Goal: Obtain resource: Obtain resource

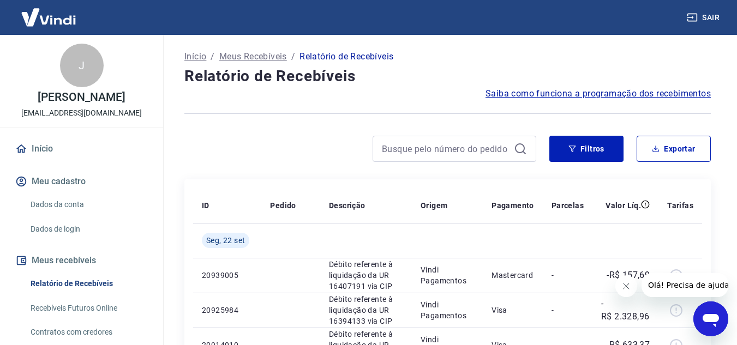
click at [629, 281] on button "Fechar mensagem da empresa" at bounding box center [626, 286] width 22 height 22
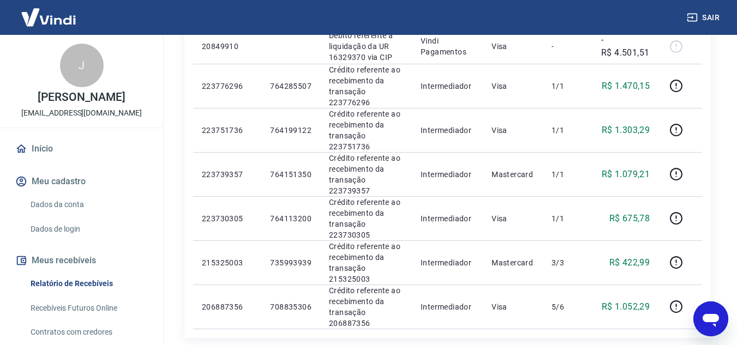
scroll to position [1051, 0]
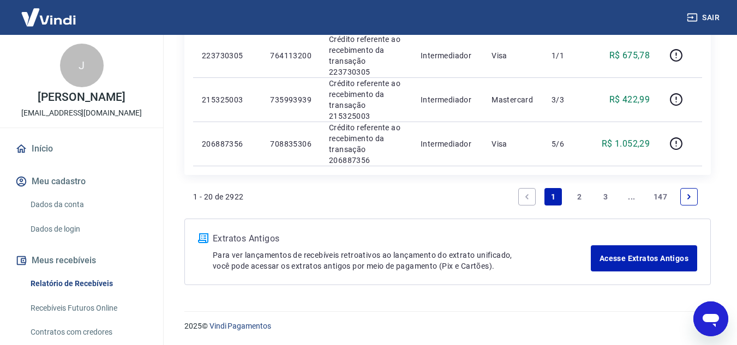
click at [579, 197] on link "2" at bounding box center [579, 196] width 17 height 17
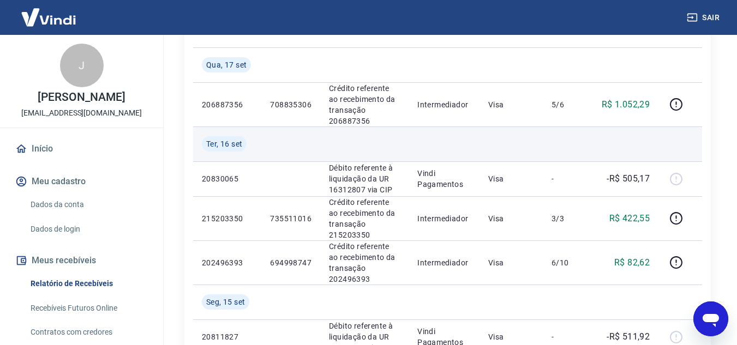
scroll to position [218, 0]
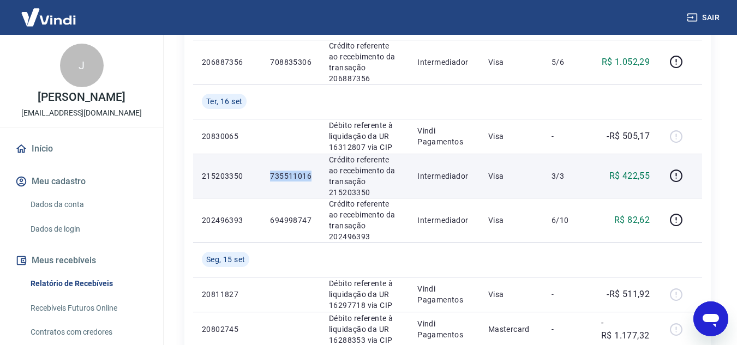
drag, startPoint x: 273, startPoint y: 178, endPoint x: 317, endPoint y: 178, distance: 44.2
click at [317, 178] on td "735511016" at bounding box center [290, 176] width 59 height 44
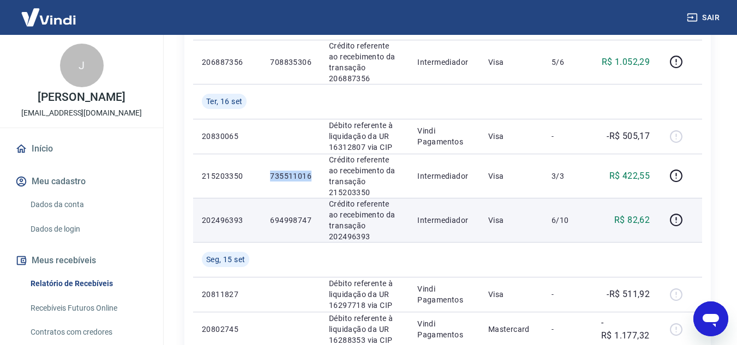
copy p "735511016"
drag, startPoint x: 274, startPoint y: 220, endPoint x: 316, endPoint y: 220, distance: 42.0
click at [316, 220] on td "694998747" at bounding box center [290, 220] width 59 height 44
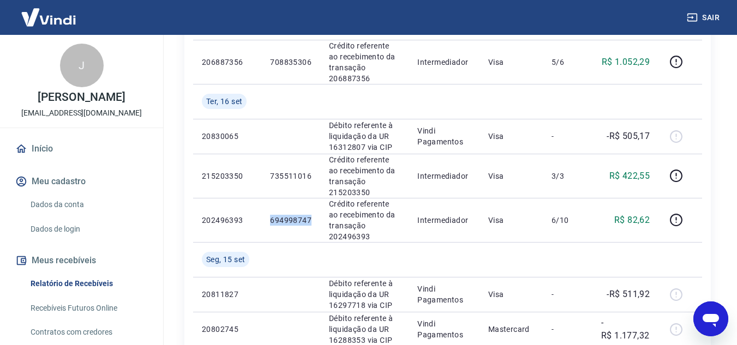
copy p "694998747"
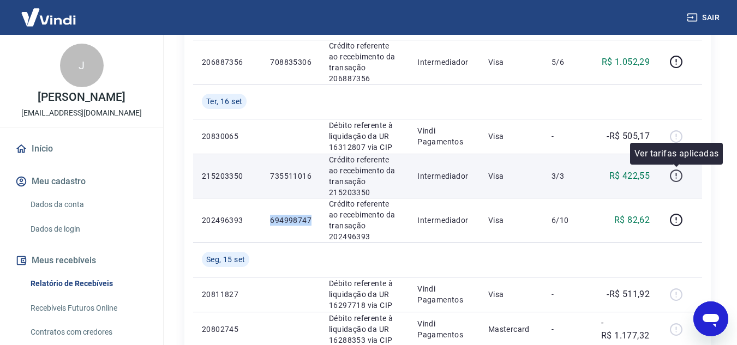
click at [674, 178] on icon "button" at bounding box center [676, 176] width 14 height 14
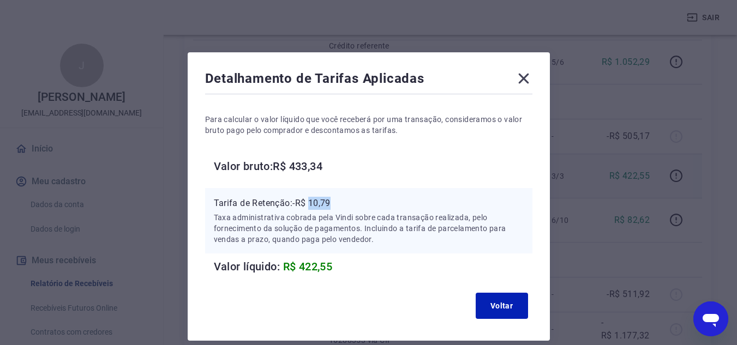
drag, startPoint x: 311, startPoint y: 201, endPoint x: 349, endPoint y: 201, distance: 37.1
click at [349, 201] on p "Tarifa de Retenção: -R$ 10,79" at bounding box center [369, 203] width 310 height 13
copy p "10,79"
click at [529, 74] on icon at bounding box center [523, 78] width 17 height 17
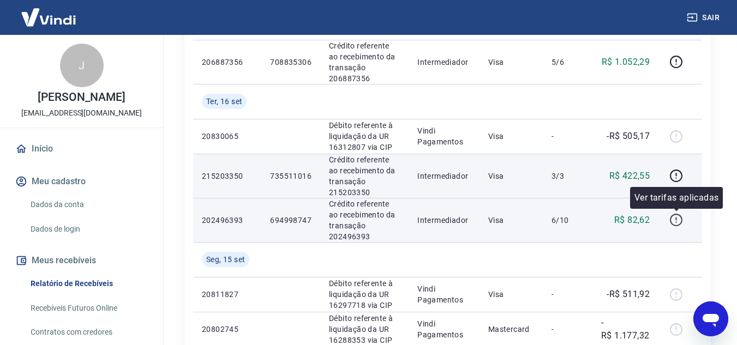
click at [673, 219] on icon "button" at bounding box center [676, 220] width 14 height 14
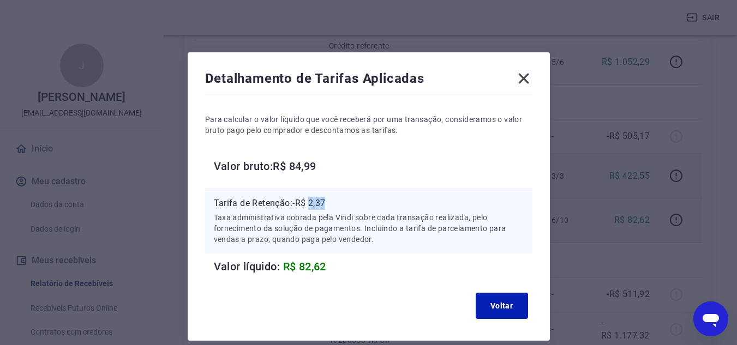
drag, startPoint x: 313, startPoint y: 202, endPoint x: 335, endPoint y: 201, distance: 22.4
click at [335, 201] on p "Tarifa de Retenção: -R$ 2,37" at bounding box center [369, 203] width 310 height 13
copy p "2,37"
click at [527, 79] on icon at bounding box center [523, 78] width 17 height 17
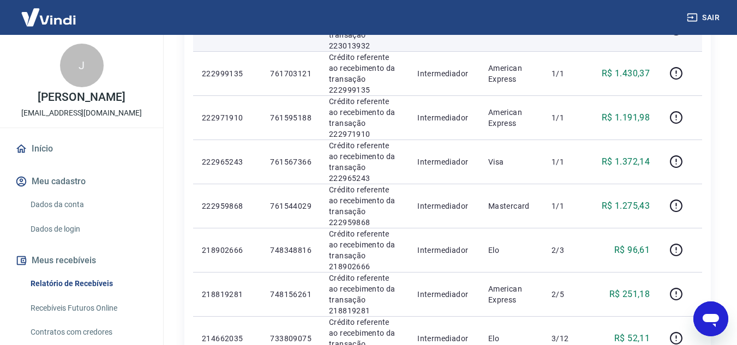
scroll to position [982, 0]
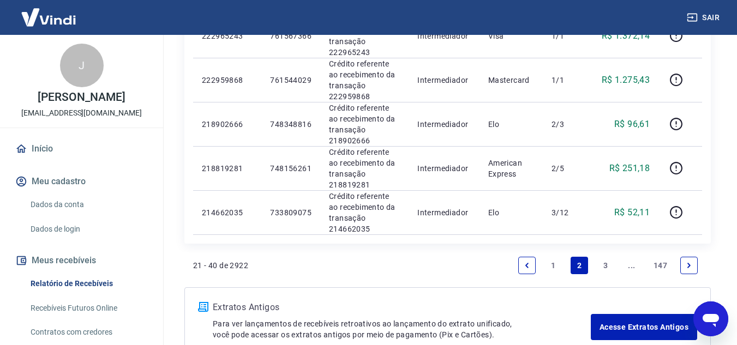
click at [557, 271] on link "1" at bounding box center [552, 265] width 17 height 17
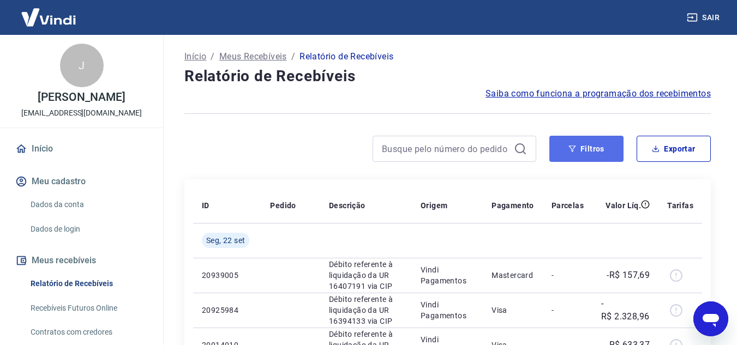
click at [563, 154] on button "Filtros" at bounding box center [586, 149] width 74 height 26
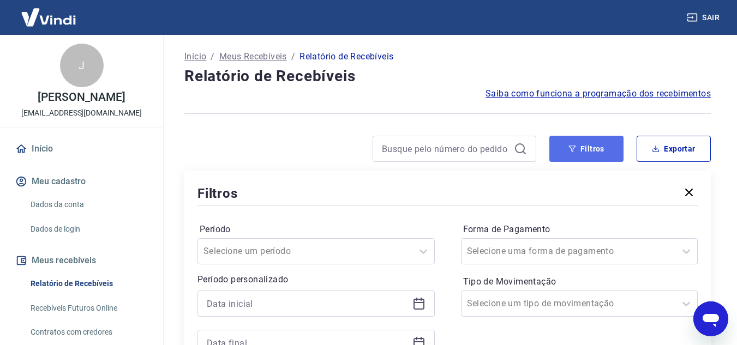
scroll to position [218, 0]
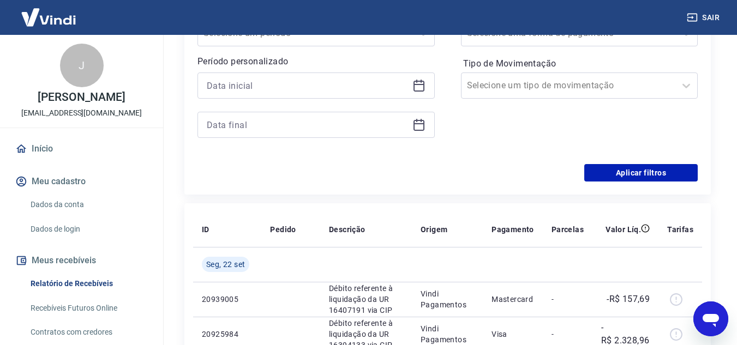
click at [422, 85] on icon at bounding box center [418, 84] width 11 height 1
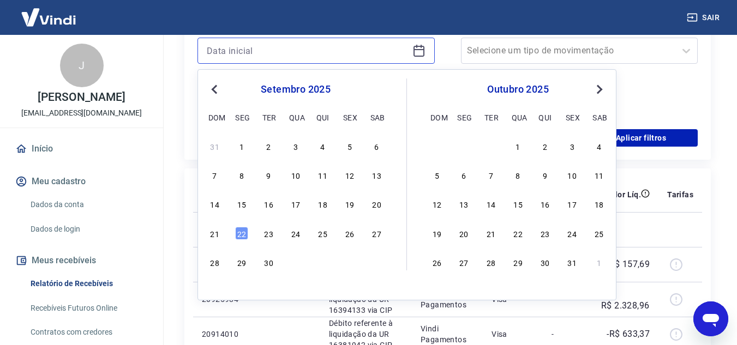
scroll to position [273, 0]
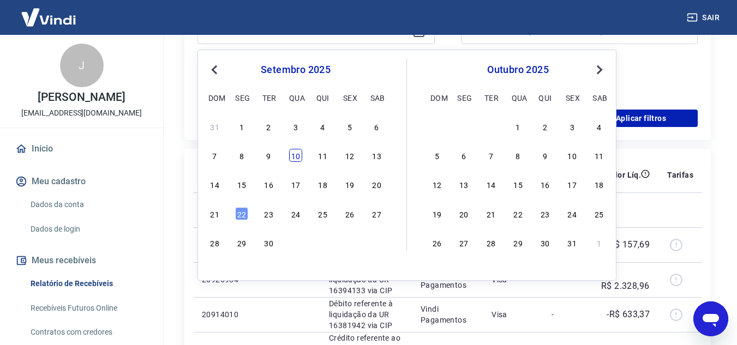
click at [291, 154] on div "10" at bounding box center [295, 155] width 13 height 13
type input "[DATE]"
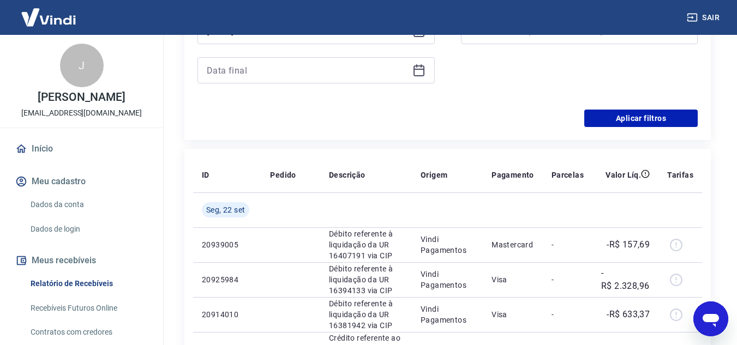
click at [426, 66] on div at bounding box center [315, 70] width 237 height 26
click at [418, 71] on icon at bounding box center [418, 70] width 13 height 13
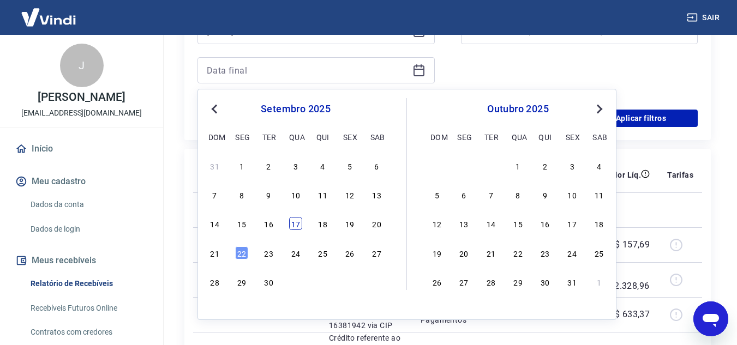
click at [297, 226] on div "17" at bounding box center [295, 223] width 13 height 13
click at [297, 226] on td at bounding box center [290, 210] width 59 height 35
type input "[DATE]"
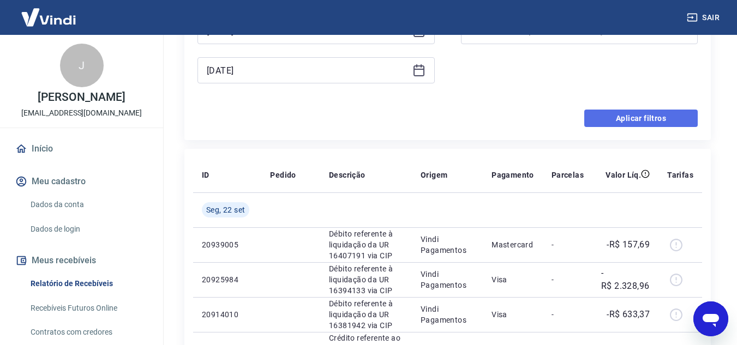
click at [647, 117] on button "Aplicar filtros" at bounding box center [640, 118] width 113 height 17
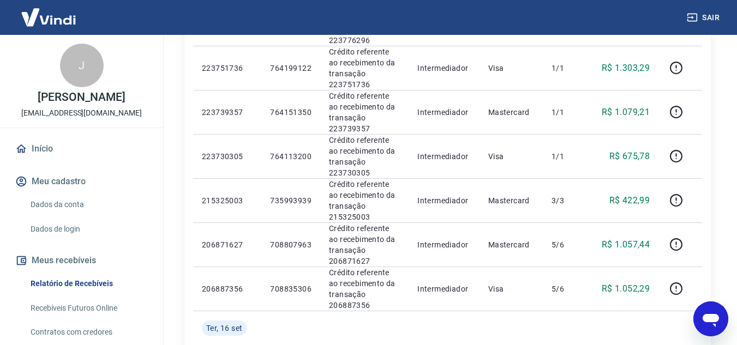
scroll to position [327, 0]
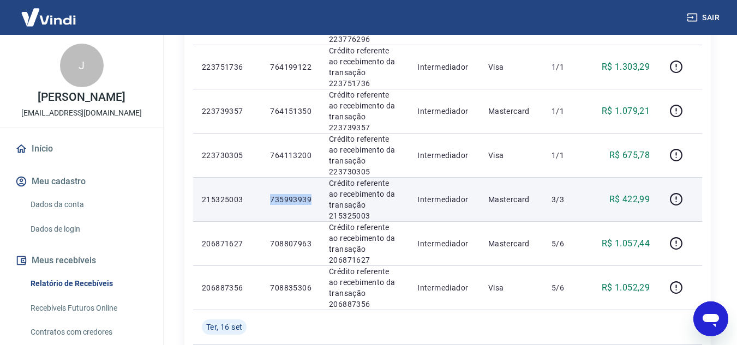
drag, startPoint x: 284, startPoint y: 202, endPoint x: 311, endPoint y: 203, distance: 27.3
click at [311, 203] on td "735993939" at bounding box center [290, 199] width 59 height 44
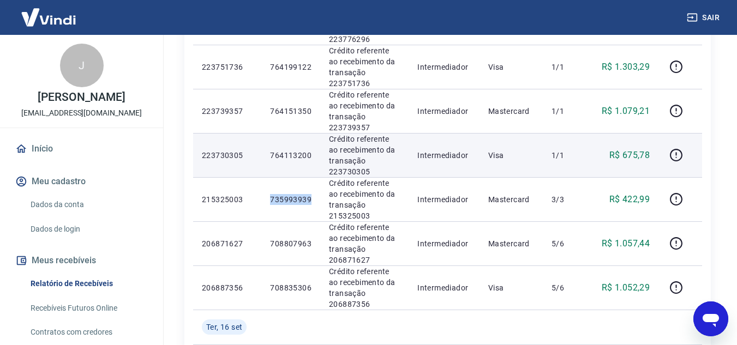
copy p "735993939"
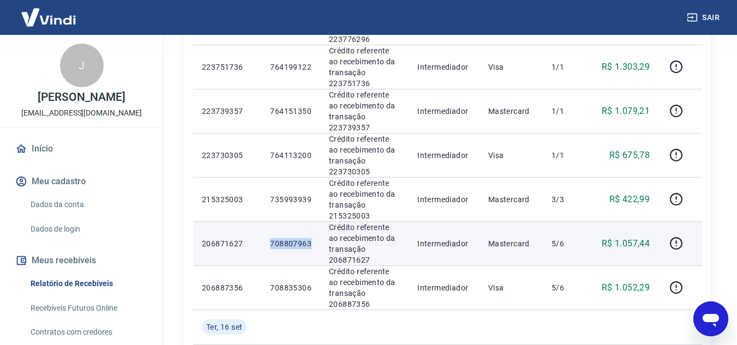
drag, startPoint x: 270, startPoint y: 241, endPoint x: 311, endPoint y: 242, distance: 40.9
click at [311, 242] on td "708807963" at bounding box center [290, 243] width 59 height 44
copy p "708807963"
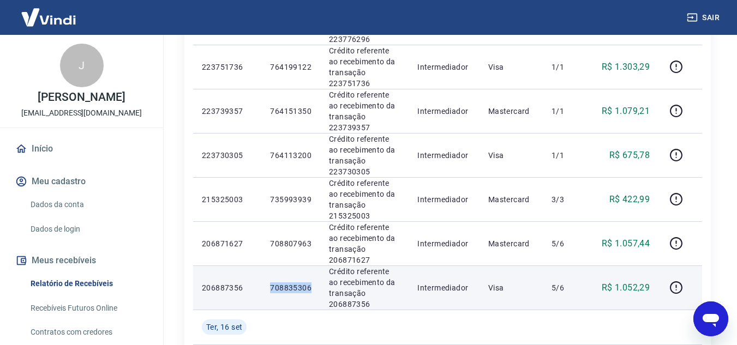
drag, startPoint x: 271, startPoint y: 286, endPoint x: 314, endPoint y: 286, distance: 43.1
click at [314, 286] on td "708835306" at bounding box center [290, 288] width 59 height 44
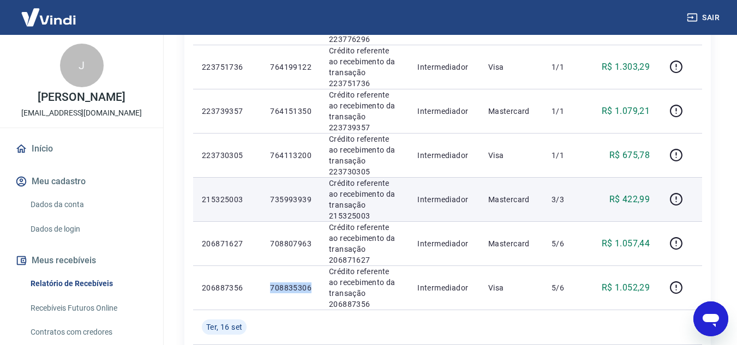
copy p "708835306"
drag, startPoint x: 272, startPoint y: 199, endPoint x: 311, endPoint y: 202, distance: 38.9
click at [311, 202] on p "735993939" at bounding box center [290, 199] width 41 height 11
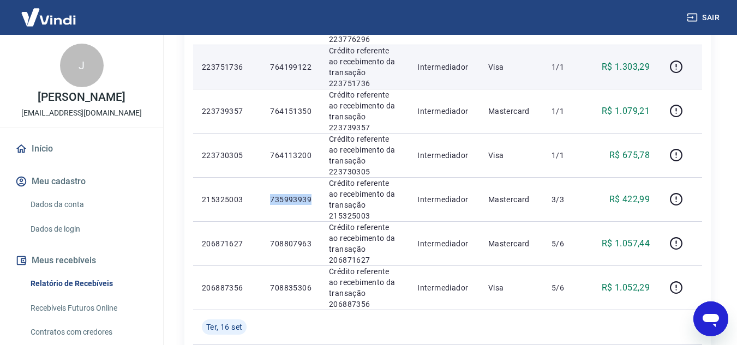
copy p "735993939"
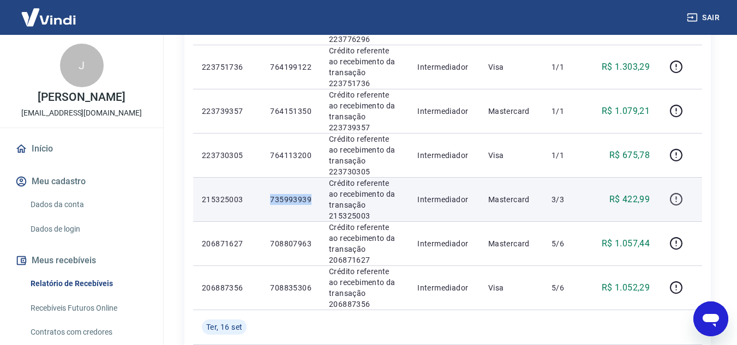
click at [675, 202] on icon "button" at bounding box center [676, 200] width 14 height 14
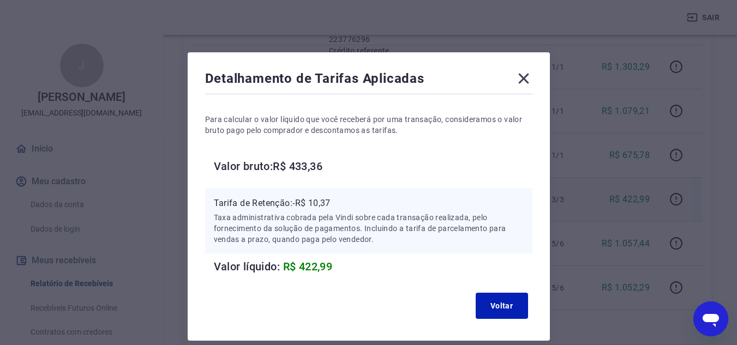
click at [523, 80] on icon at bounding box center [523, 79] width 10 height 10
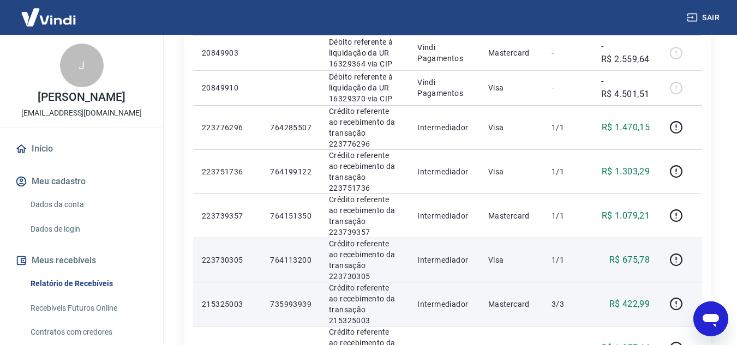
scroll to position [218, 0]
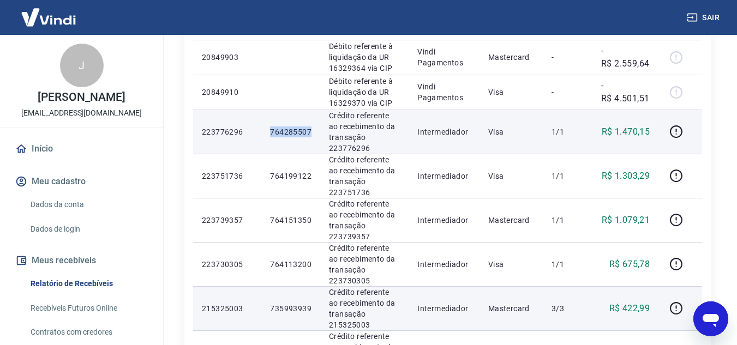
drag, startPoint x: 270, startPoint y: 130, endPoint x: 317, endPoint y: 130, distance: 46.9
click at [317, 130] on td "764285507" at bounding box center [290, 132] width 59 height 44
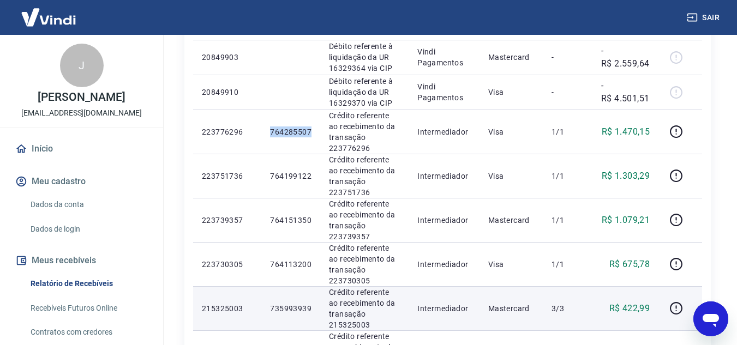
copy p "764285507"
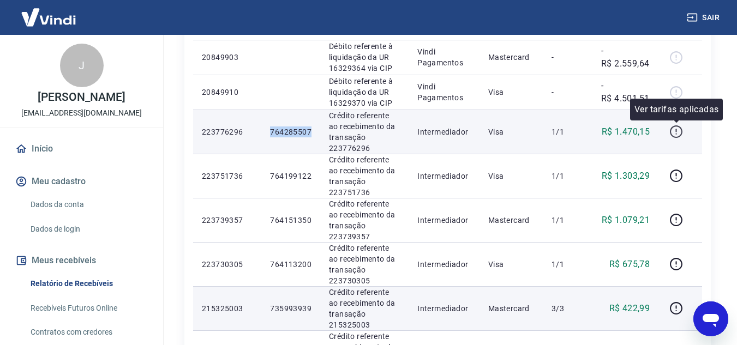
click at [684, 127] on button "button" at bounding box center [675, 131] width 17 height 17
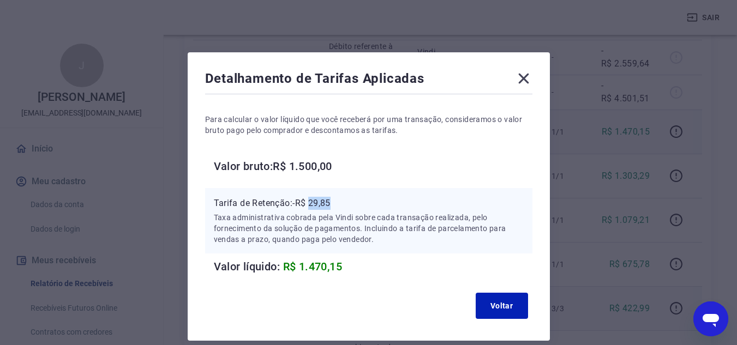
drag, startPoint x: 311, startPoint y: 203, endPoint x: 337, endPoint y: 203, distance: 25.6
click at [337, 203] on p "Tarifa de Retenção: -R$ 29,85" at bounding box center [369, 203] width 310 height 13
copy p "29,85"
click at [526, 80] on icon at bounding box center [523, 79] width 10 height 10
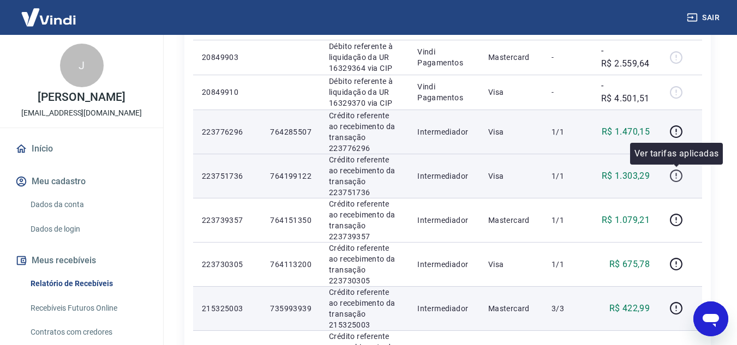
click at [676, 174] on icon "button" at bounding box center [675, 174] width 1 height 3
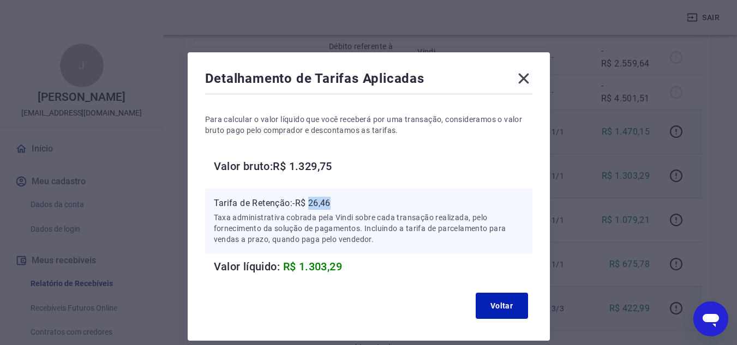
drag, startPoint x: 311, startPoint y: 205, endPoint x: 336, endPoint y: 205, distance: 24.5
click at [336, 205] on p "Tarifa de Retenção: -R$ 26,46" at bounding box center [369, 203] width 310 height 13
click at [520, 82] on icon at bounding box center [523, 79] width 10 height 10
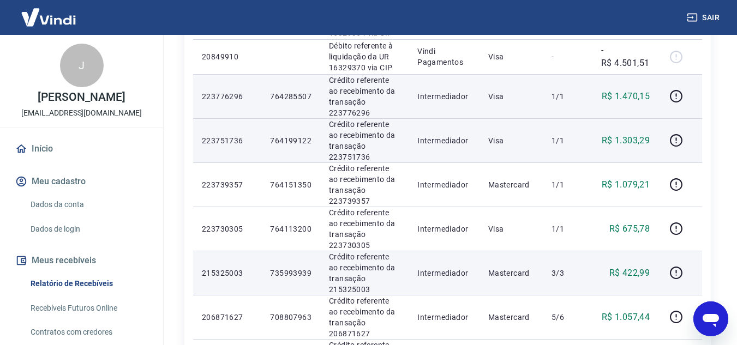
scroll to position [273, 0]
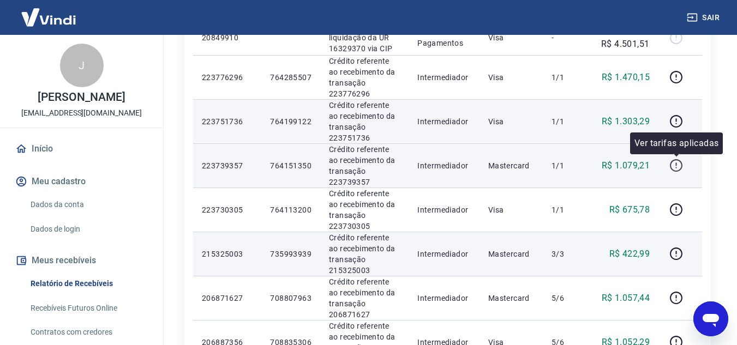
click at [668, 166] on button "button" at bounding box center [675, 165] width 17 height 17
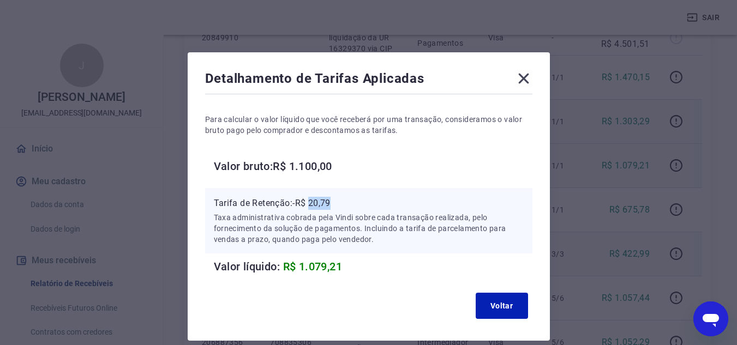
drag, startPoint x: 313, startPoint y: 202, endPoint x: 334, endPoint y: 202, distance: 21.8
click at [334, 202] on p "Tarifa de Retenção: -R$ 20,79" at bounding box center [369, 203] width 310 height 13
click at [525, 79] on icon at bounding box center [523, 78] width 17 height 17
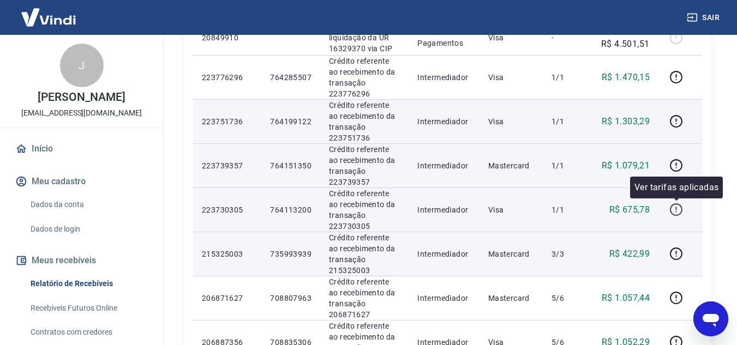
click at [671, 212] on icon "button" at bounding box center [676, 209] width 13 height 13
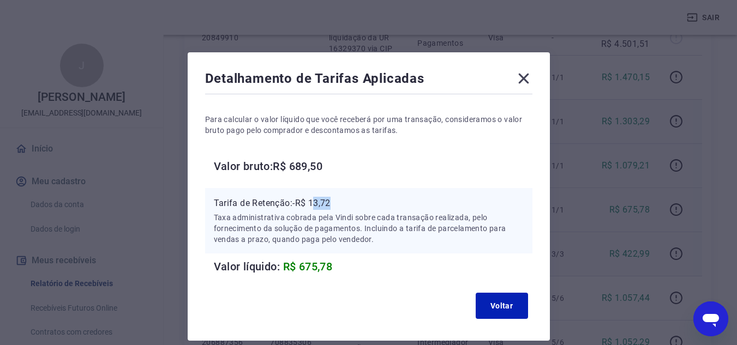
drag, startPoint x: 314, startPoint y: 206, endPoint x: 338, endPoint y: 206, distance: 24.5
click at [338, 206] on p "Tarifa de Retenção: -R$ 13,72" at bounding box center [369, 203] width 310 height 13
click at [323, 206] on p "Tarifa de Retenção: -R$ 13,72" at bounding box center [369, 203] width 310 height 13
drag, startPoint x: 330, startPoint y: 202, endPoint x: 339, endPoint y: 202, distance: 8.7
click at [339, 202] on p "Tarifa de Retenção: -R$ 13,72" at bounding box center [369, 203] width 310 height 13
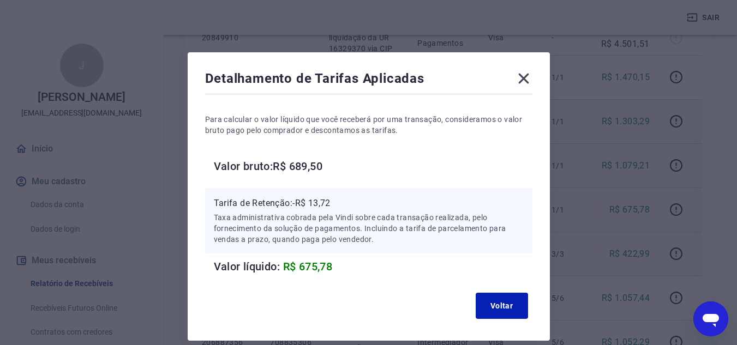
click at [521, 74] on icon at bounding box center [523, 78] width 17 height 17
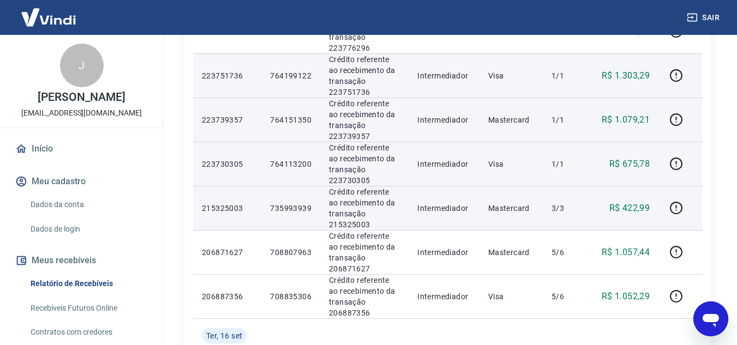
scroll to position [382, 0]
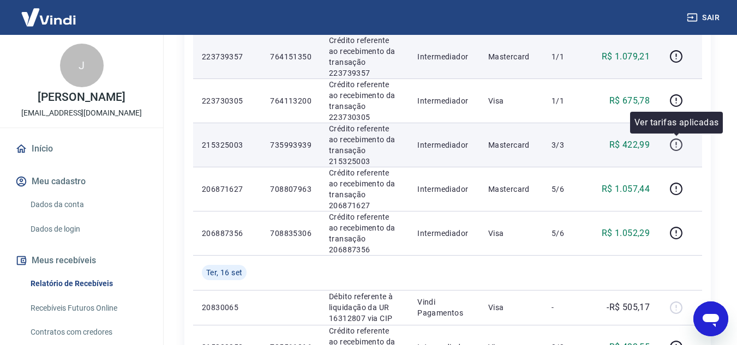
click at [677, 147] on icon "button" at bounding box center [676, 145] width 14 height 14
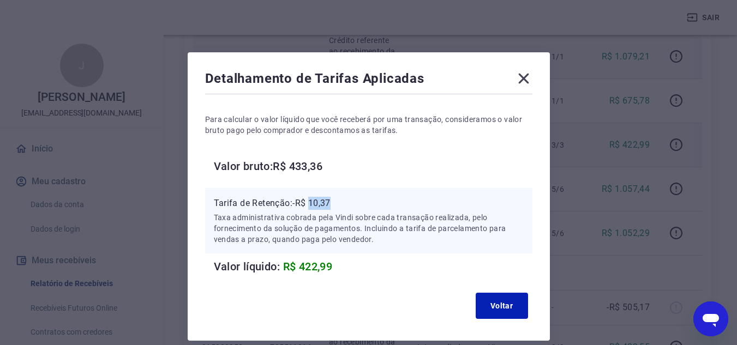
drag, startPoint x: 312, startPoint y: 202, endPoint x: 343, endPoint y: 201, distance: 30.6
click at [343, 201] on p "Tarifa de Retenção: -R$ 10,37" at bounding box center [369, 203] width 310 height 13
click at [526, 81] on icon at bounding box center [523, 79] width 10 height 10
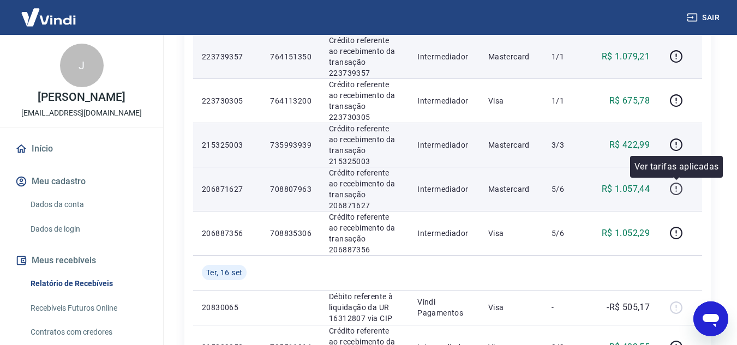
click at [671, 190] on icon "button" at bounding box center [676, 189] width 13 height 13
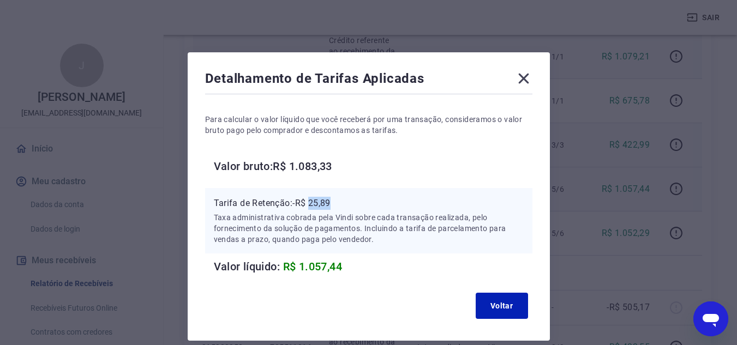
drag, startPoint x: 311, startPoint y: 203, endPoint x: 334, endPoint y: 202, distance: 22.9
click at [334, 202] on p "Tarifa de Retenção: -R$ 25,89" at bounding box center [369, 203] width 310 height 13
click at [527, 81] on icon at bounding box center [523, 78] width 17 height 17
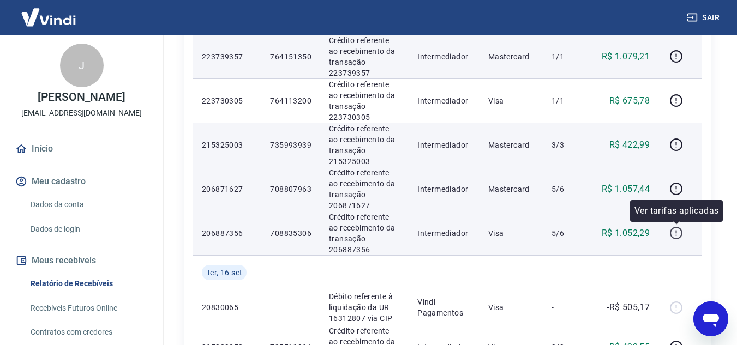
click at [670, 231] on icon "button" at bounding box center [676, 233] width 14 height 14
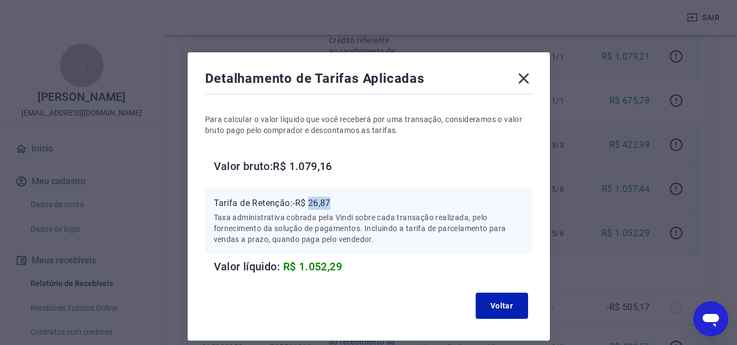
drag, startPoint x: 313, startPoint y: 203, endPoint x: 340, endPoint y: 203, distance: 27.3
click at [340, 203] on p "Tarifa de Retenção: -R$ 26,87" at bounding box center [369, 203] width 310 height 13
click at [524, 74] on icon at bounding box center [523, 78] width 17 height 17
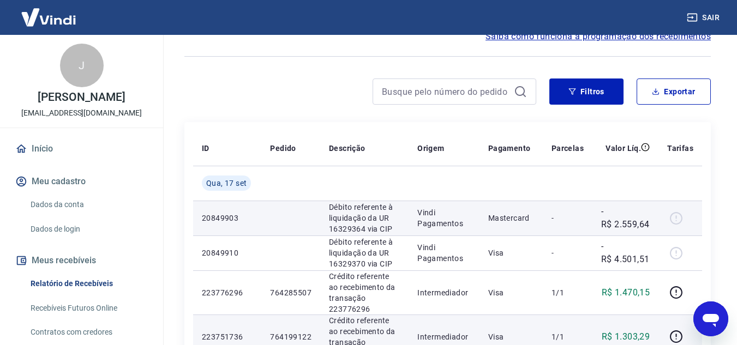
scroll to position [0, 0]
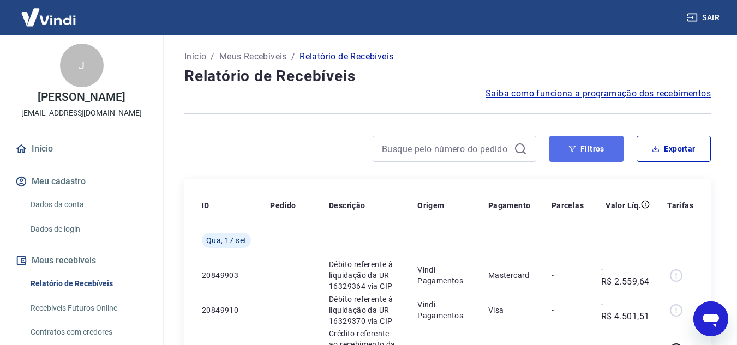
click at [582, 148] on button "Filtros" at bounding box center [586, 149] width 74 height 26
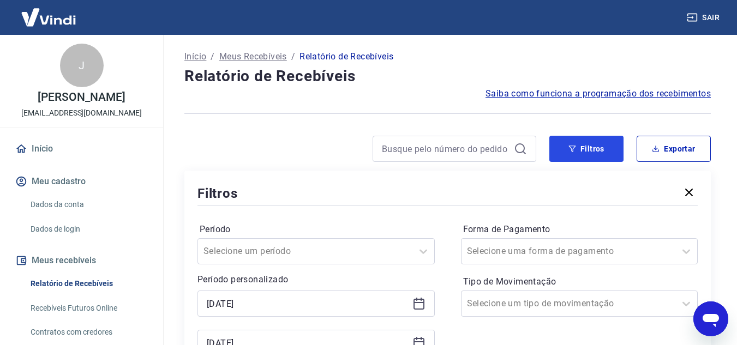
scroll to position [55, 0]
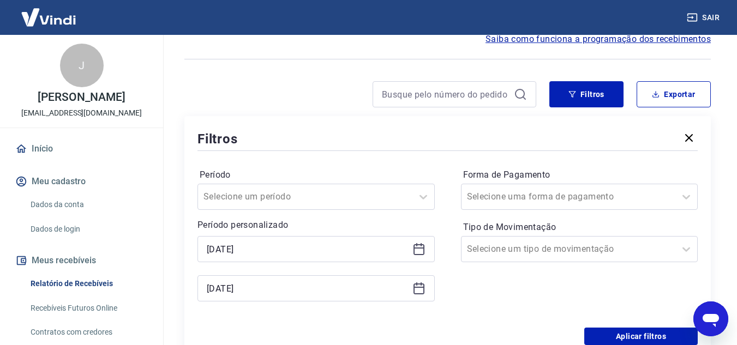
click at [417, 287] on icon at bounding box center [418, 287] width 11 height 1
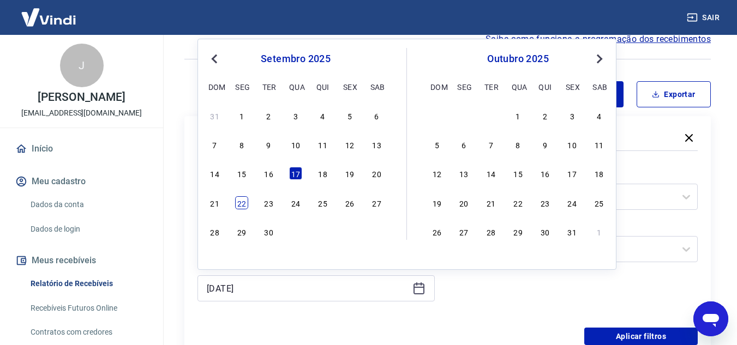
click at [244, 206] on div "22" at bounding box center [241, 202] width 13 height 13
click at [244, 206] on div "Selecione um período" at bounding box center [315, 197] width 237 height 26
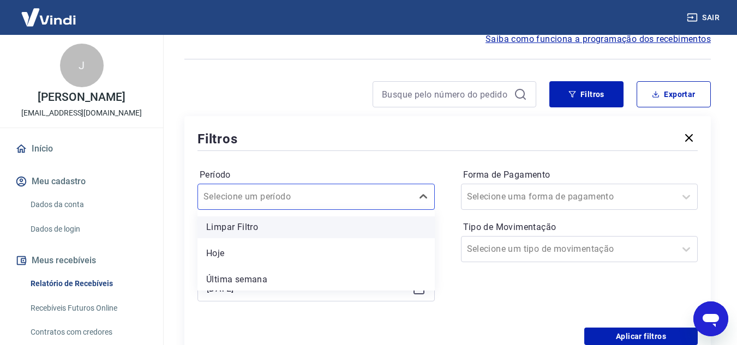
type input "22/09/2025"
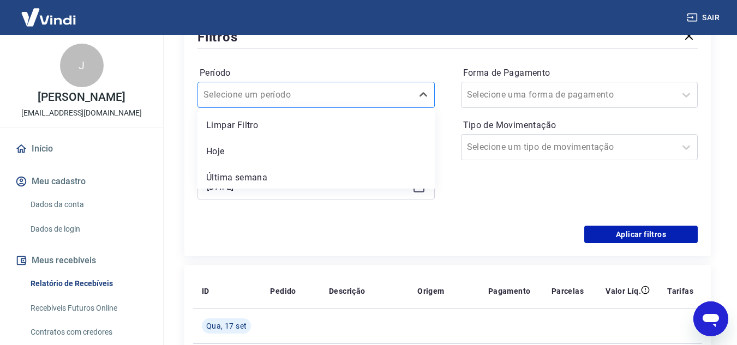
scroll to position [137, 0]
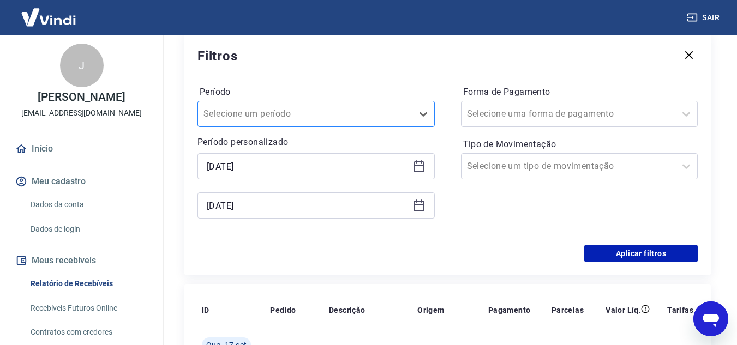
click at [345, 112] on div at bounding box center [304, 113] width 203 height 15
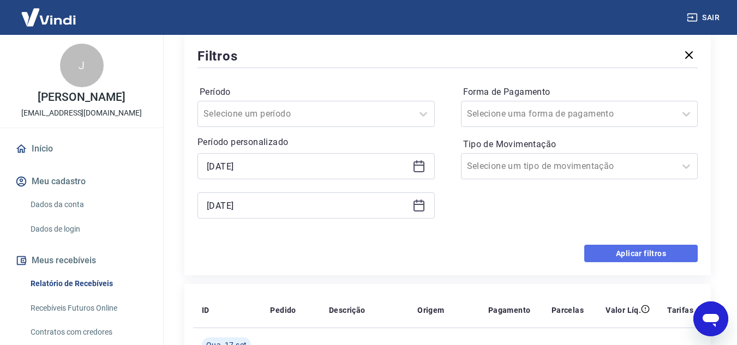
click at [679, 251] on button "Aplicar filtros" at bounding box center [640, 253] width 113 height 17
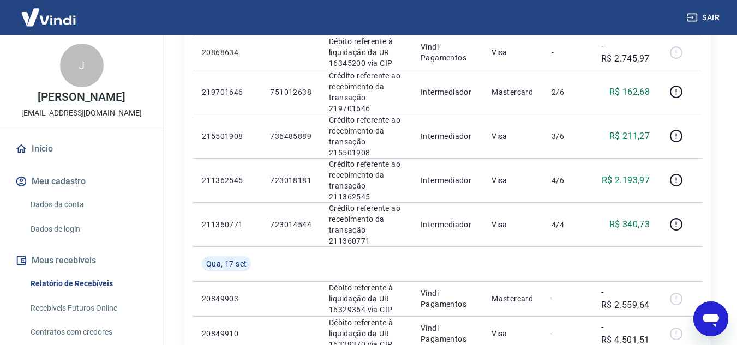
scroll to position [545, 0]
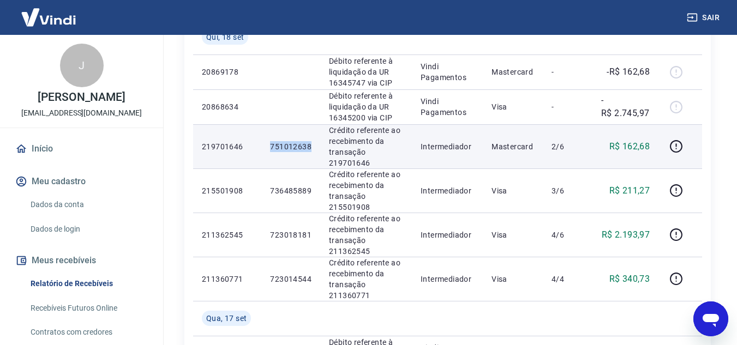
drag, startPoint x: 269, startPoint y: 146, endPoint x: 310, endPoint y: 147, distance: 40.4
click at [310, 147] on td "751012638" at bounding box center [290, 146] width 59 height 44
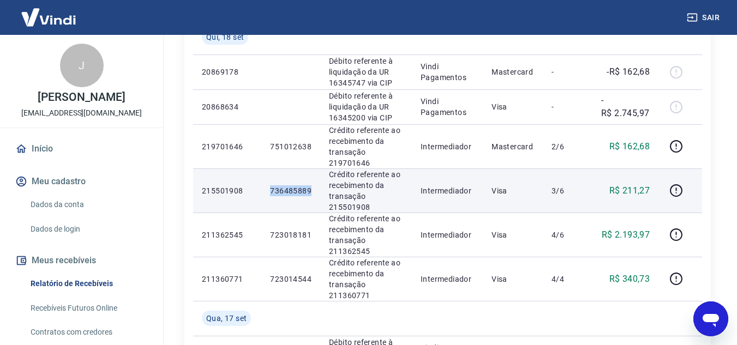
drag, startPoint x: 270, startPoint y: 189, endPoint x: 313, endPoint y: 189, distance: 43.1
click at [313, 189] on td "736485889" at bounding box center [290, 191] width 59 height 44
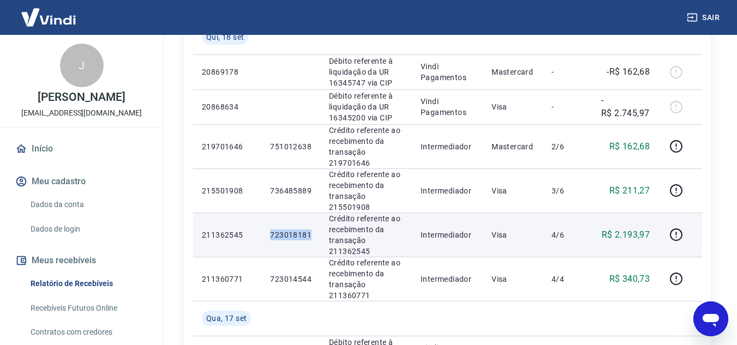
drag, startPoint x: 271, startPoint y: 233, endPoint x: 311, endPoint y: 236, distance: 39.9
click at [311, 236] on p "723018181" at bounding box center [290, 235] width 41 height 11
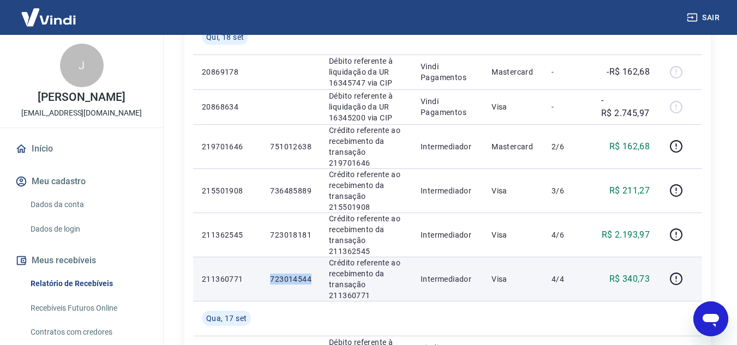
drag, startPoint x: 270, startPoint y: 278, endPoint x: 314, endPoint y: 278, distance: 44.2
click at [314, 278] on td "723014544" at bounding box center [290, 279] width 59 height 44
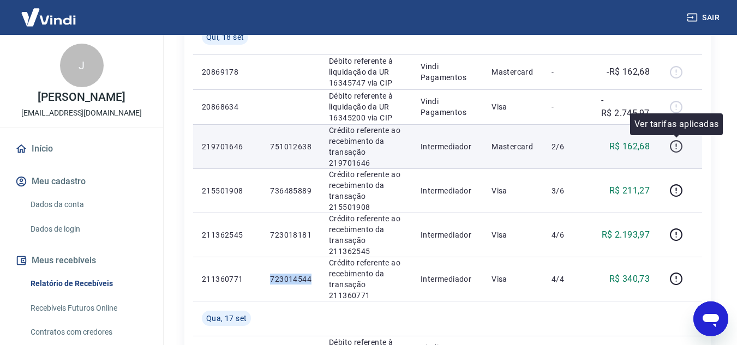
click at [676, 148] on icon "button" at bounding box center [675, 148] width 1 height 1
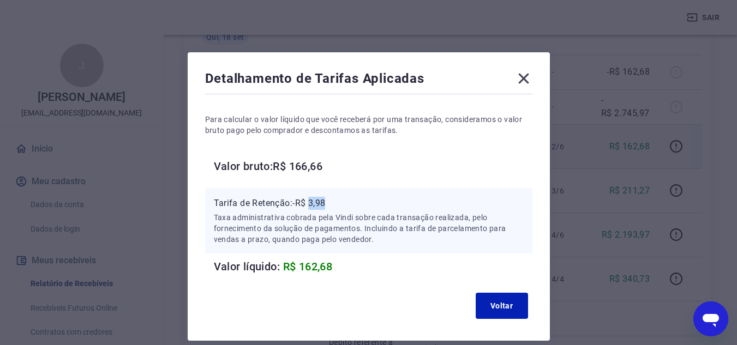
drag, startPoint x: 310, startPoint y: 200, endPoint x: 333, endPoint y: 199, distance: 23.5
click at [333, 199] on p "Tarifa de Retenção: -R$ 3,98" at bounding box center [369, 203] width 310 height 13
click at [520, 81] on icon at bounding box center [523, 79] width 10 height 10
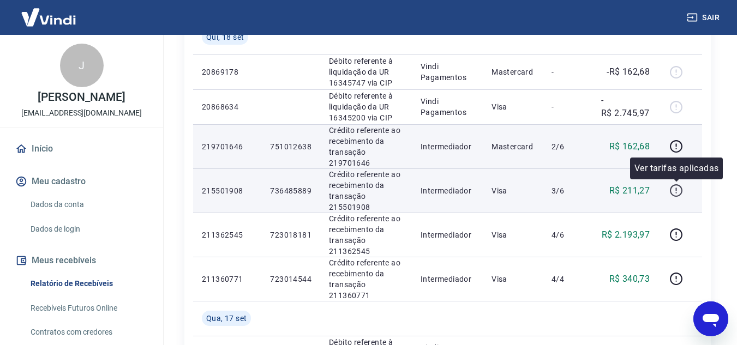
click at [682, 192] on icon "button" at bounding box center [676, 190] width 13 height 13
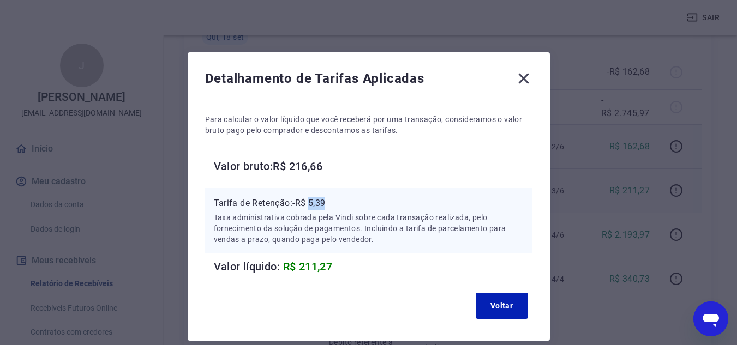
drag, startPoint x: 322, startPoint y: 204, endPoint x: 337, endPoint y: 204, distance: 14.2
click at [337, 204] on p "Tarifa de Retenção: -R$ 5,39" at bounding box center [369, 203] width 310 height 13
click at [526, 72] on icon at bounding box center [523, 78] width 17 height 17
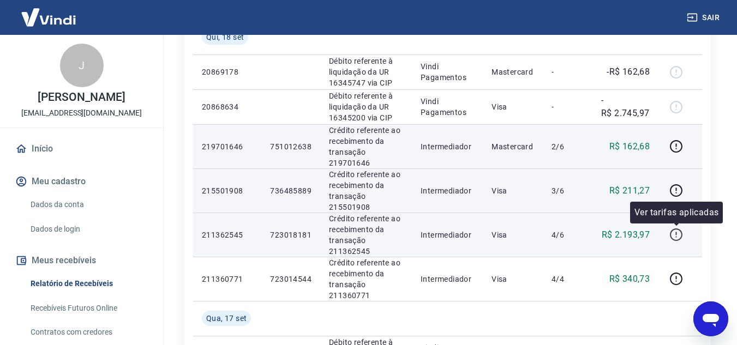
click at [673, 235] on icon "button" at bounding box center [676, 235] width 14 height 14
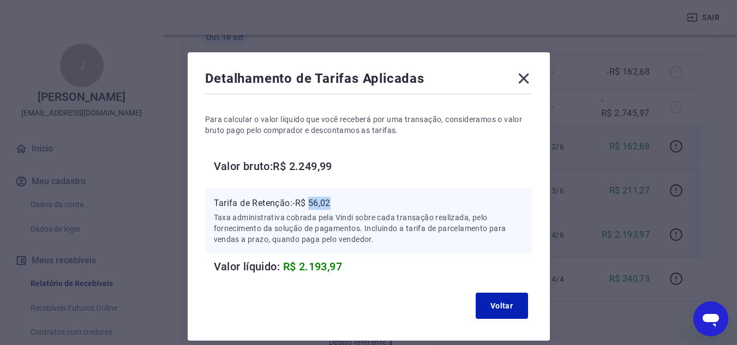
drag, startPoint x: 313, startPoint y: 202, endPoint x: 332, endPoint y: 202, distance: 19.6
click at [332, 202] on p "Tarifa de Retenção: -R$ 56,02" at bounding box center [369, 203] width 310 height 13
click at [514, 75] on div "Detalhamento de Tarifas Aplicadas" at bounding box center [368, 81] width 327 height 22
click at [525, 75] on icon at bounding box center [523, 78] width 17 height 17
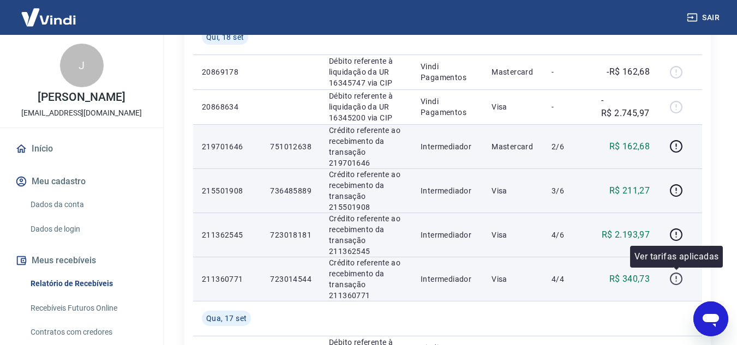
click at [676, 280] on icon "button" at bounding box center [676, 279] width 14 height 14
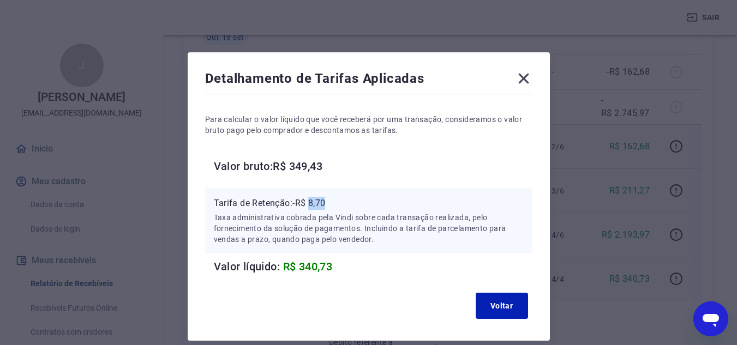
drag, startPoint x: 310, startPoint y: 202, endPoint x: 329, endPoint y: 201, distance: 19.2
click at [329, 201] on p "Tarifa de Retenção: -R$ 8,70" at bounding box center [369, 203] width 310 height 13
click at [521, 301] on button "Voltar" at bounding box center [502, 306] width 52 height 26
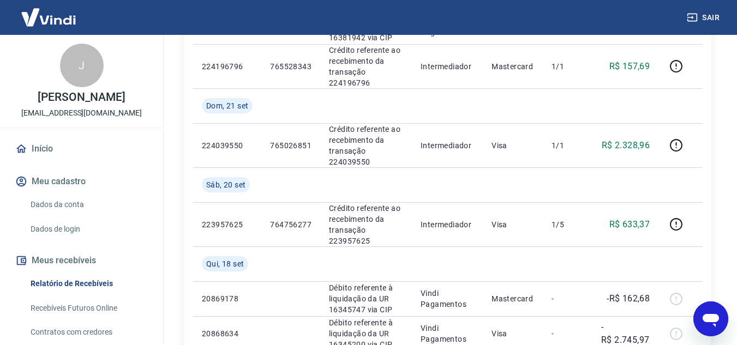
scroll to position [327, 0]
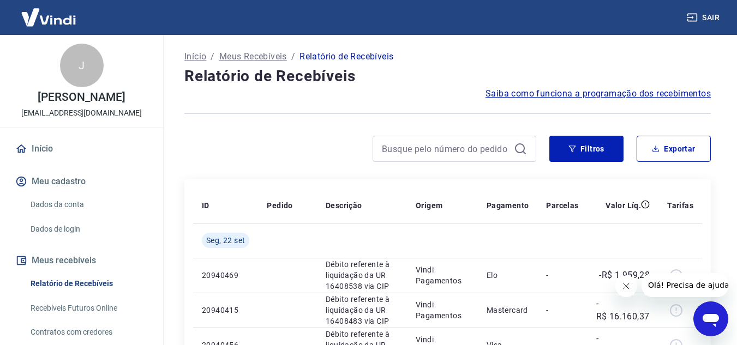
click at [622, 288] on icon "Fechar mensagem da empresa" at bounding box center [625, 286] width 9 height 9
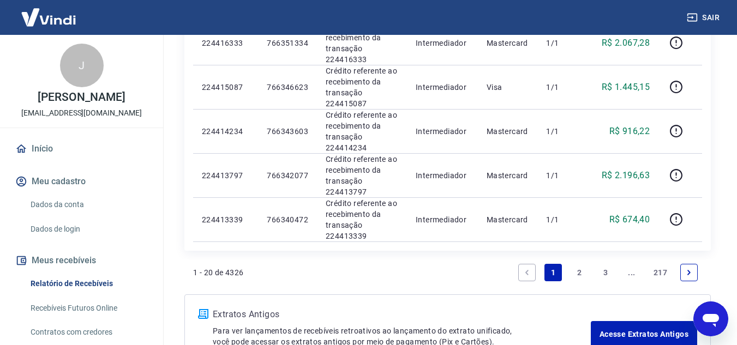
scroll to position [929, 0]
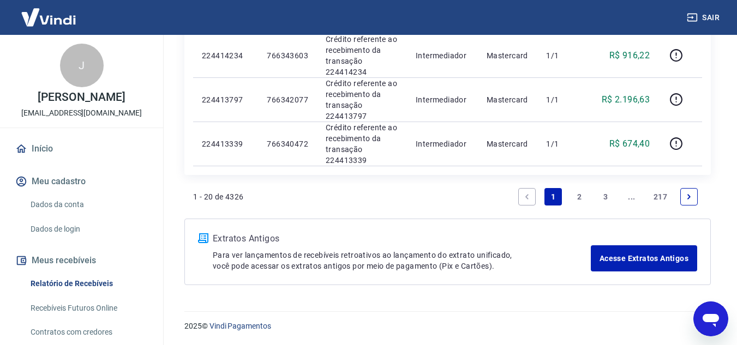
click at [580, 200] on link "2" at bounding box center [579, 196] width 17 height 17
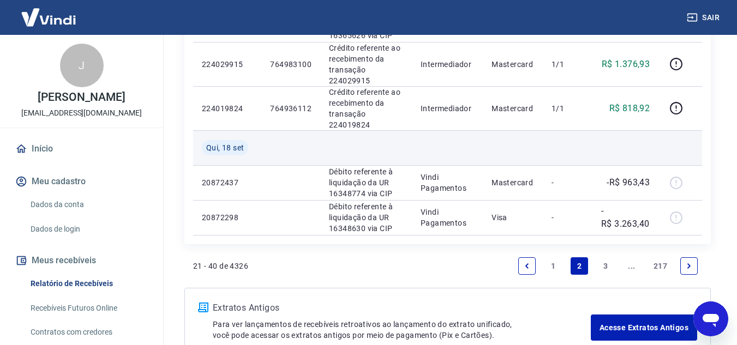
scroll to position [1053, 0]
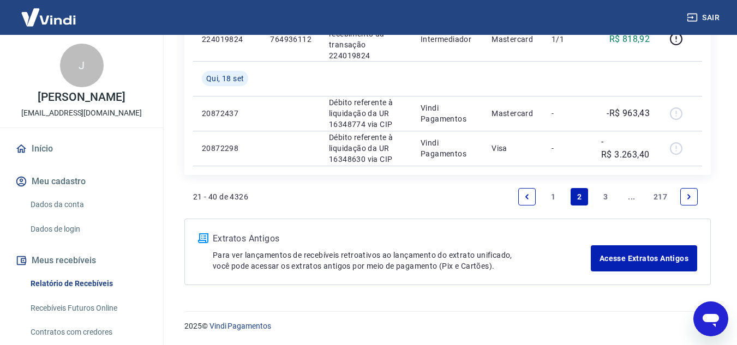
click at [606, 193] on link "3" at bounding box center [605, 196] width 17 height 17
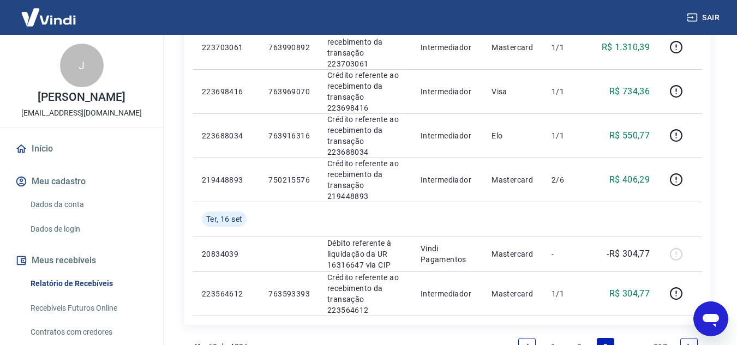
scroll to position [860, 0]
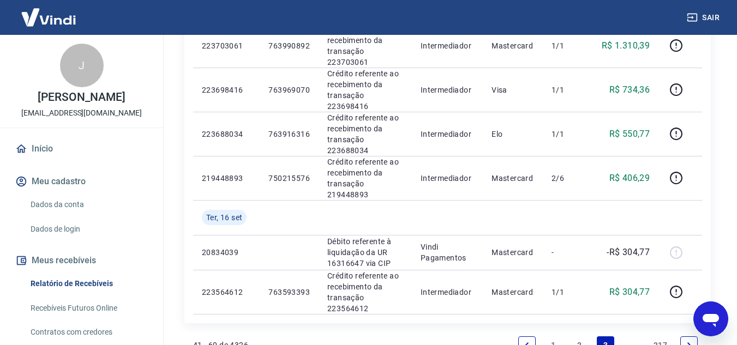
click at [691, 341] on icon "Next page" at bounding box center [689, 345] width 8 height 8
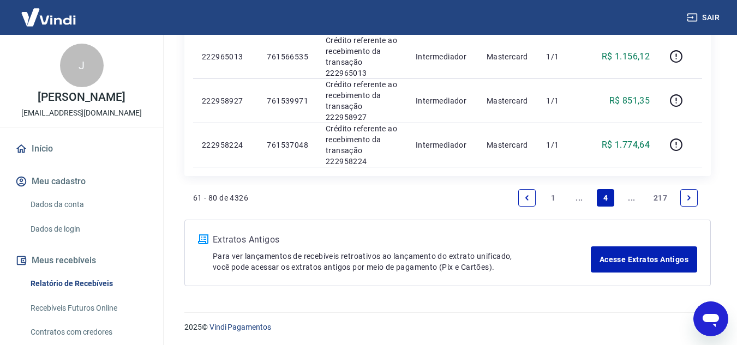
scroll to position [974, 0]
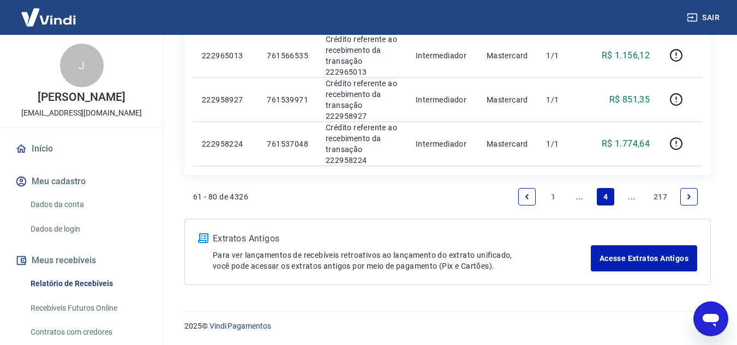
click at [627, 197] on link "..." at bounding box center [631, 196] width 17 height 17
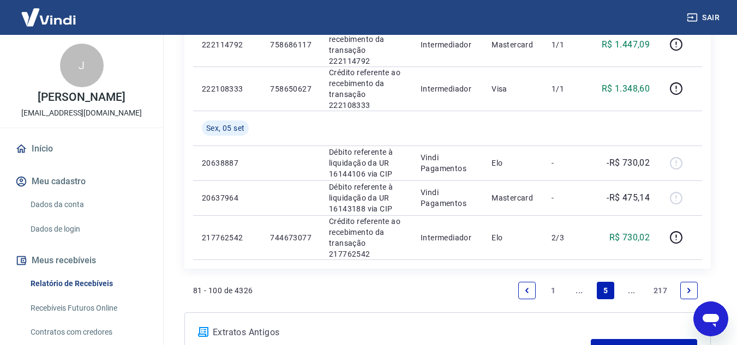
scroll to position [1041, 0]
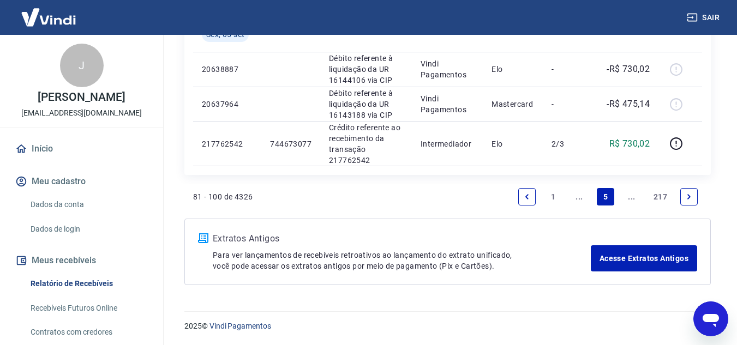
click at [580, 200] on link "..." at bounding box center [579, 196] width 17 height 17
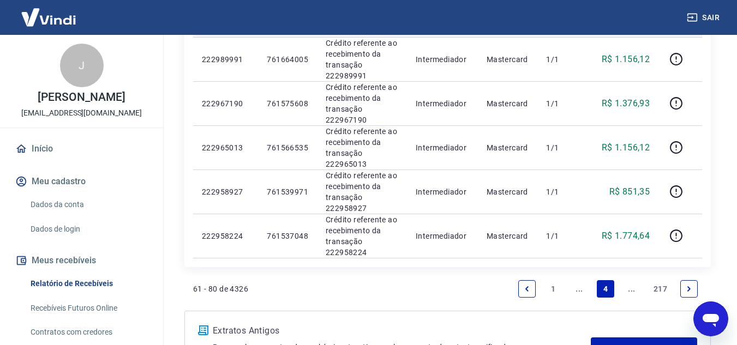
scroll to position [974, 0]
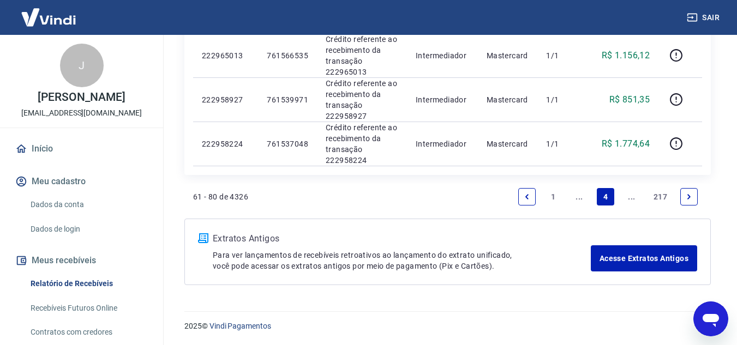
click at [583, 197] on link "..." at bounding box center [579, 196] width 17 height 17
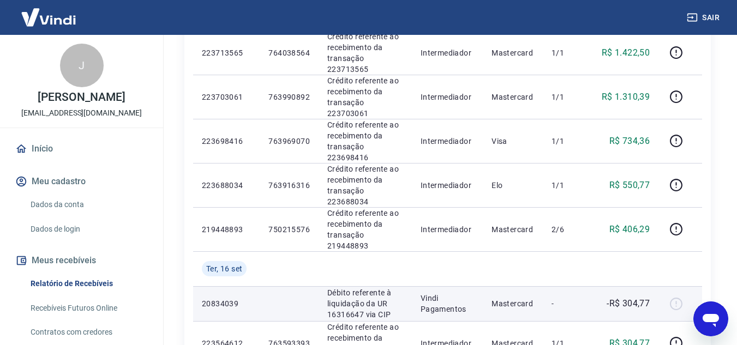
scroll to position [860, 0]
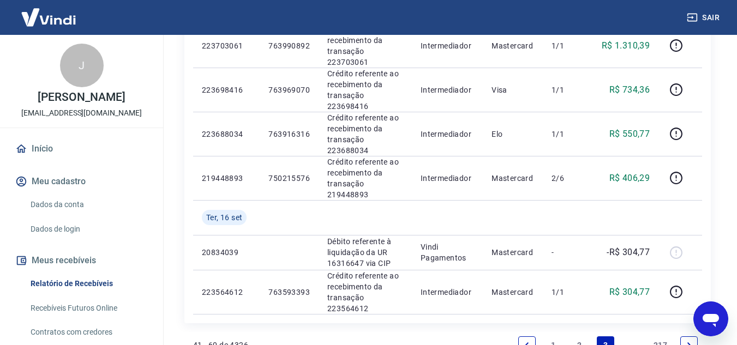
click at [577, 337] on link "2" at bounding box center [579, 345] width 17 height 17
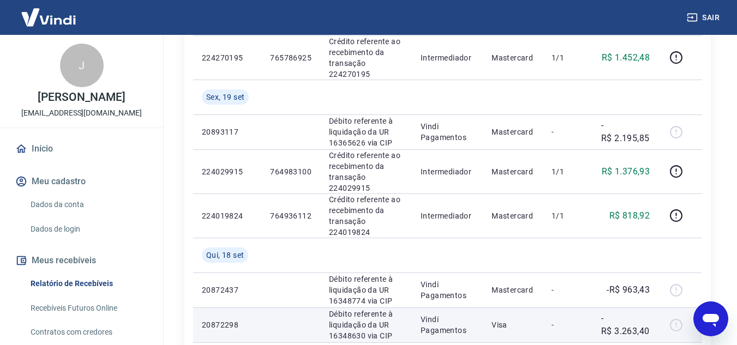
scroll to position [982, 0]
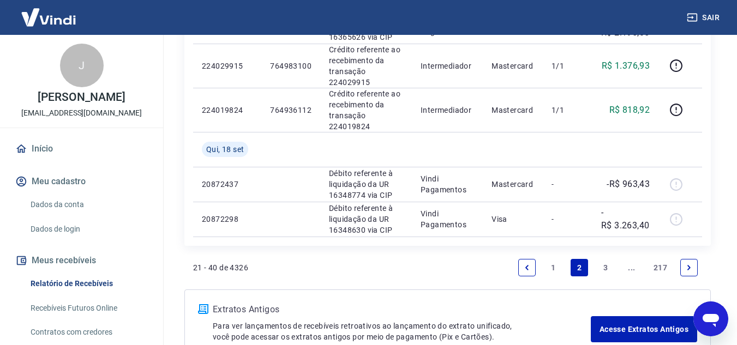
click at [555, 267] on link "1" at bounding box center [552, 267] width 17 height 17
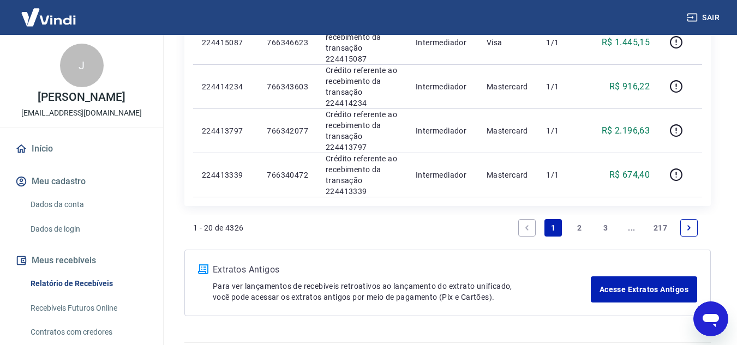
scroll to position [873, 0]
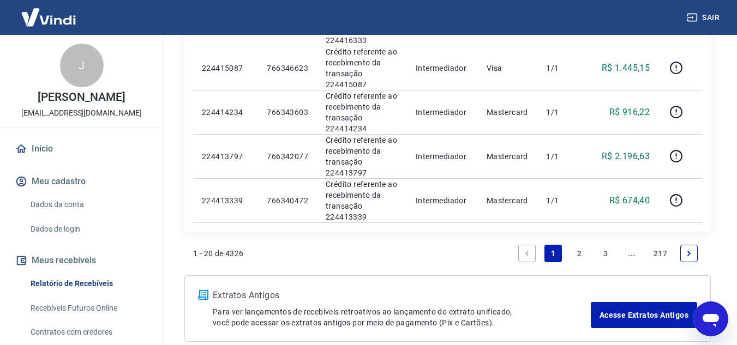
click at [581, 252] on link "2" at bounding box center [579, 253] width 17 height 17
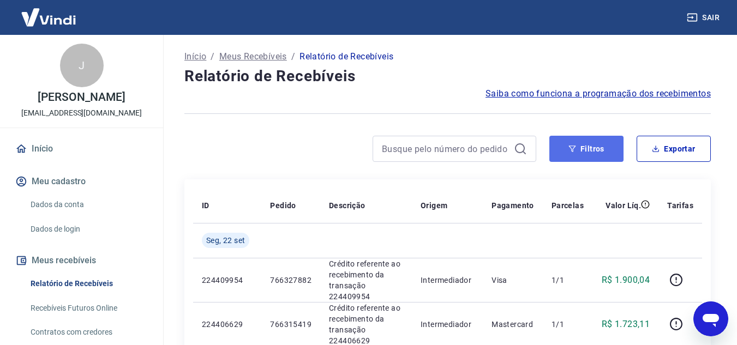
click at [565, 152] on button "Filtros" at bounding box center [586, 149] width 74 height 26
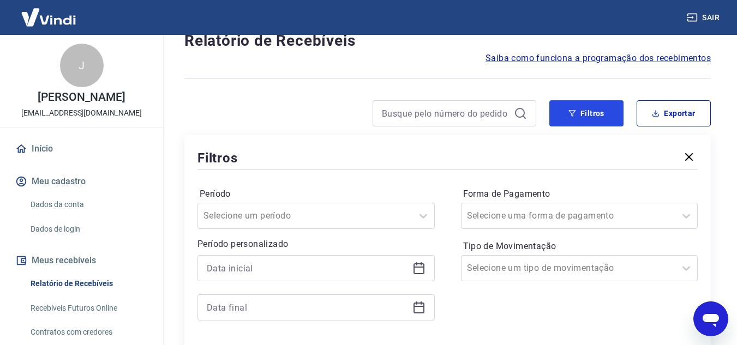
scroll to position [55, 0]
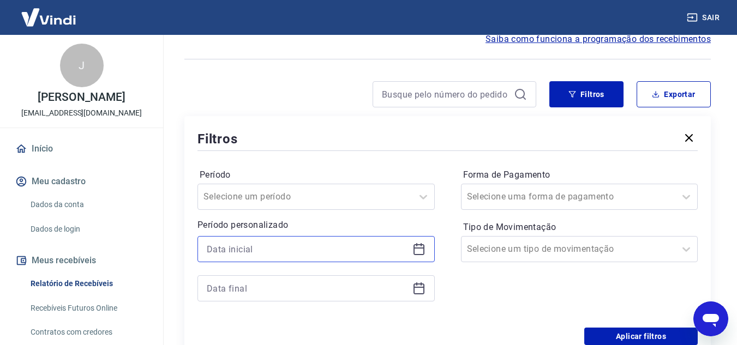
click at [299, 244] on input at bounding box center [307, 249] width 201 height 16
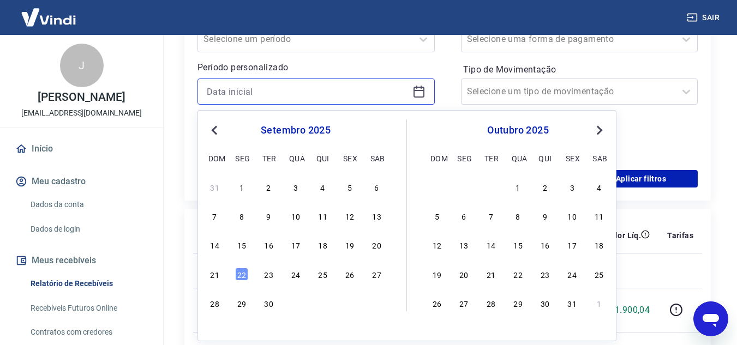
scroll to position [218, 0]
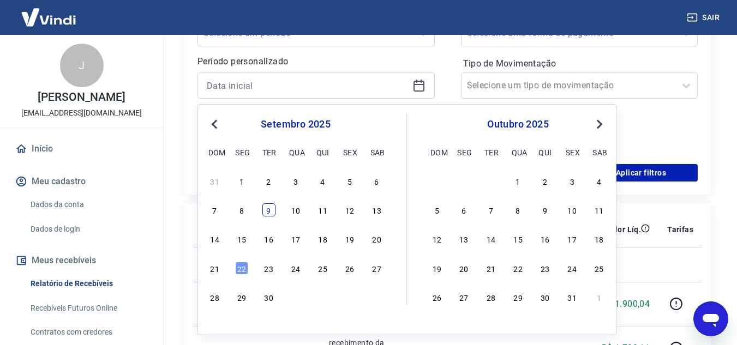
click at [269, 214] on div "9" at bounding box center [268, 209] width 13 height 13
click at [269, 214] on th "Pedido" at bounding box center [290, 229] width 59 height 35
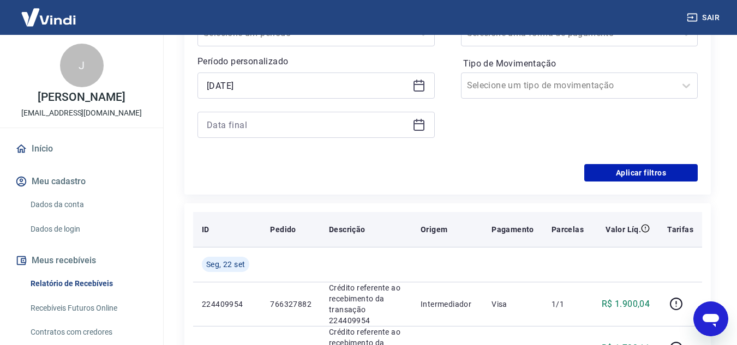
type input "09/09/2025"
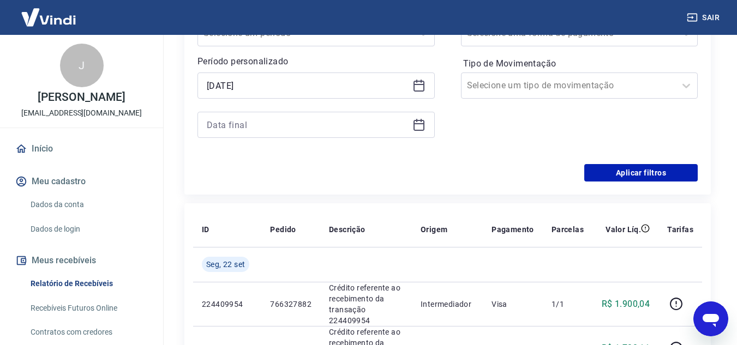
click at [412, 133] on div at bounding box center [315, 125] width 237 height 26
click at [418, 125] on icon at bounding box center [418, 124] width 13 height 13
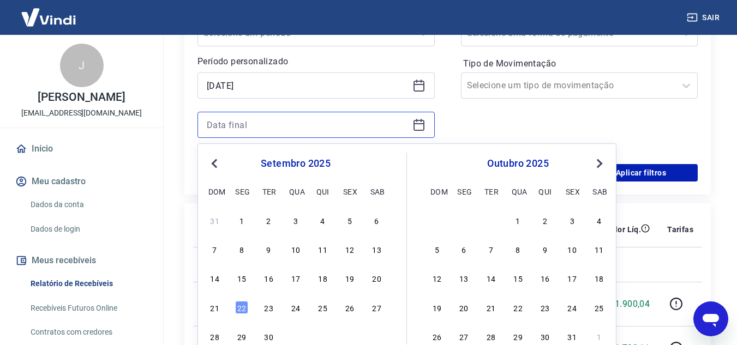
scroll to position [273, 0]
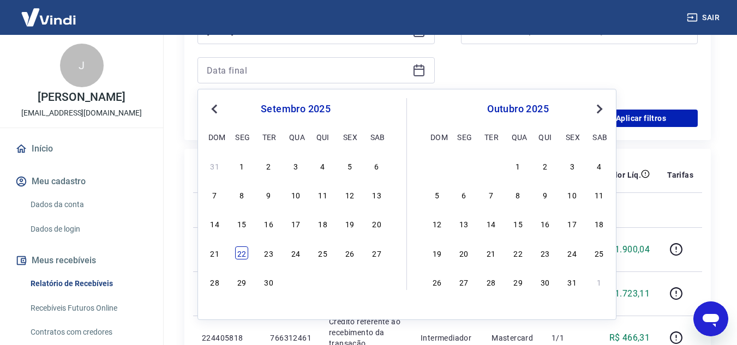
click at [245, 253] on div "22" at bounding box center [241, 253] width 13 height 13
click at [245, 253] on p "224409954" at bounding box center [227, 249] width 51 height 11
type input "[DATE]"
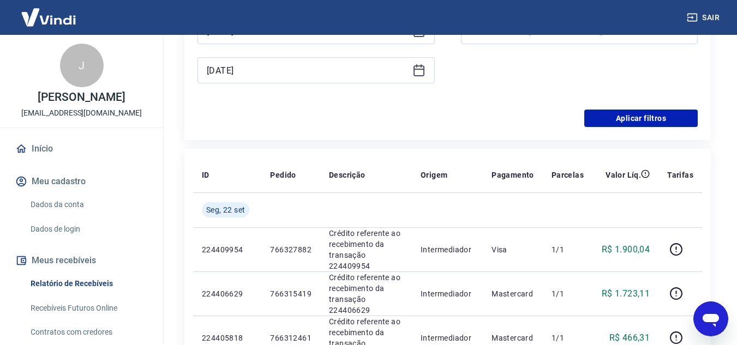
click at [679, 130] on div "Filtros Período Selecione um período Período personalizado Selected date: terça…" at bounding box center [447, 19] width 526 height 242
click at [677, 122] on button "Aplicar filtros" at bounding box center [640, 118] width 113 height 17
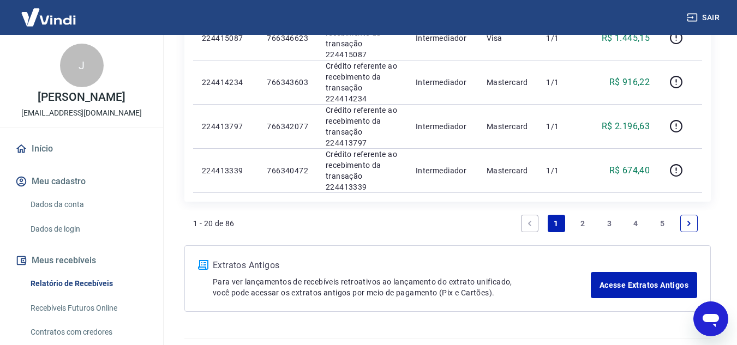
scroll to position [929, 0]
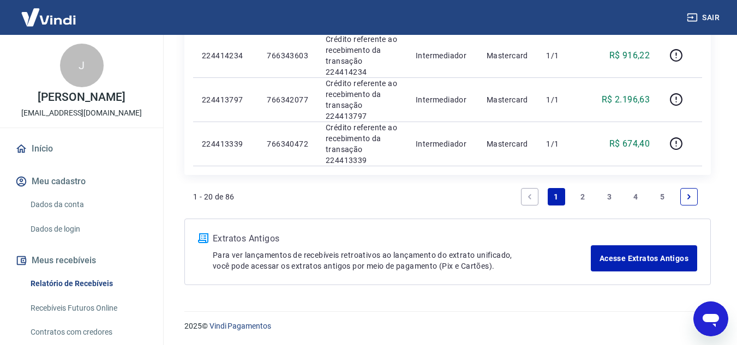
click at [582, 192] on link "2" at bounding box center [582, 196] width 17 height 17
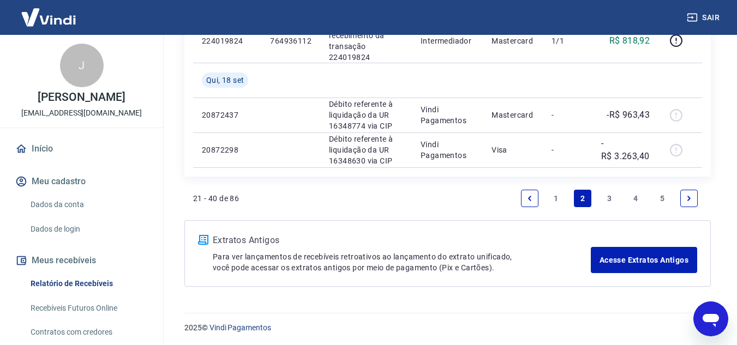
scroll to position [1053, 0]
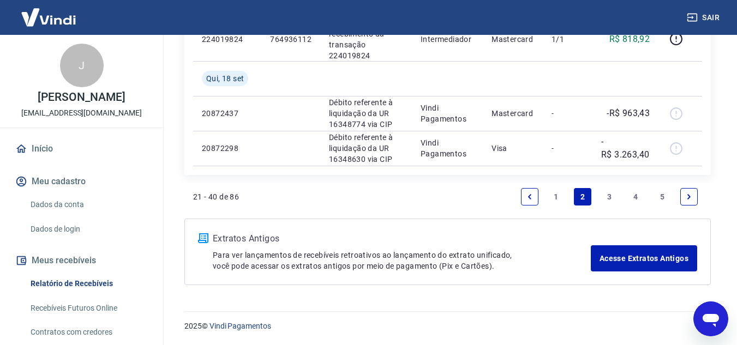
click at [610, 197] on link "3" at bounding box center [609, 196] width 17 height 17
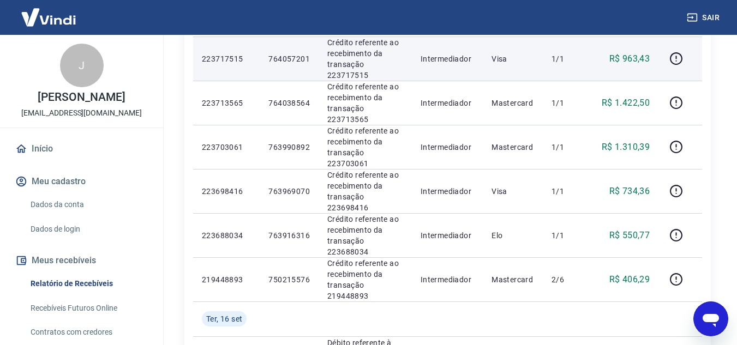
scroll to position [764, 0]
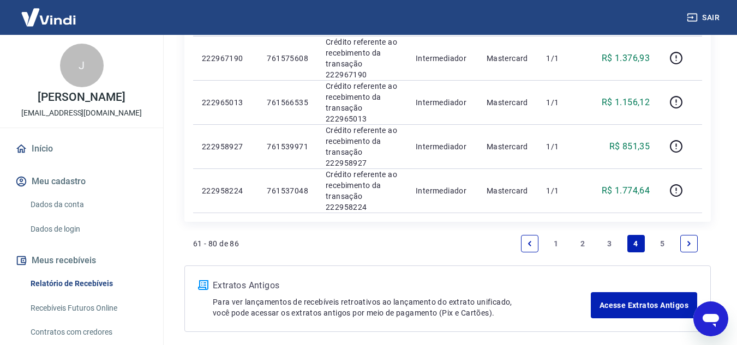
scroll to position [927, 0]
click at [657, 242] on link "5" at bounding box center [661, 243] width 17 height 17
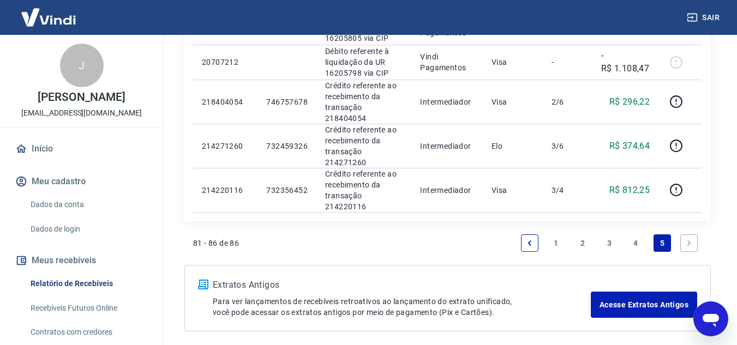
scroll to position [337, 0]
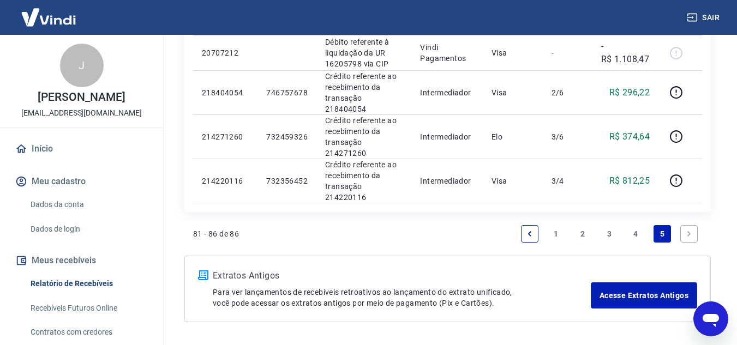
click at [638, 225] on link "4" at bounding box center [635, 233] width 17 height 17
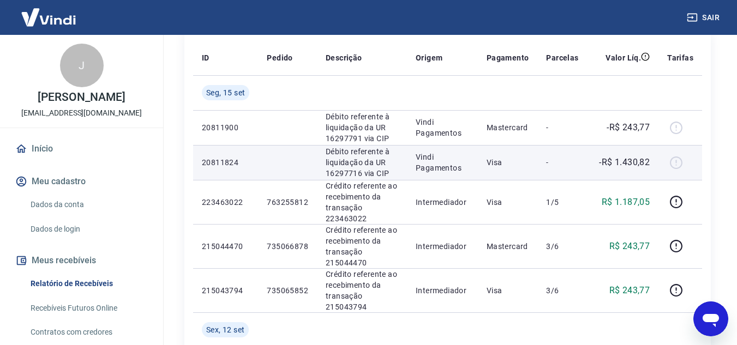
scroll to position [210, 0]
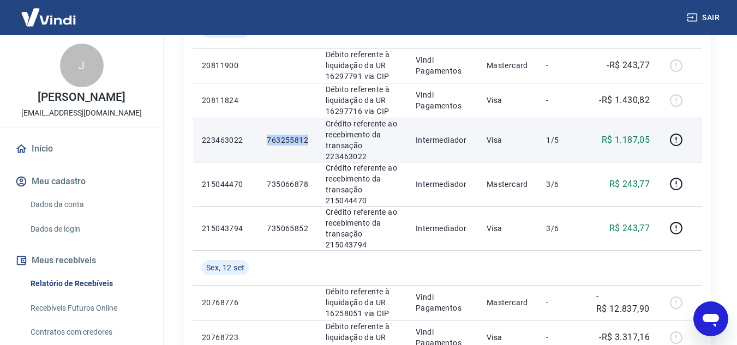
drag, startPoint x: 269, startPoint y: 139, endPoint x: 308, endPoint y: 139, distance: 39.3
click at [308, 139] on td "763255812" at bounding box center [287, 140] width 59 height 44
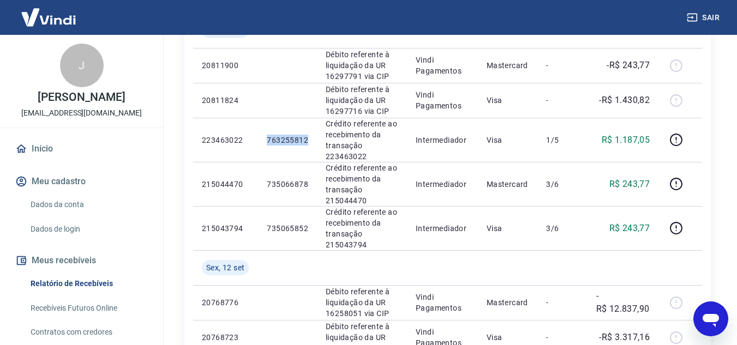
copy p "763255812"
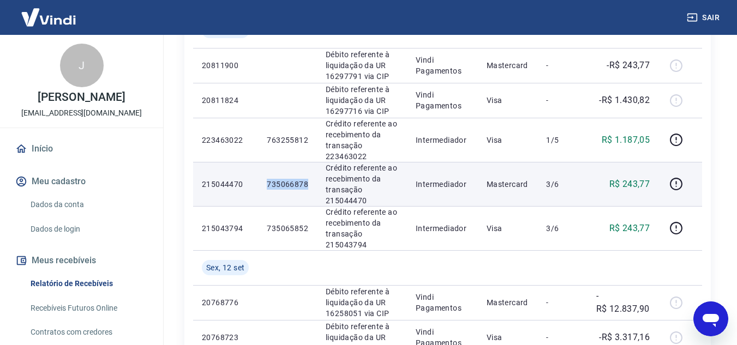
drag, startPoint x: 267, startPoint y: 182, endPoint x: 306, endPoint y: 187, distance: 39.0
click at [306, 187] on p "735066878" at bounding box center [287, 184] width 41 height 11
copy p "735066878"
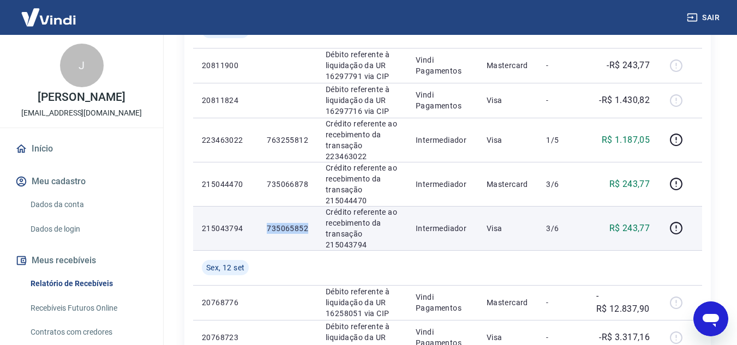
drag, startPoint x: 268, startPoint y: 229, endPoint x: 313, endPoint y: 229, distance: 44.7
click at [313, 229] on td "735065852" at bounding box center [287, 228] width 59 height 44
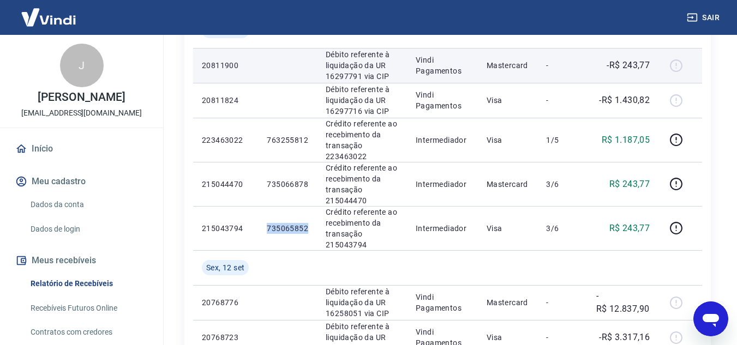
copy p "735065852"
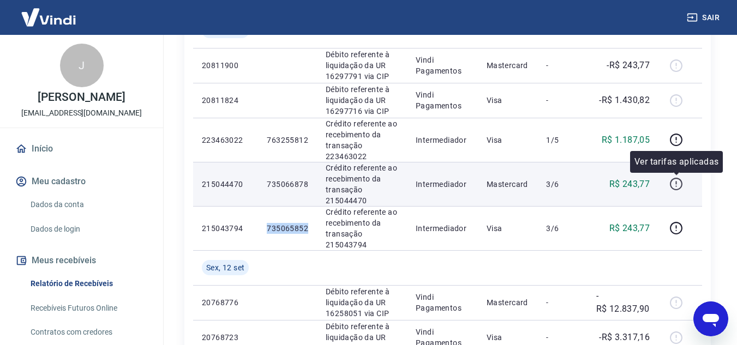
click at [671, 185] on icon "button" at bounding box center [676, 184] width 13 height 13
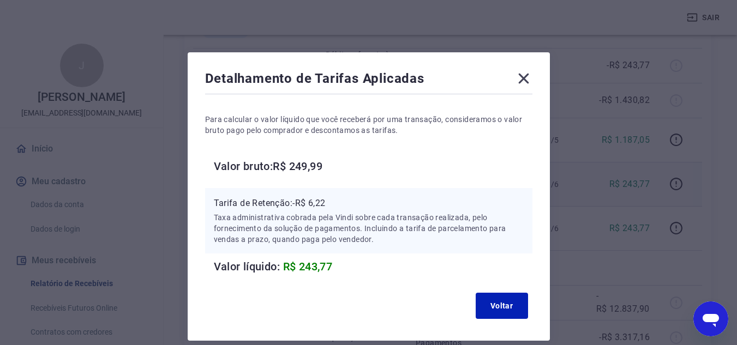
click at [523, 81] on icon at bounding box center [523, 78] width 17 height 17
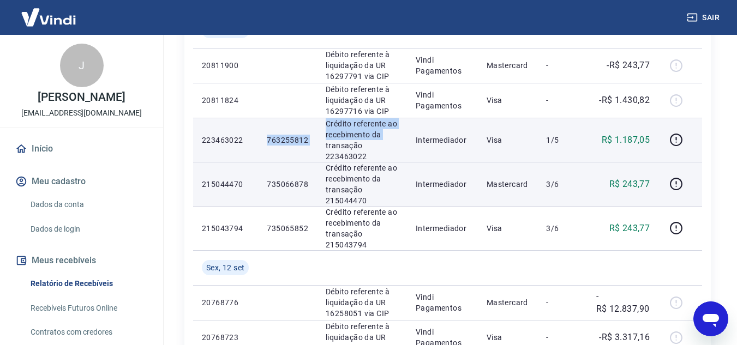
drag, startPoint x: 268, startPoint y: 141, endPoint x: 322, endPoint y: 140, distance: 54.0
click at [322, 140] on tr "223463022 763255812 Crédito referente ao recebimento da transação 223463022 Int…" at bounding box center [447, 140] width 509 height 44
click at [287, 145] on p "763255812" at bounding box center [287, 140] width 41 height 11
click at [267, 137] on p "763255812" at bounding box center [287, 140] width 41 height 11
drag, startPoint x: 279, startPoint y: 139, endPoint x: 311, endPoint y: 139, distance: 32.2
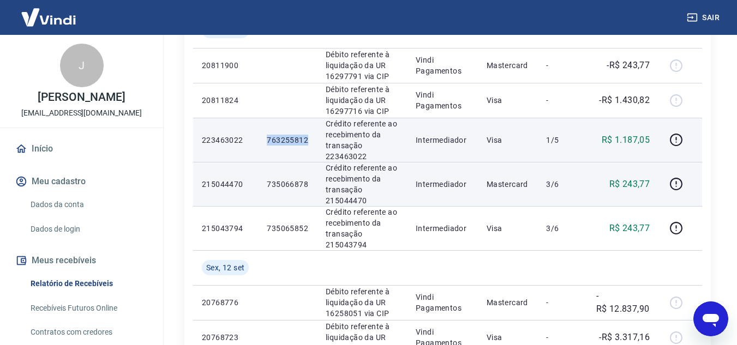
click at [311, 139] on td "763255812" at bounding box center [287, 140] width 59 height 44
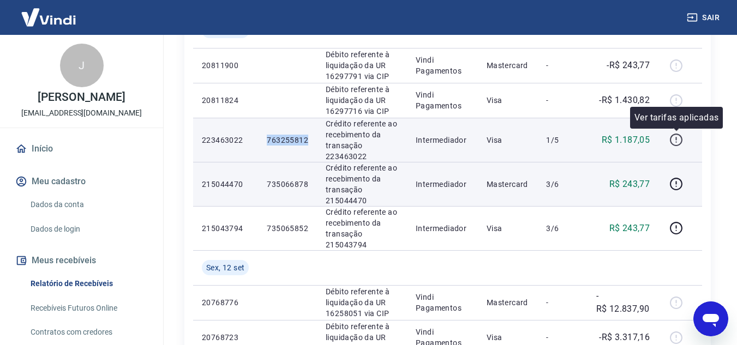
click at [676, 141] on icon "button" at bounding box center [676, 140] width 14 height 14
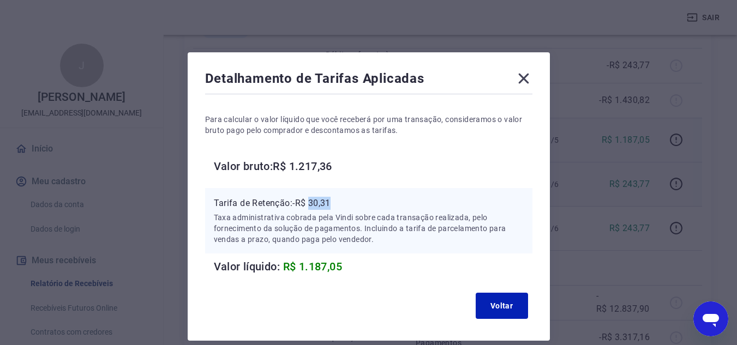
drag, startPoint x: 313, startPoint y: 201, endPoint x: 332, endPoint y: 201, distance: 19.1
click at [332, 201] on p "Tarifa de Retenção: -R$ 30,31" at bounding box center [369, 203] width 310 height 13
copy p "30,31"
drag, startPoint x: 519, startPoint y: 75, endPoint x: 579, endPoint y: 110, distance: 69.4
click at [520, 75] on icon at bounding box center [523, 78] width 17 height 17
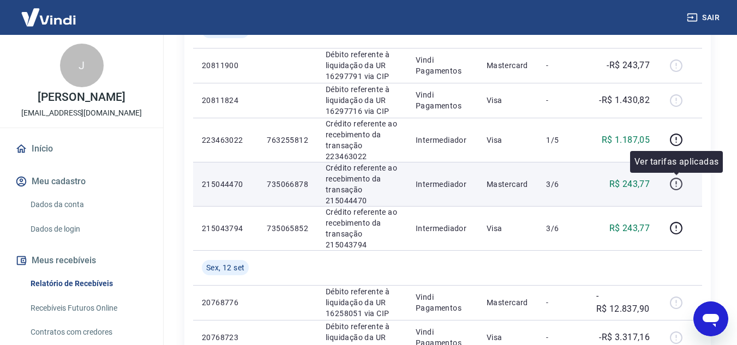
click at [682, 189] on icon "button" at bounding box center [676, 184] width 14 height 14
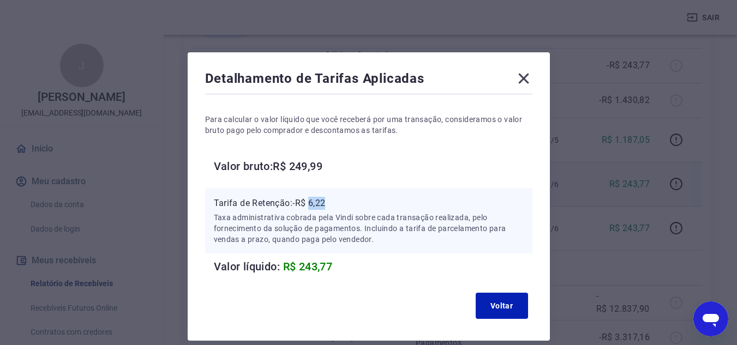
drag, startPoint x: 311, startPoint y: 203, endPoint x: 331, endPoint y: 199, distance: 19.6
click at [331, 199] on p "Tarifa de Retenção: -R$ 6,22" at bounding box center [369, 203] width 310 height 13
copy p "6,22"
drag, startPoint x: 525, startPoint y: 78, endPoint x: 530, endPoint y: 87, distance: 10.8
click at [525, 79] on icon at bounding box center [523, 79] width 10 height 10
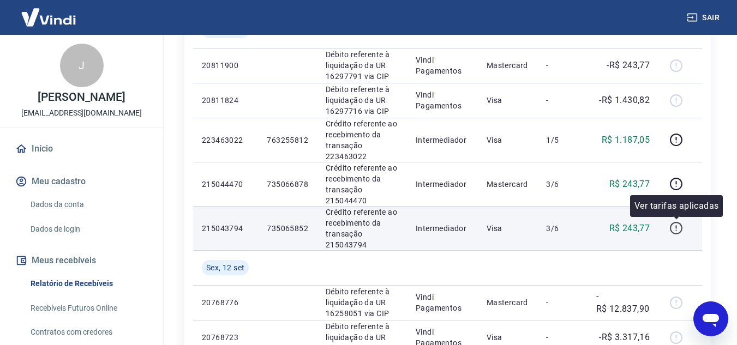
click at [680, 230] on icon "button" at bounding box center [676, 228] width 14 height 14
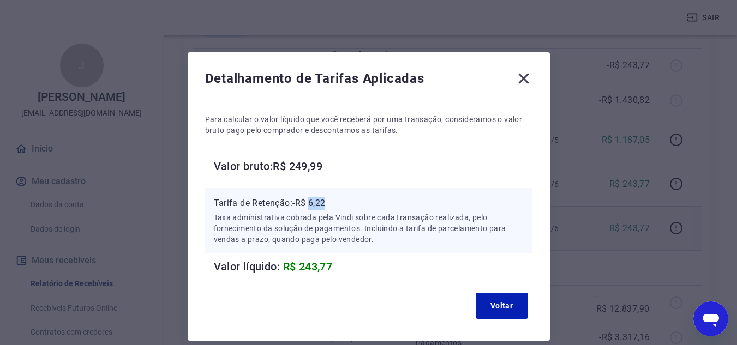
drag, startPoint x: 314, startPoint y: 201, endPoint x: 331, endPoint y: 202, distance: 17.5
click at [331, 202] on p "Tarifa de Retenção: -R$ 6,22" at bounding box center [369, 203] width 310 height 13
copy p "6,22"
click at [516, 81] on icon at bounding box center [523, 78] width 17 height 17
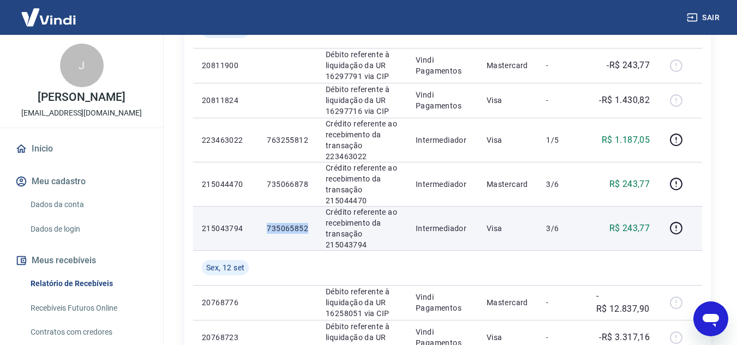
drag, startPoint x: 267, startPoint y: 225, endPoint x: 311, endPoint y: 226, distance: 44.2
click at [311, 226] on td "735065852" at bounding box center [287, 228] width 59 height 44
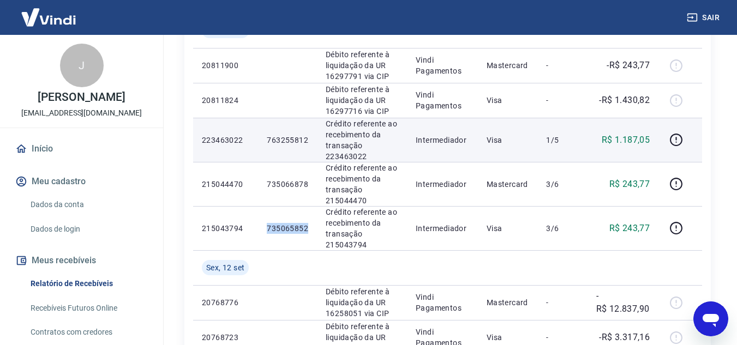
copy p "735065852"
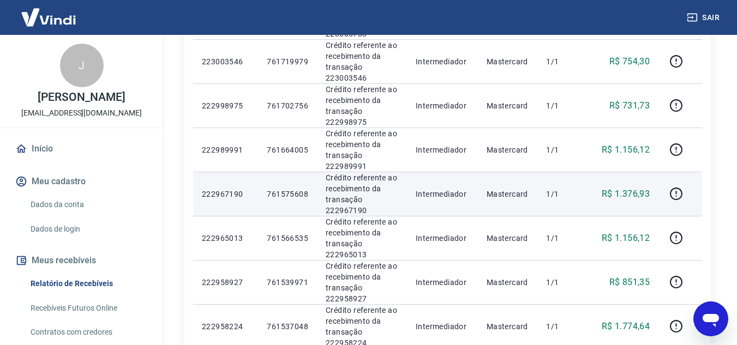
scroll to position [974, 0]
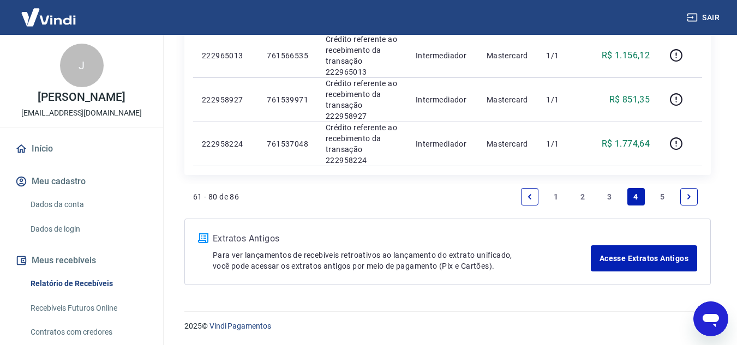
click at [612, 199] on link "3" at bounding box center [609, 196] width 17 height 17
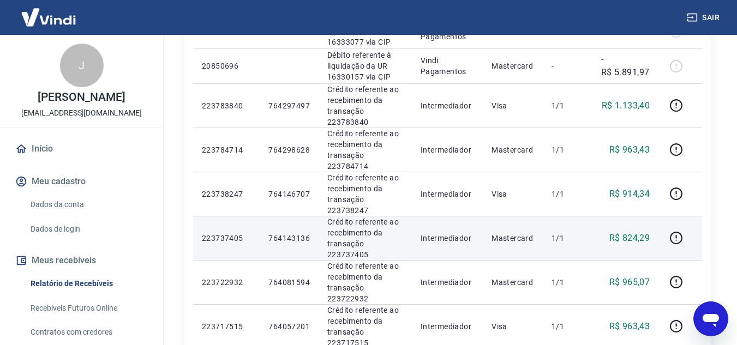
scroll to position [436, 0]
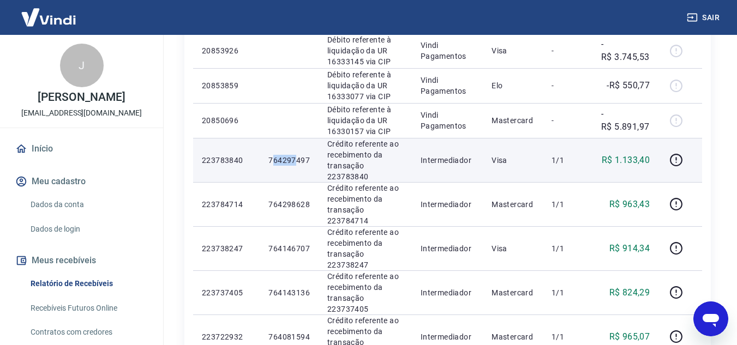
click at [293, 155] on p "764297497" at bounding box center [288, 160] width 41 height 11
click at [272, 155] on p "764297497" at bounding box center [288, 160] width 41 height 11
drag, startPoint x: 285, startPoint y: 118, endPoint x: 310, endPoint y: 118, distance: 25.6
click at [310, 138] on td "764297497" at bounding box center [289, 160] width 59 height 44
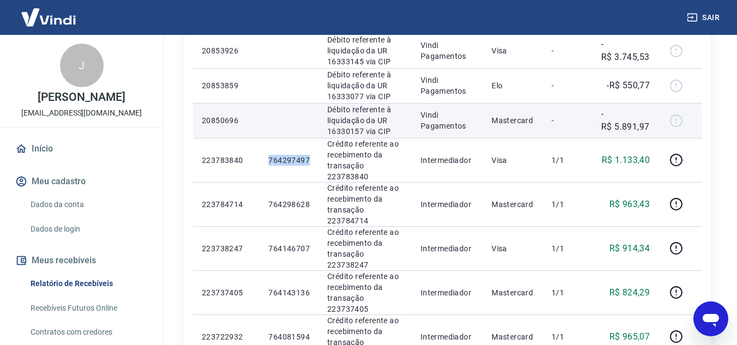
copy p "764297497"
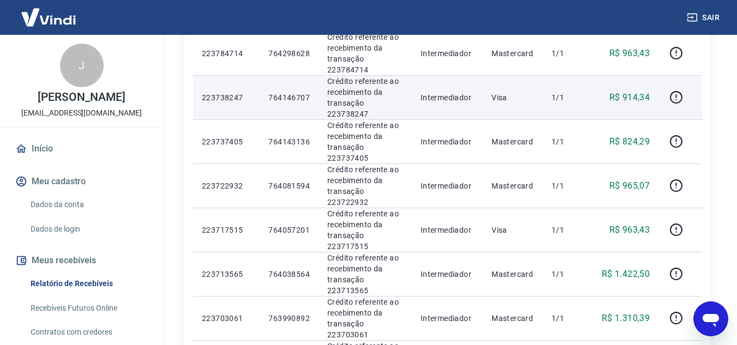
scroll to position [600, 0]
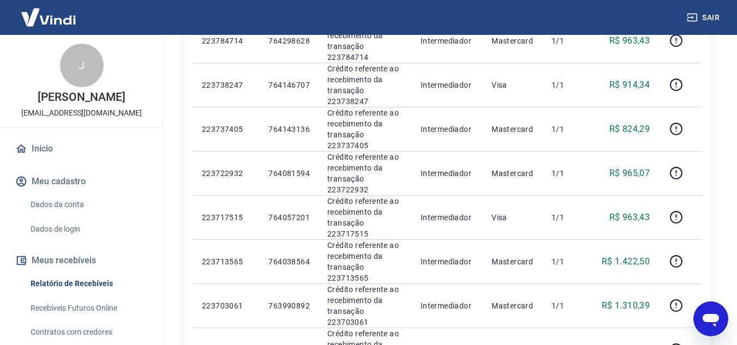
drag, startPoint x: 267, startPoint y: 301, endPoint x: 309, endPoint y: 301, distance: 41.5
copy p "750215576"
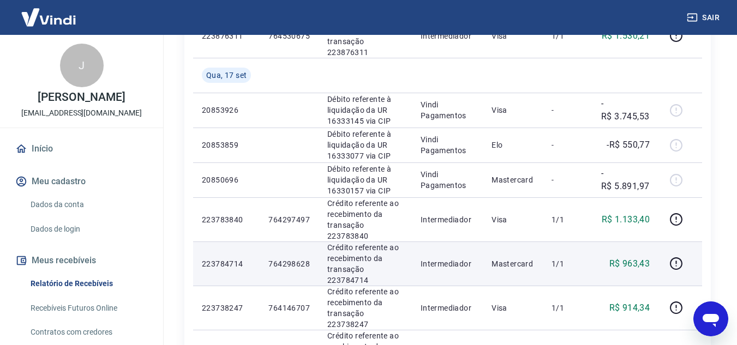
scroll to position [436, 0]
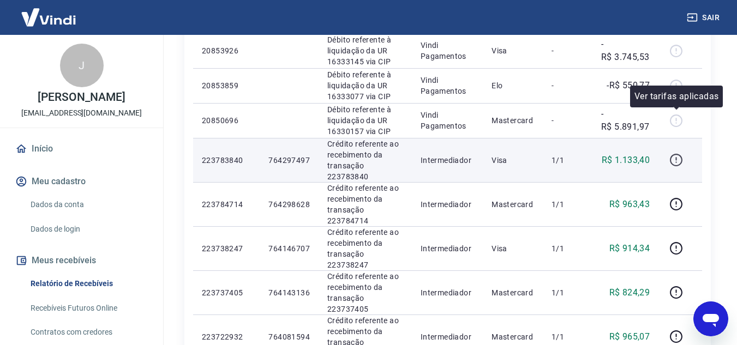
click at [679, 153] on icon "button" at bounding box center [676, 160] width 14 height 14
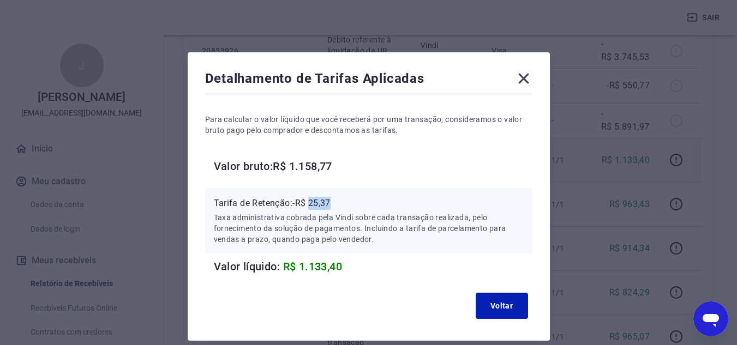
drag, startPoint x: 311, startPoint y: 202, endPoint x: 344, endPoint y: 204, distance: 32.2
click at [344, 204] on p "Tarifa de Retenção: -R$ 25,37" at bounding box center [369, 203] width 310 height 13
copy p "25,37"
click at [526, 76] on icon at bounding box center [523, 79] width 10 height 10
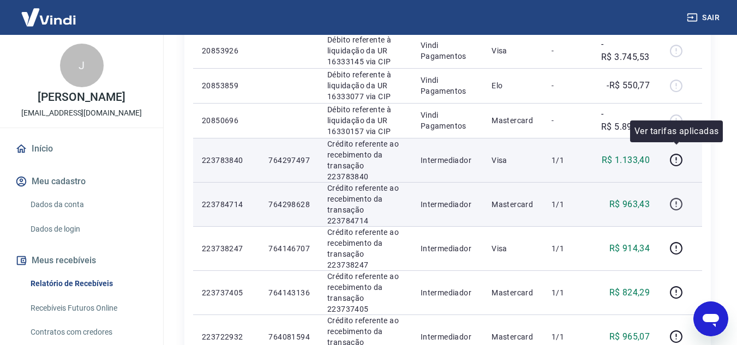
click at [675, 197] on icon "button" at bounding box center [676, 204] width 14 height 14
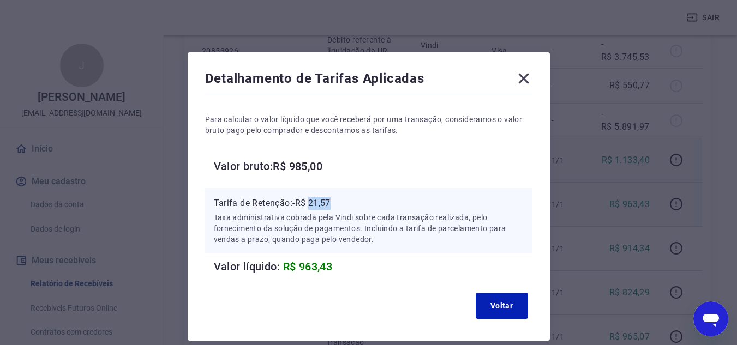
drag, startPoint x: 311, startPoint y: 203, endPoint x: 337, endPoint y: 205, distance: 25.2
click at [337, 205] on p "Tarifa de Retenção: -R$ 21,57" at bounding box center [369, 203] width 310 height 13
click at [520, 80] on icon at bounding box center [523, 78] width 17 height 17
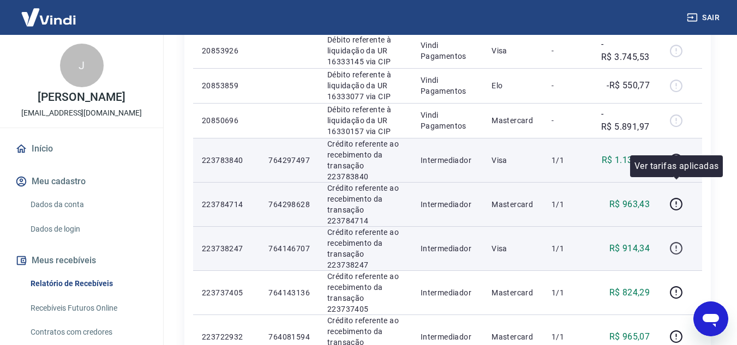
click at [675, 242] on icon "button" at bounding box center [676, 249] width 14 height 14
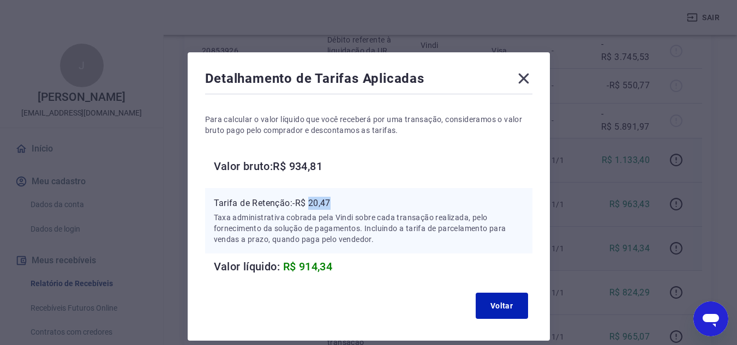
drag, startPoint x: 311, startPoint y: 202, endPoint x: 340, endPoint y: 203, distance: 29.0
click at [340, 203] on p "Tarifa de Retenção: -R$ 20,47" at bounding box center [369, 203] width 310 height 13
click at [519, 80] on icon at bounding box center [523, 78] width 17 height 17
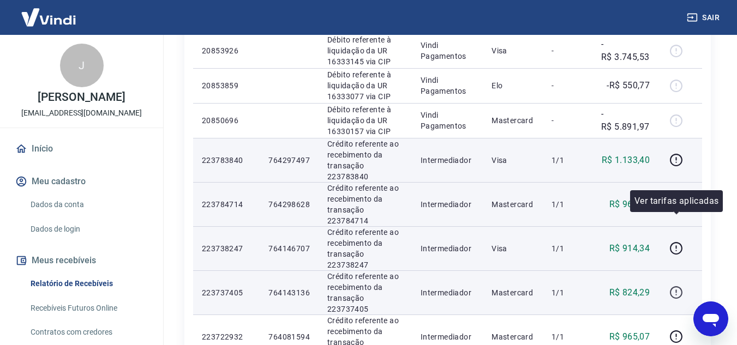
click at [681, 286] on icon "button" at bounding box center [676, 293] width 14 height 14
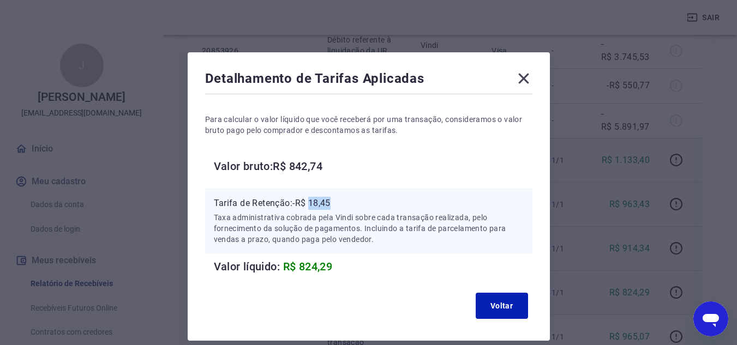
drag, startPoint x: 312, startPoint y: 202, endPoint x: 334, endPoint y: 202, distance: 22.4
click at [334, 202] on p "Tarifa de Retenção: -R$ 18,45" at bounding box center [369, 203] width 310 height 13
click at [527, 71] on icon at bounding box center [523, 78] width 17 height 17
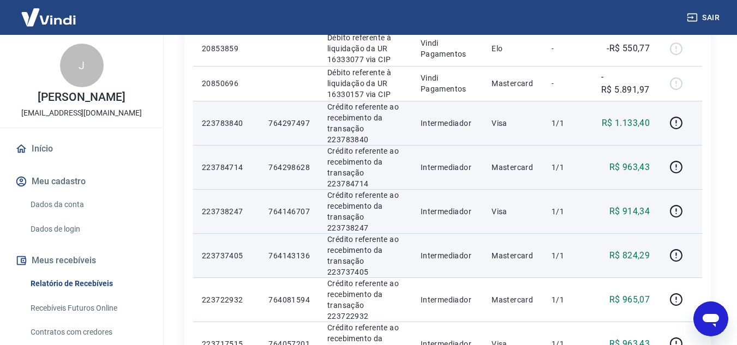
scroll to position [545, 0]
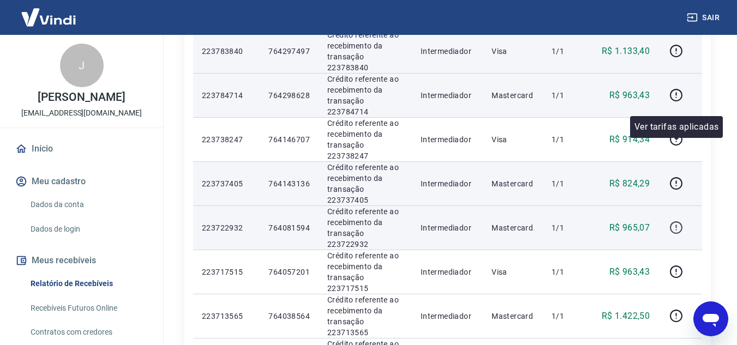
click at [673, 221] on icon "button" at bounding box center [676, 228] width 14 height 14
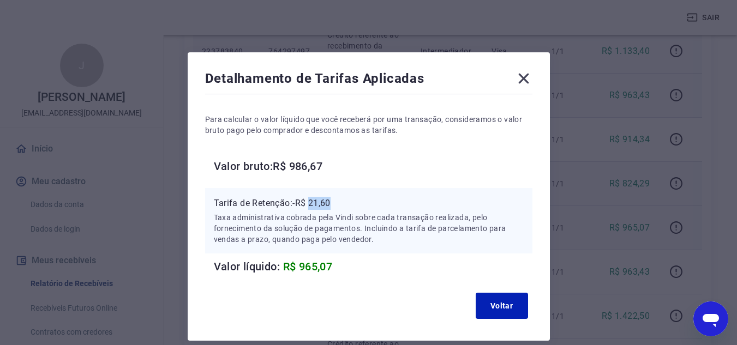
drag, startPoint x: 310, startPoint y: 202, endPoint x: 344, endPoint y: 202, distance: 33.3
click at [344, 202] on p "Tarifa de Retenção: -R$ 21,60" at bounding box center [369, 203] width 310 height 13
click at [523, 77] on icon at bounding box center [523, 79] width 10 height 10
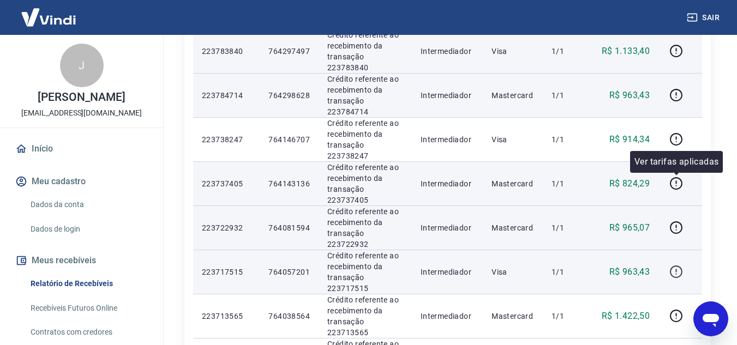
click at [676, 265] on icon "button" at bounding box center [676, 272] width 14 height 14
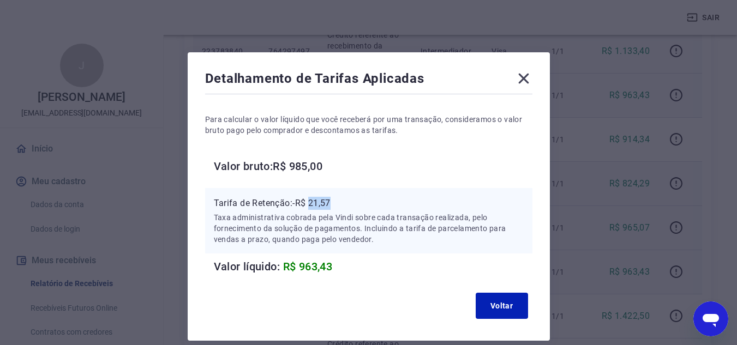
drag, startPoint x: 312, startPoint y: 200, endPoint x: 338, endPoint y: 202, distance: 26.2
click at [338, 202] on p "Tarifa de Retenção: -R$ 21,57" at bounding box center [369, 203] width 310 height 13
click at [530, 76] on icon at bounding box center [523, 78] width 17 height 17
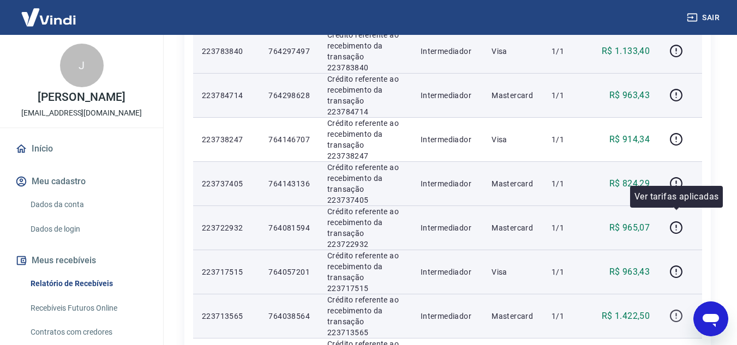
click at [675, 309] on icon "button" at bounding box center [676, 316] width 14 height 14
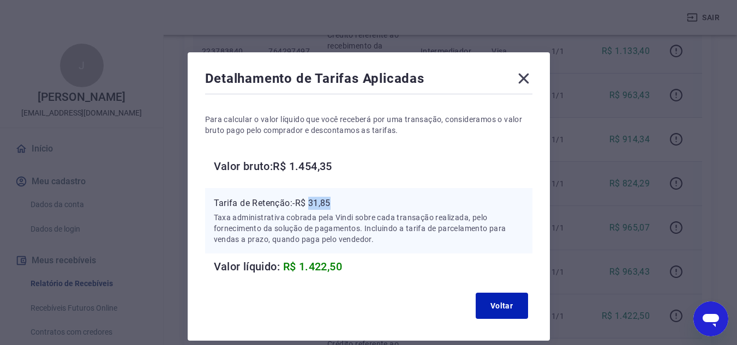
drag, startPoint x: 311, startPoint y: 202, endPoint x: 337, endPoint y: 203, distance: 25.1
click at [337, 203] on p "Tarifa de Retenção: -R$ 31,85" at bounding box center [369, 203] width 310 height 13
click at [527, 80] on icon at bounding box center [523, 78] width 17 height 17
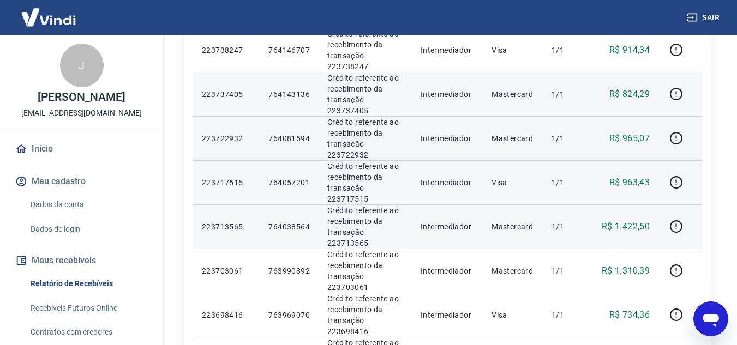
scroll to position [655, 0]
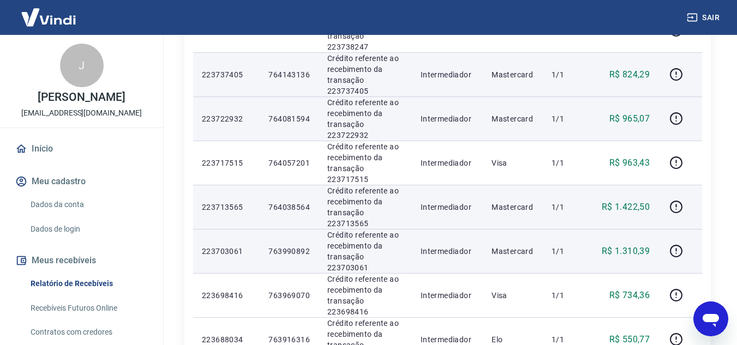
click at [667, 229] on td at bounding box center [680, 251] width 44 height 44
click at [674, 244] on icon "button" at bounding box center [676, 251] width 14 height 14
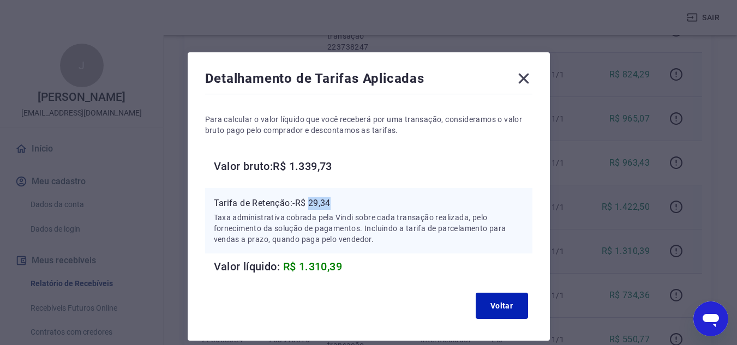
drag, startPoint x: 313, startPoint y: 201, endPoint x: 339, endPoint y: 201, distance: 25.6
click at [339, 201] on p "Tarifa de Retenção: -R$ 29,34" at bounding box center [369, 203] width 310 height 13
click at [521, 74] on icon at bounding box center [523, 78] width 17 height 17
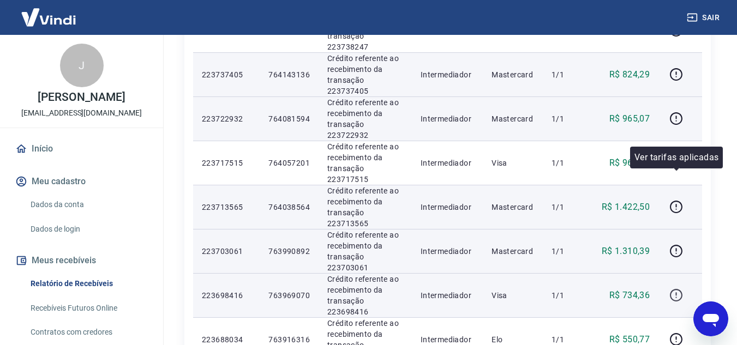
click at [677, 289] on icon "button" at bounding box center [676, 296] width 14 height 14
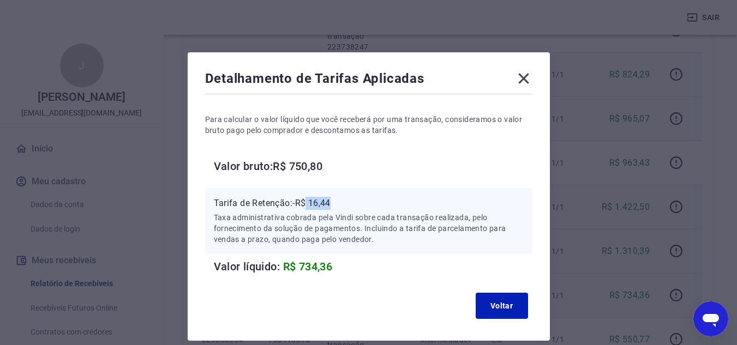
drag, startPoint x: 309, startPoint y: 204, endPoint x: 344, endPoint y: 205, distance: 35.5
click at [344, 205] on p "Tarifa de Retenção: -R$ 16,44" at bounding box center [369, 203] width 310 height 13
click at [310, 203] on p "Tarifa de Retenção: -R$ 16,44" at bounding box center [369, 203] width 310 height 13
drag, startPoint x: 313, startPoint y: 202, endPoint x: 337, endPoint y: 202, distance: 24.0
click at [337, 202] on p "Tarifa de Retenção: -R$ 16,44" at bounding box center [369, 203] width 310 height 13
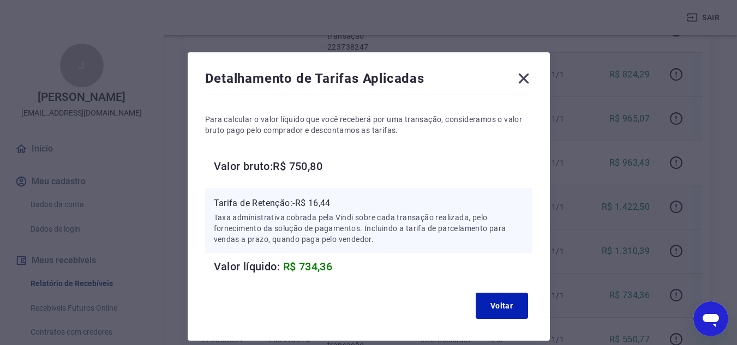
click at [518, 81] on icon at bounding box center [523, 78] width 17 height 17
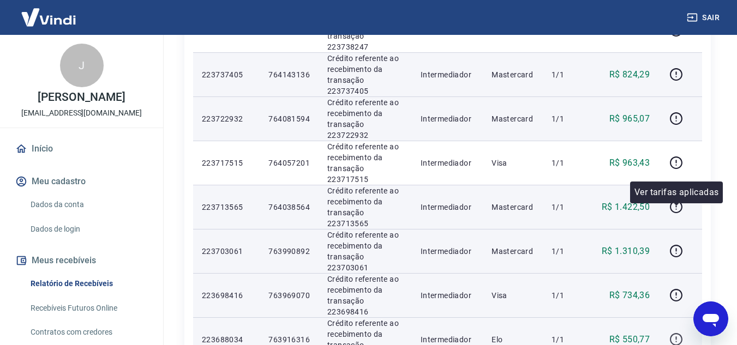
click at [677, 333] on icon "button" at bounding box center [676, 340] width 14 height 14
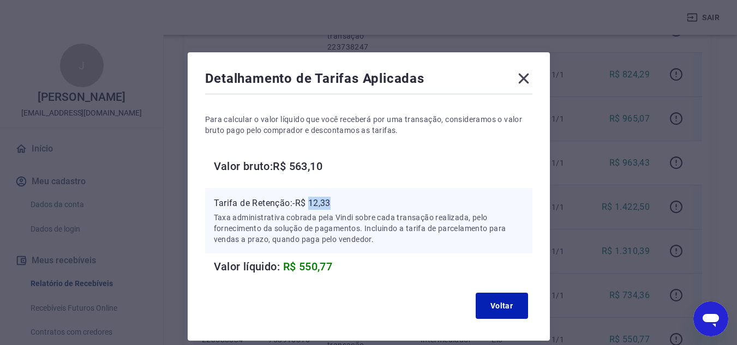
drag, startPoint x: 311, startPoint y: 202, endPoint x: 334, endPoint y: 201, distance: 22.9
click at [334, 201] on p "Tarifa de Retenção: -R$ 12,33" at bounding box center [369, 203] width 310 height 13
click at [517, 82] on icon at bounding box center [523, 78] width 17 height 17
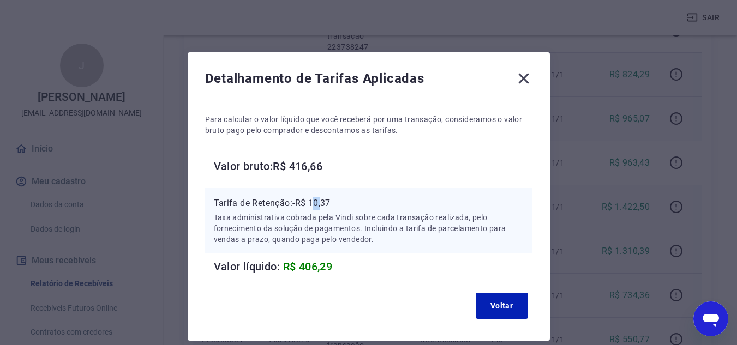
drag, startPoint x: 314, startPoint y: 202, endPoint x: 322, endPoint y: 200, distance: 8.9
click at [322, 200] on p "Tarifa de Retenção: -R$ 10,37" at bounding box center [369, 203] width 310 height 13
click at [307, 201] on p "Tarifa de Retenção: -R$ 10,37" at bounding box center [369, 203] width 310 height 13
drag, startPoint x: 312, startPoint y: 203, endPoint x: 345, endPoint y: 204, distance: 32.7
click at [345, 204] on p "Tarifa de Retenção: -R$ 10,37" at bounding box center [369, 203] width 310 height 13
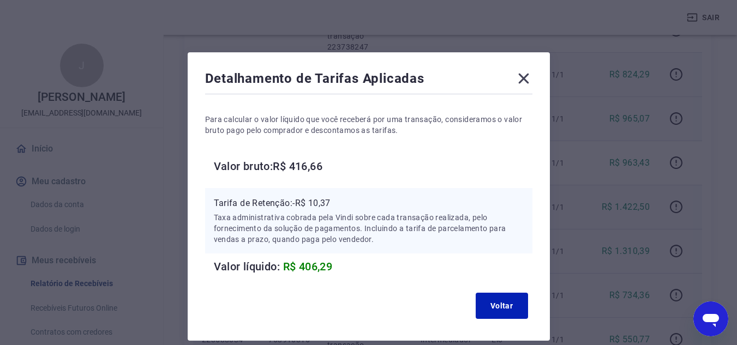
click at [525, 79] on icon at bounding box center [523, 78] width 17 height 17
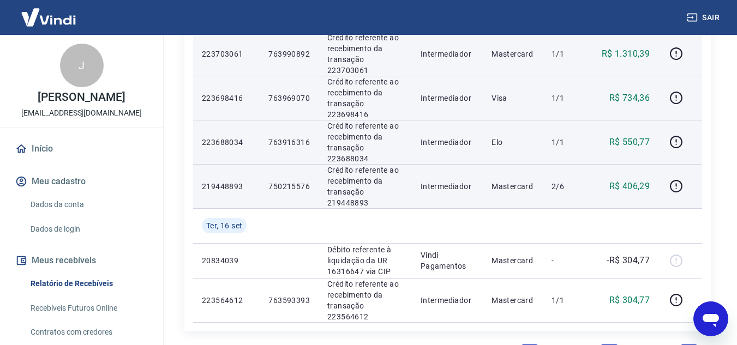
scroll to position [860, 0]
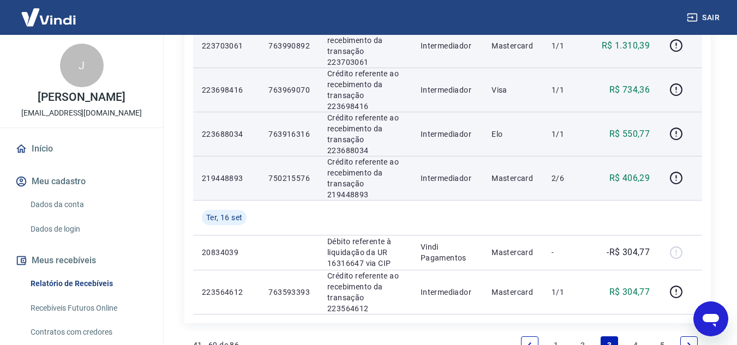
click at [583, 337] on link "2" at bounding box center [582, 345] width 17 height 17
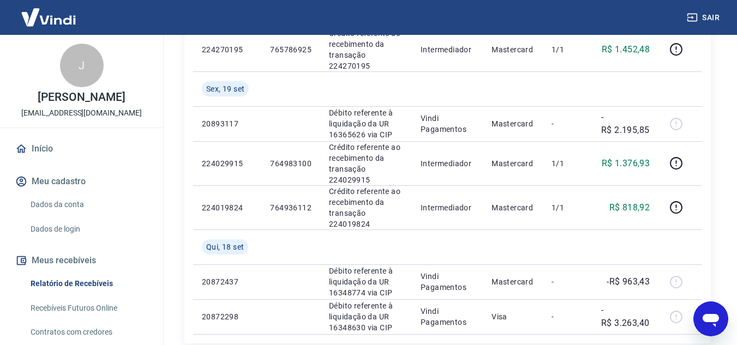
scroll to position [873, 0]
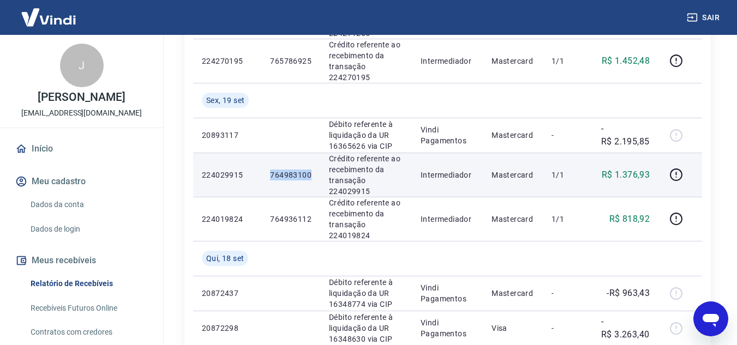
drag, startPoint x: 273, startPoint y: 171, endPoint x: 311, endPoint y: 171, distance: 38.2
click at [311, 171] on p "764983100" at bounding box center [290, 175] width 41 height 11
click at [676, 176] on icon "button" at bounding box center [676, 175] width 14 height 14
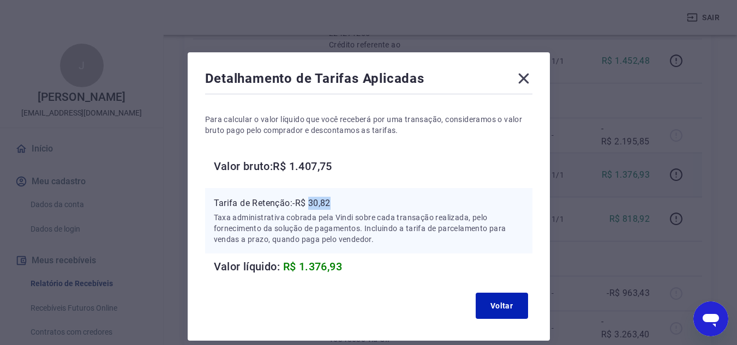
drag, startPoint x: 311, startPoint y: 204, endPoint x: 342, endPoint y: 205, distance: 30.5
click at [342, 205] on p "Tarifa de Retenção: -R$ 30,82" at bounding box center [369, 203] width 310 height 13
click at [524, 85] on icon at bounding box center [523, 78] width 17 height 17
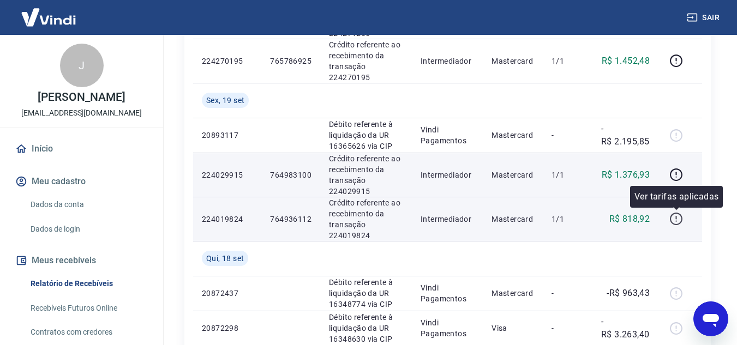
click at [675, 219] on icon "button" at bounding box center [676, 219] width 14 height 14
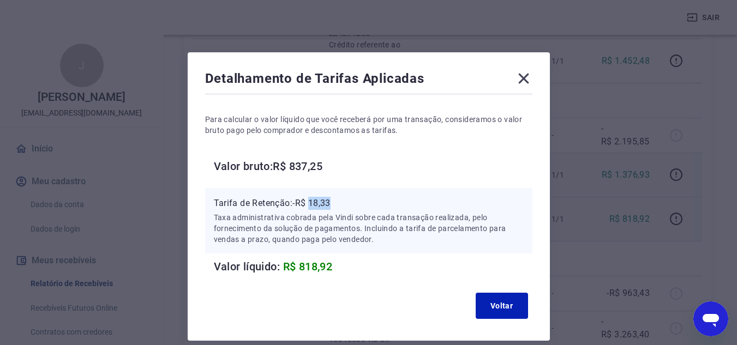
drag, startPoint x: 311, startPoint y: 203, endPoint x: 346, endPoint y: 203, distance: 35.5
click at [346, 203] on p "Tarifa de Retenção: -R$ 18,33" at bounding box center [369, 203] width 310 height 13
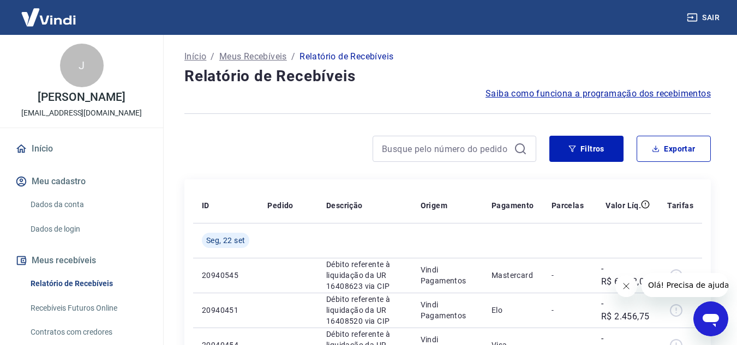
click at [625, 279] on button "Fechar mensagem da empresa" at bounding box center [626, 286] width 22 height 22
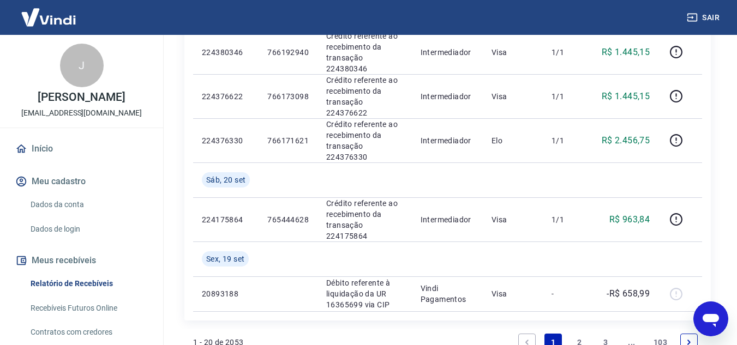
scroll to position [860, 0]
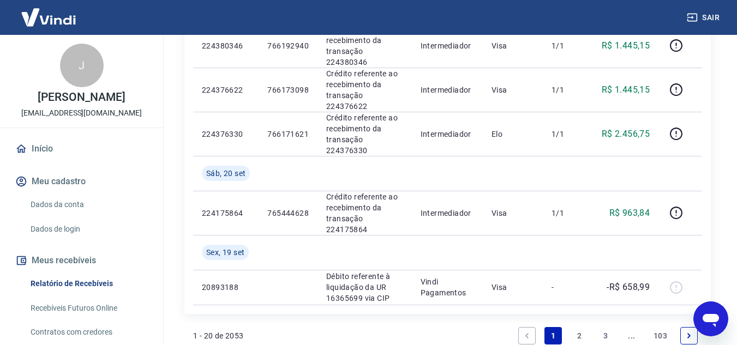
click at [578, 327] on link "2" at bounding box center [579, 335] width 17 height 17
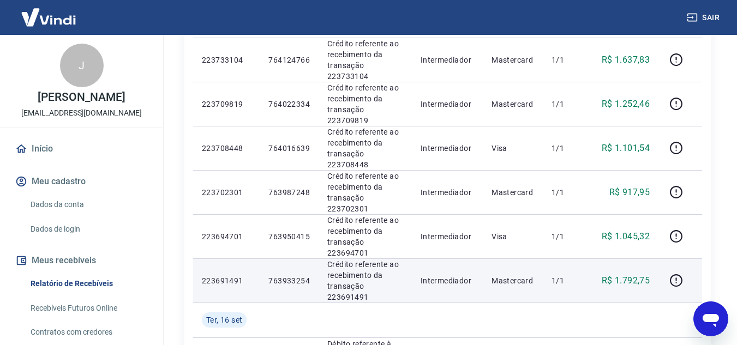
scroll to position [895, 0]
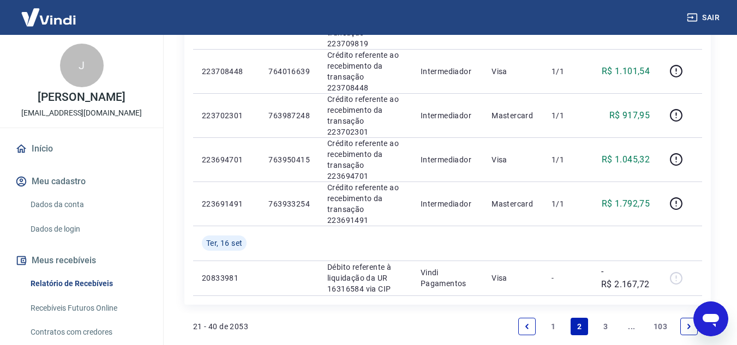
click at [608, 318] on link "3" at bounding box center [605, 326] width 17 height 17
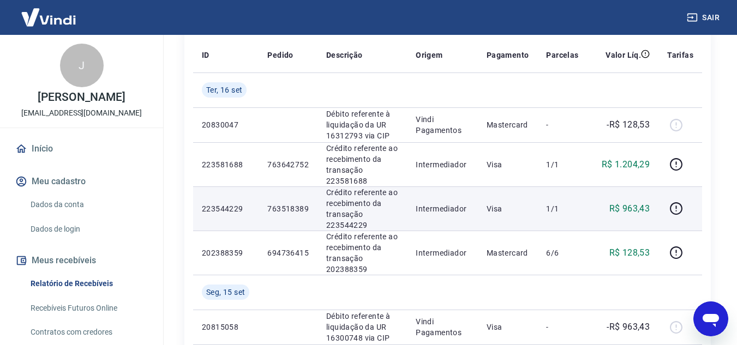
scroll to position [218, 0]
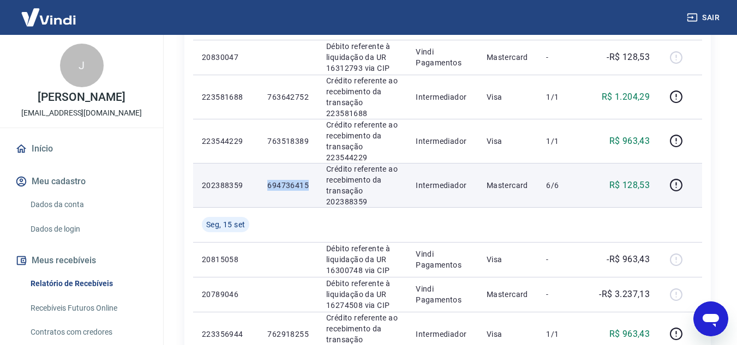
drag, startPoint x: 267, startPoint y: 182, endPoint x: 308, endPoint y: 183, distance: 40.4
click at [308, 183] on p "694736415" at bounding box center [287, 185] width 41 height 11
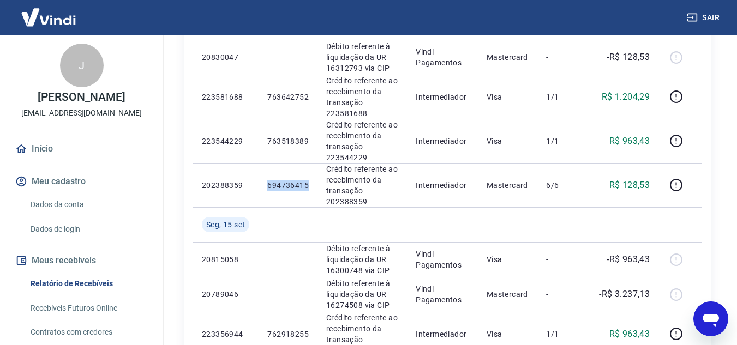
copy p "694736415"
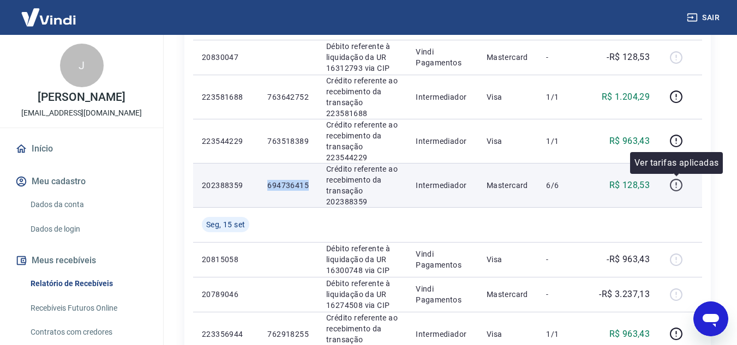
click at [676, 181] on icon "button" at bounding box center [676, 185] width 14 height 14
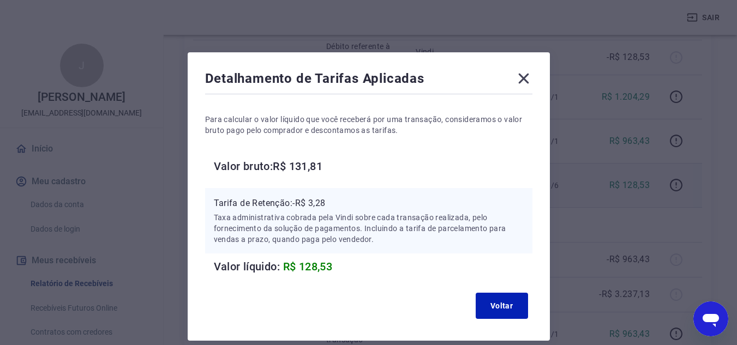
click at [527, 78] on icon at bounding box center [523, 78] width 17 height 17
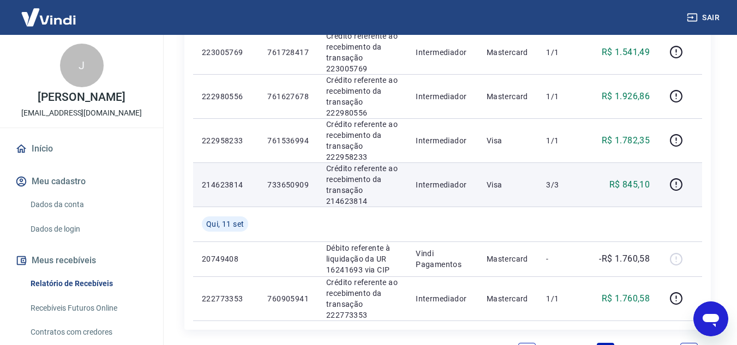
scroll to position [927, 0]
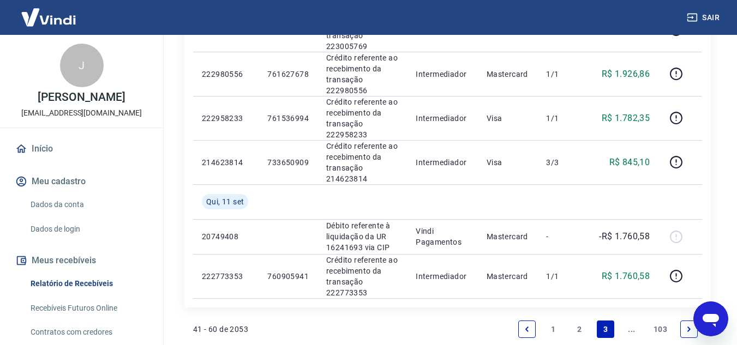
drag, startPoint x: 580, startPoint y: 326, endPoint x: 476, endPoint y: 117, distance: 233.7
click at [580, 326] on link "2" at bounding box center [579, 329] width 17 height 17
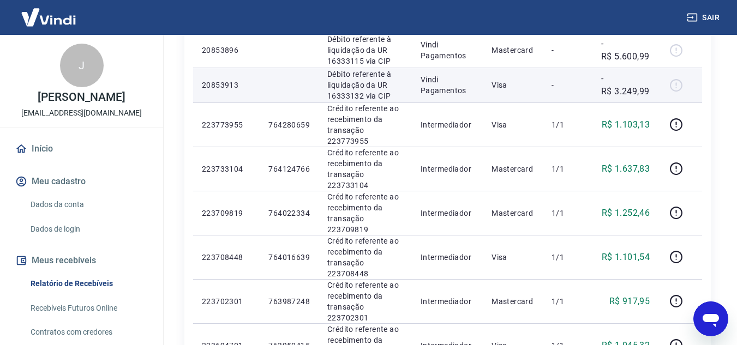
scroll to position [655, 0]
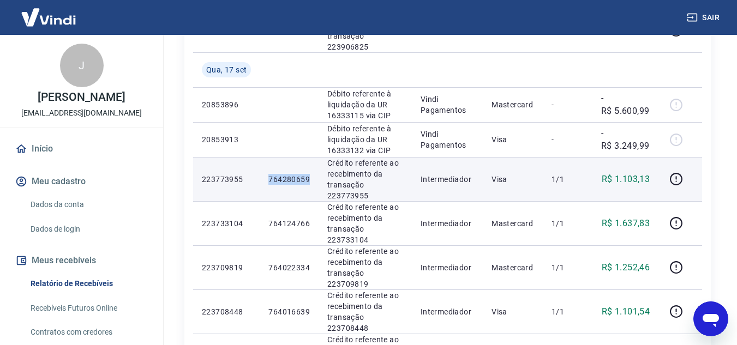
drag, startPoint x: 269, startPoint y: 111, endPoint x: 308, endPoint y: 111, distance: 39.3
click at [308, 174] on p "764280659" at bounding box center [288, 179] width 41 height 11
copy p "764280659"
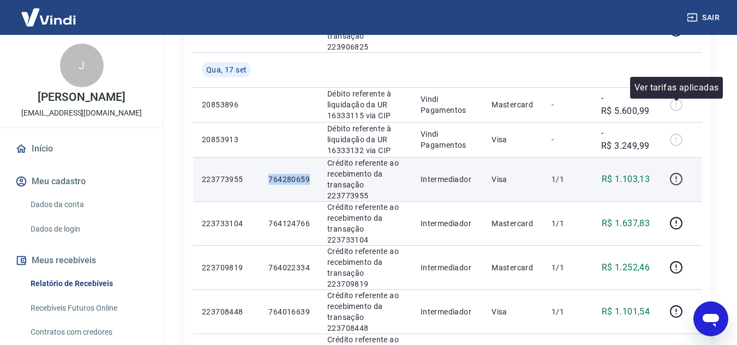
click at [679, 172] on icon "button" at bounding box center [676, 179] width 14 height 14
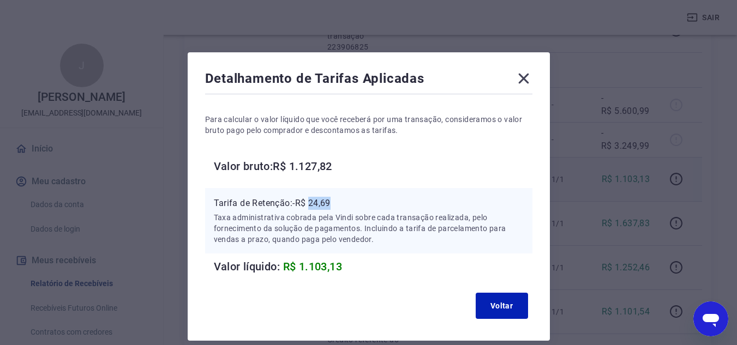
drag, startPoint x: 313, startPoint y: 200, endPoint x: 338, endPoint y: 201, distance: 25.1
click at [338, 201] on p "Tarifa de Retenção: -R$ 24,69" at bounding box center [369, 203] width 310 height 13
copy p "24,69"
click at [523, 76] on icon at bounding box center [523, 78] width 17 height 17
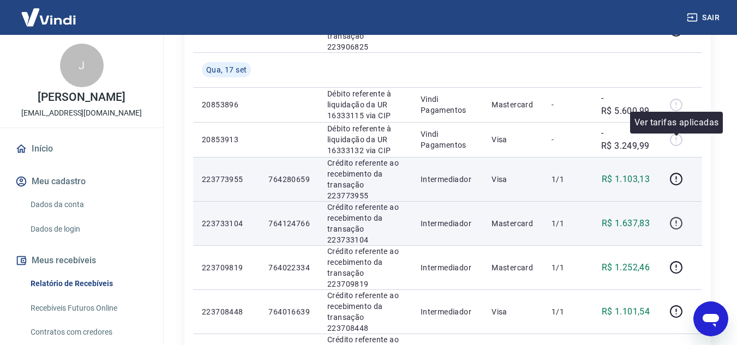
click at [679, 217] on icon "button" at bounding box center [676, 224] width 14 height 14
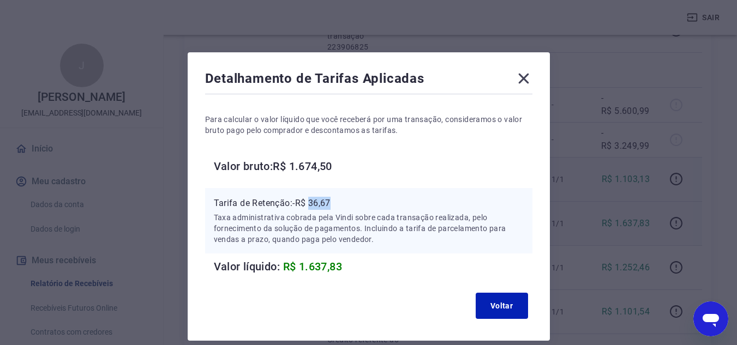
drag, startPoint x: 312, startPoint y: 207, endPoint x: 332, endPoint y: 207, distance: 20.2
click at [332, 207] on p "Tarifa de Retenção: -R$ 36,67" at bounding box center [369, 203] width 310 height 13
copy p "36,67"
click at [524, 76] on icon at bounding box center [523, 78] width 17 height 17
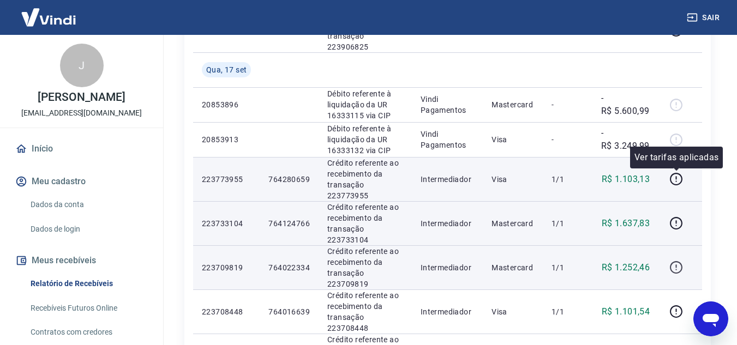
click at [679, 261] on icon "button" at bounding box center [676, 268] width 14 height 14
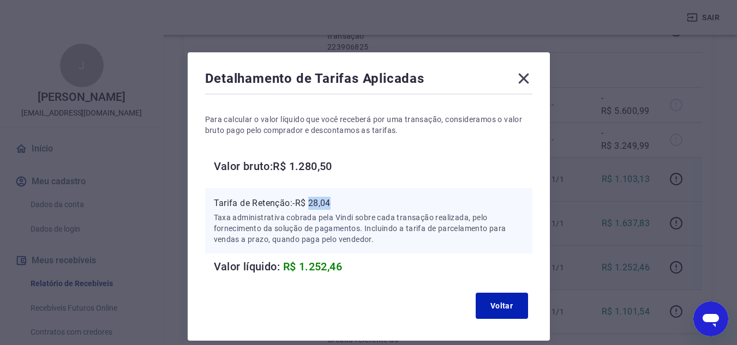
drag, startPoint x: 310, startPoint y: 203, endPoint x: 334, endPoint y: 203, distance: 24.0
click at [334, 203] on p "Tarifa de Retenção: -R$ 28,04" at bounding box center [369, 203] width 310 height 13
copy p "28,04"
click at [525, 75] on icon at bounding box center [523, 78] width 17 height 17
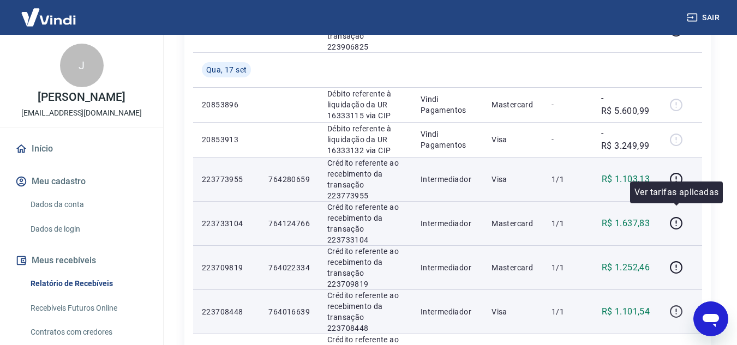
click at [673, 305] on icon "button" at bounding box center [676, 312] width 14 height 14
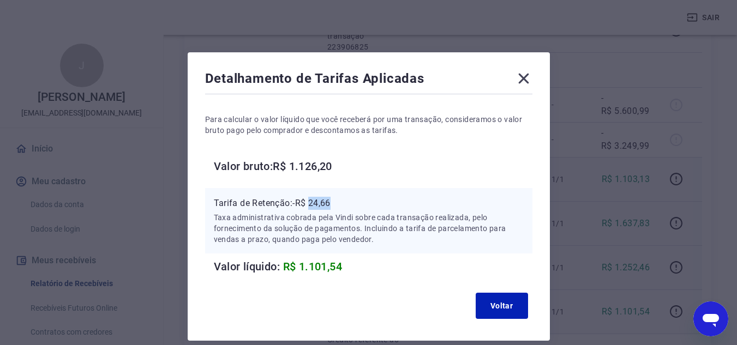
drag, startPoint x: 313, startPoint y: 203, endPoint x: 333, endPoint y: 203, distance: 20.2
click at [333, 203] on p "Tarifa de Retenção: -R$ 24,66" at bounding box center [369, 203] width 310 height 13
copy p "24,66"
click at [522, 81] on icon at bounding box center [523, 79] width 10 height 10
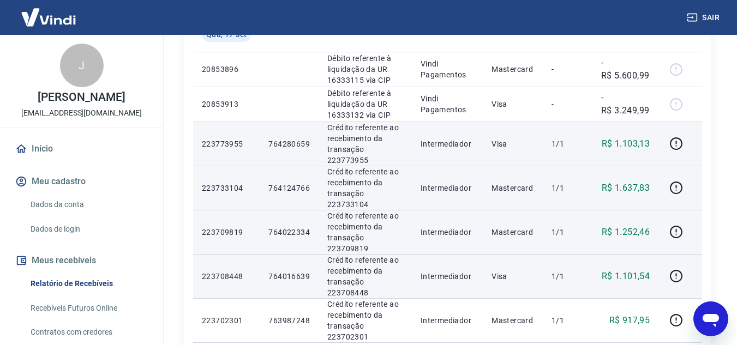
scroll to position [709, 0]
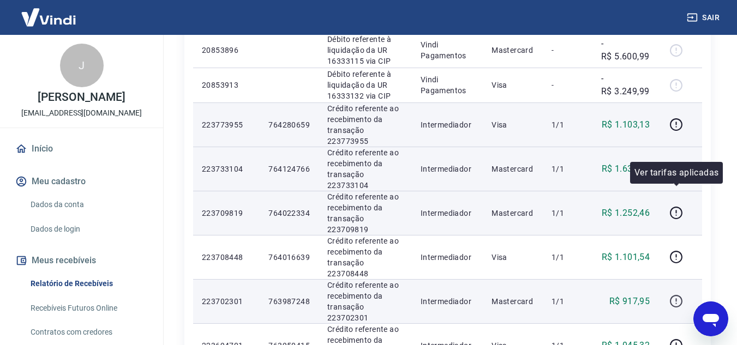
click at [673, 295] on icon "button" at bounding box center [676, 302] width 14 height 14
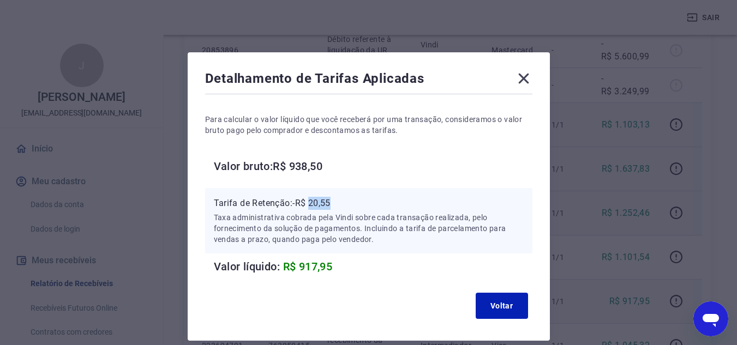
drag, startPoint x: 311, startPoint y: 203, endPoint x: 338, endPoint y: 204, distance: 26.2
click at [338, 204] on p "Tarifa de Retenção: -R$ 20,55" at bounding box center [369, 203] width 310 height 13
copy p "20,55"
click at [523, 77] on icon at bounding box center [523, 79] width 10 height 10
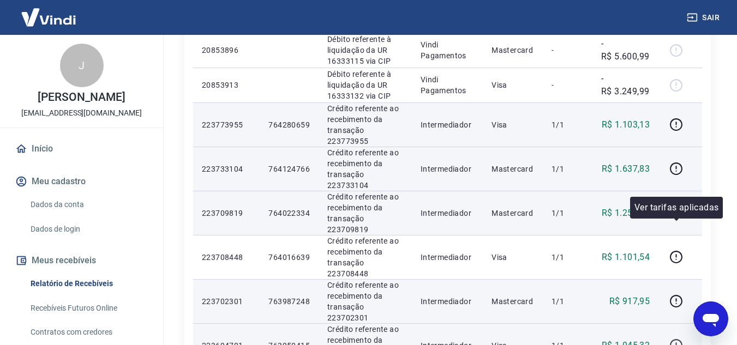
click at [670, 339] on icon "button" at bounding box center [676, 346] width 14 height 14
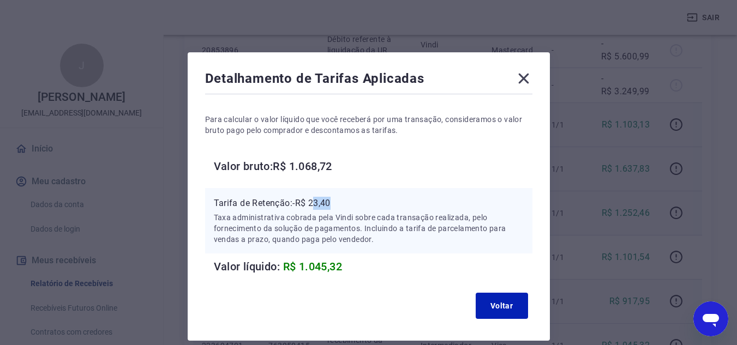
drag, startPoint x: 315, startPoint y: 203, endPoint x: 338, endPoint y: 203, distance: 22.4
click at [338, 203] on p "Tarifa de Retenção: -R$ 23,40" at bounding box center [369, 203] width 310 height 13
click at [328, 205] on p "Tarifa de Retenção: -R$ 23,40" at bounding box center [369, 203] width 310 height 13
drag, startPoint x: 311, startPoint y: 203, endPoint x: 347, endPoint y: 203, distance: 36.0
click at [347, 203] on p "Tarifa de Retenção: -R$ 23,40" at bounding box center [369, 203] width 310 height 13
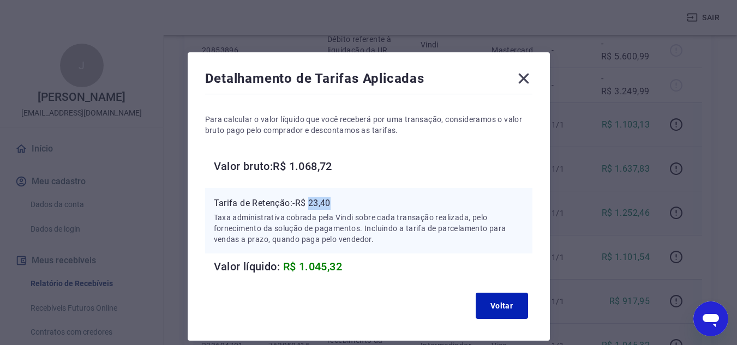
copy p "23,40"
click at [525, 82] on icon at bounding box center [523, 78] width 17 height 17
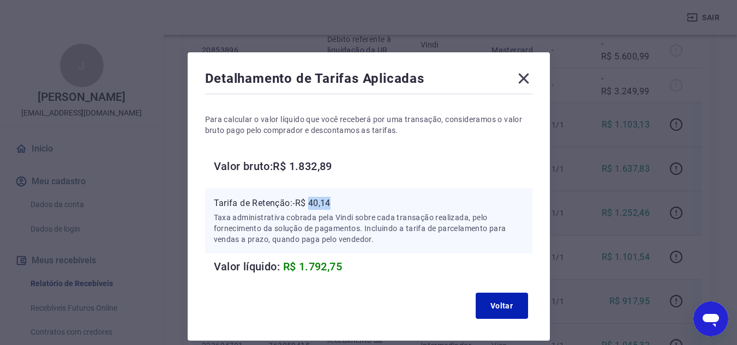
drag, startPoint x: 311, startPoint y: 203, endPoint x: 335, endPoint y: 204, distance: 24.6
click at [335, 204] on p "Tarifa de Retenção: -R$ 40,14" at bounding box center [369, 203] width 310 height 13
copy p "40,14"
click at [522, 78] on icon at bounding box center [523, 79] width 10 height 10
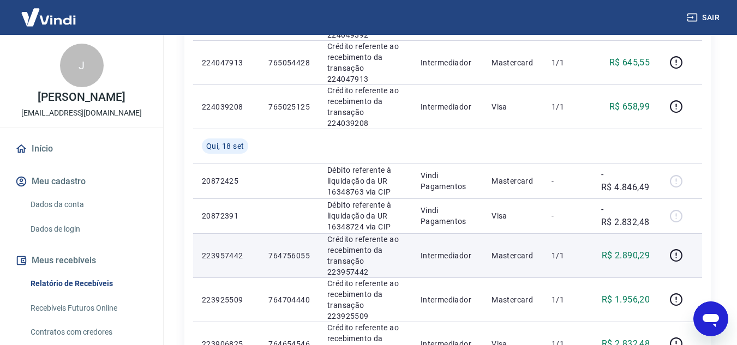
scroll to position [327, 0]
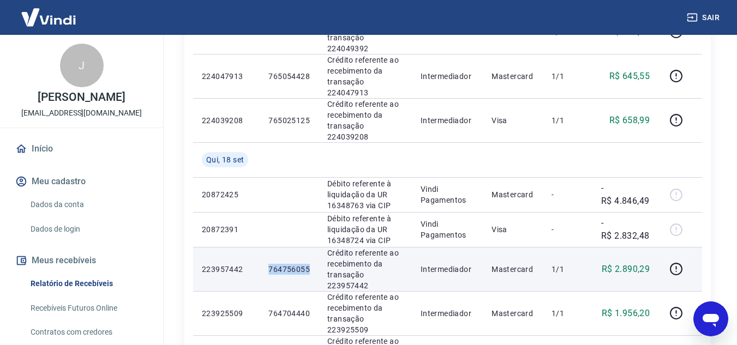
drag, startPoint x: 268, startPoint y: 226, endPoint x: 315, endPoint y: 225, distance: 46.9
click at [315, 247] on td "764756055" at bounding box center [289, 269] width 59 height 44
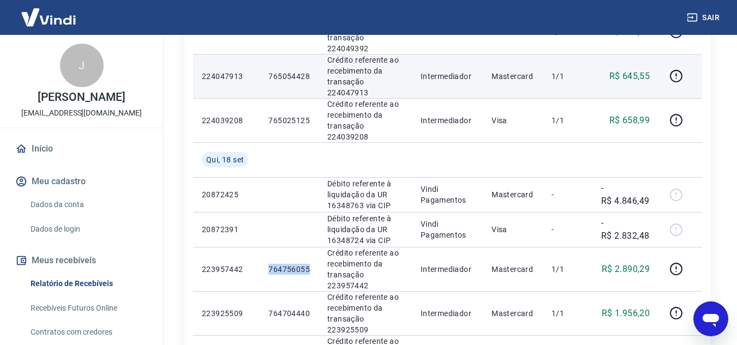
copy p "764756055"
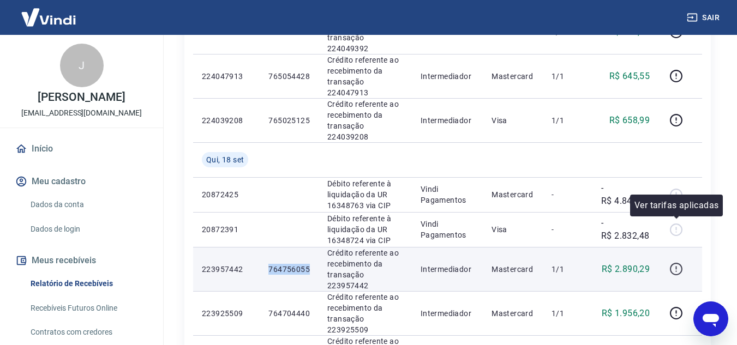
click at [675, 262] on icon "button" at bounding box center [676, 269] width 14 height 14
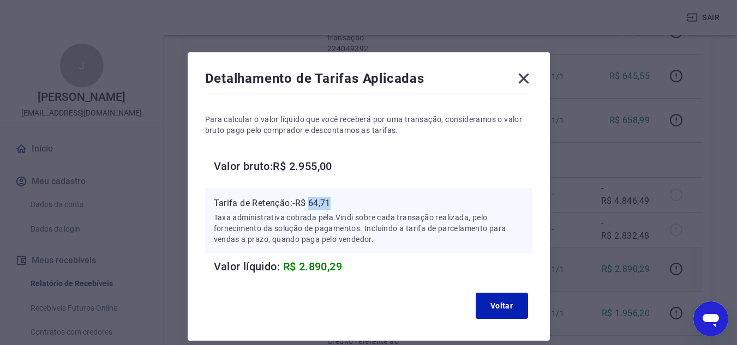
drag, startPoint x: 311, startPoint y: 204, endPoint x: 335, endPoint y: 204, distance: 24.0
click at [335, 204] on p "Tarifa de Retenção: -R$ 64,71" at bounding box center [369, 203] width 310 height 13
drag, startPoint x: 520, startPoint y: 79, endPoint x: 614, endPoint y: 208, distance: 160.2
click at [520, 81] on icon at bounding box center [523, 78] width 17 height 17
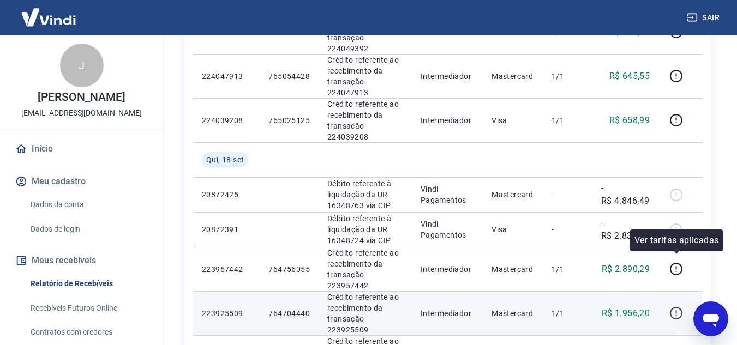
click at [676, 307] on icon "button" at bounding box center [676, 314] width 14 height 14
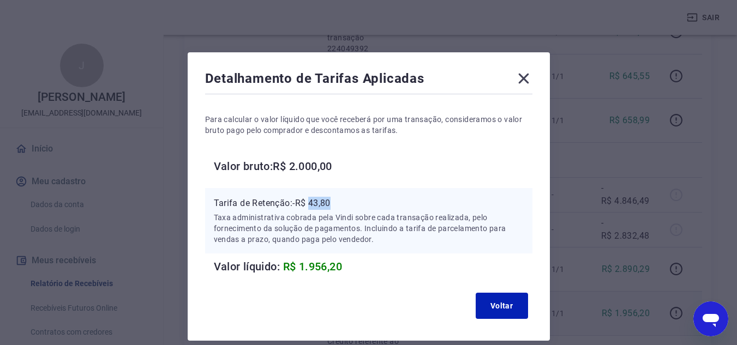
drag, startPoint x: 312, startPoint y: 202, endPoint x: 333, endPoint y: 199, distance: 20.9
click at [333, 199] on p "Tarifa de Retenção: -R$ 43,80" at bounding box center [369, 203] width 310 height 13
click at [522, 78] on icon at bounding box center [523, 79] width 10 height 10
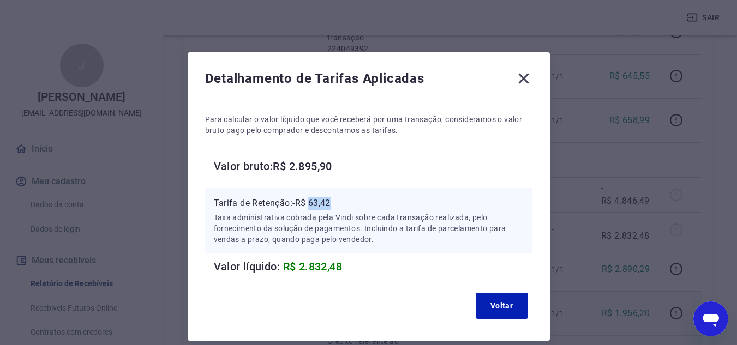
drag, startPoint x: 311, startPoint y: 200, endPoint x: 340, endPoint y: 201, distance: 29.0
click at [340, 201] on p "Tarifa de Retenção: -R$ 63,42" at bounding box center [369, 203] width 310 height 13
click at [529, 81] on icon at bounding box center [523, 78] width 17 height 17
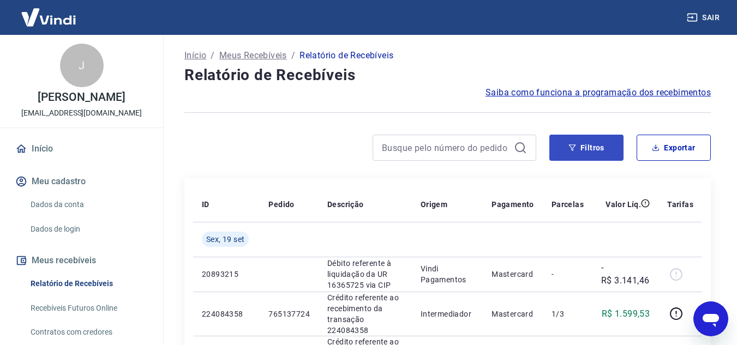
scroll to position [0, 0]
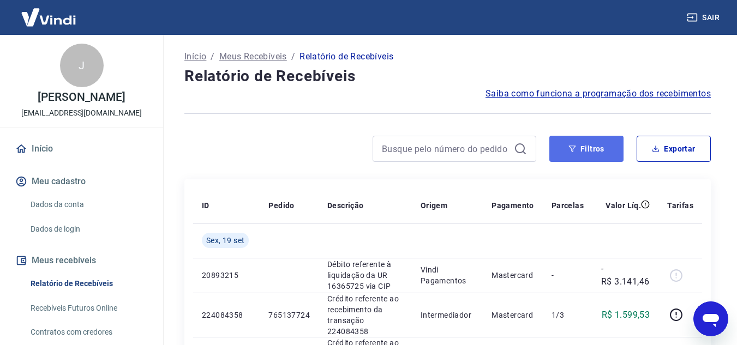
click at [598, 152] on button "Filtros" at bounding box center [586, 149] width 74 height 26
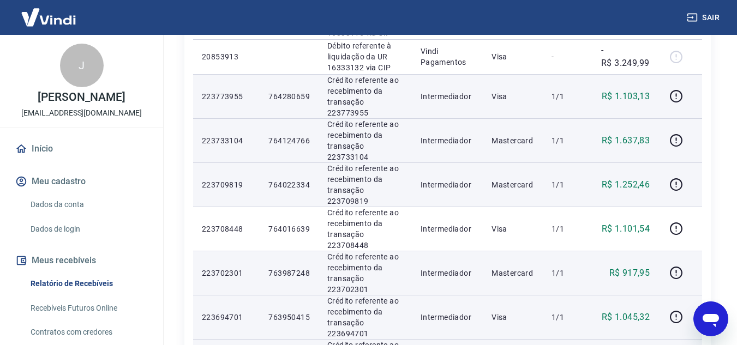
scroll to position [1137, 0]
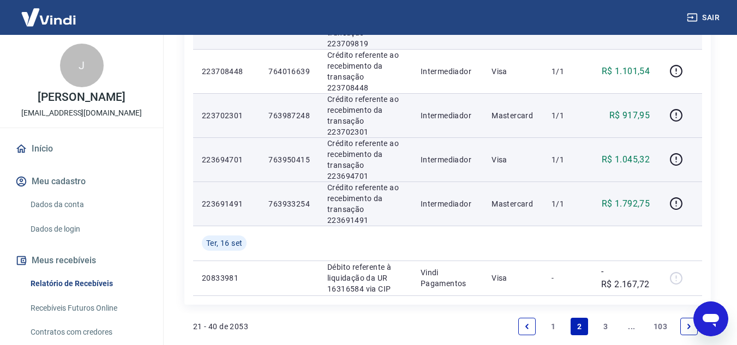
click at [557, 318] on link "1" at bounding box center [552, 326] width 17 height 17
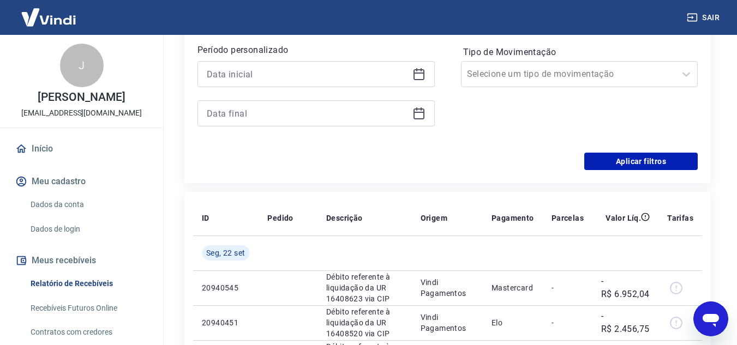
scroll to position [175, 0]
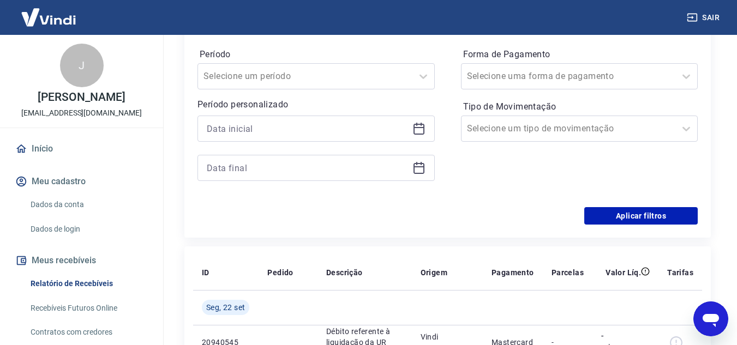
click at [413, 128] on icon at bounding box center [418, 129] width 11 height 11
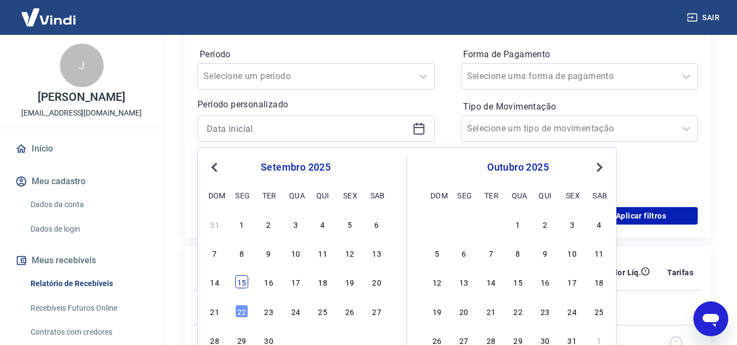
click at [248, 284] on div "15" at bounding box center [241, 281] width 13 height 13
click at [245, 283] on th "ID" at bounding box center [225, 272] width 65 height 35
type input "15/09/2025"
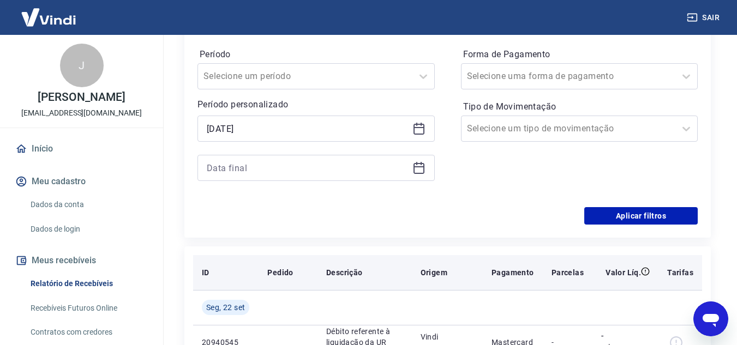
click at [245, 283] on th "ID" at bounding box center [225, 272] width 65 height 35
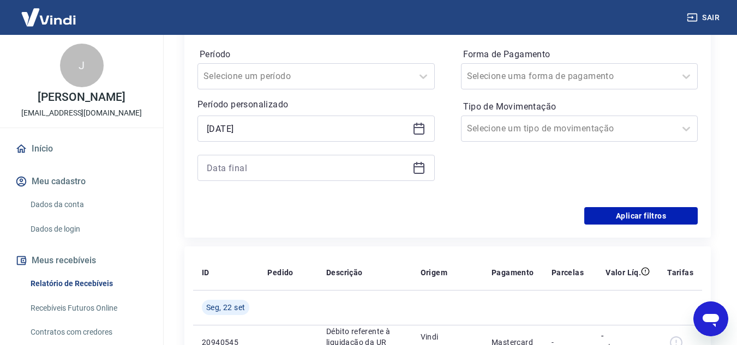
click at [423, 170] on icon at bounding box center [418, 167] width 13 height 13
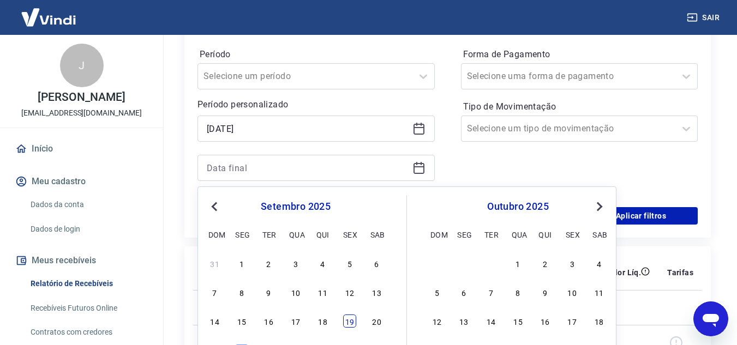
click at [344, 321] on div "19" at bounding box center [349, 321] width 13 height 13
click at [344, 321] on td at bounding box center [364, 307] width 94 height 35
type input "19/09/2025"
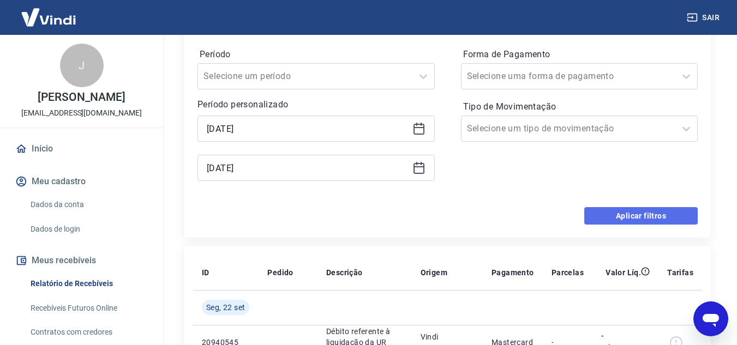
click at [657, 220] on button "Aplicar filtros" at bounding box center [640, 215] width 113 height 17
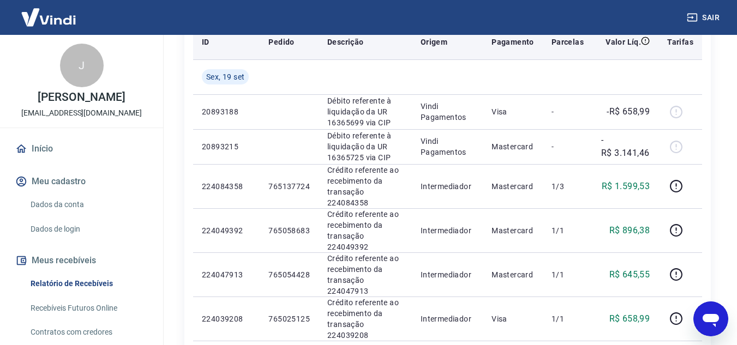
scroll to position [218, 0]
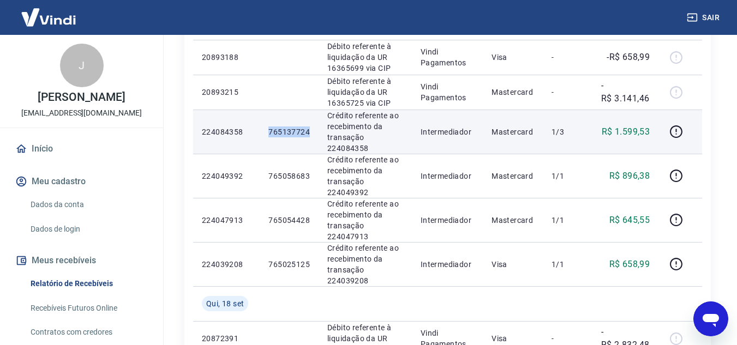
drag, startPoint x: 268, startPoint y: 129, endPoint x: 314, endPoint y: 126, distance: 45.9
click at [314, 126] on td "765137724" at bounding box center [289, 132] width 59 height 44
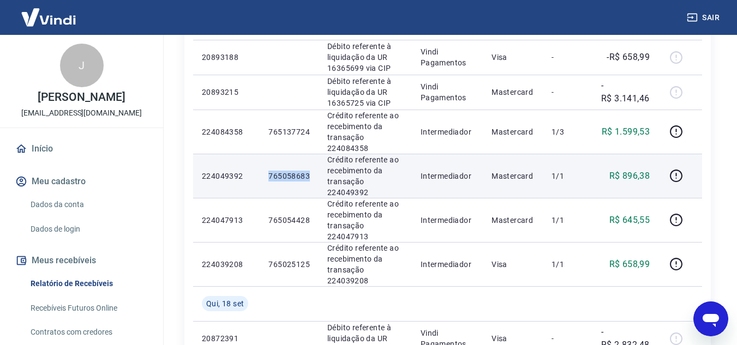
drag, startPoint x: 268, startPoint y: 160, endPoint x: 316, endPoint y: 161, distance: 48.0
click at [316, 161] on td "765058683" at bounding box center [289, 176] width 59 height 44
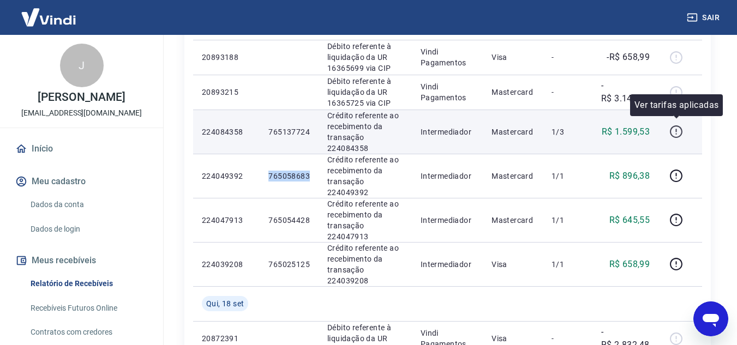
click at [674, 131] on icon "button" at bounding box center [676, 132] width 14 height 14
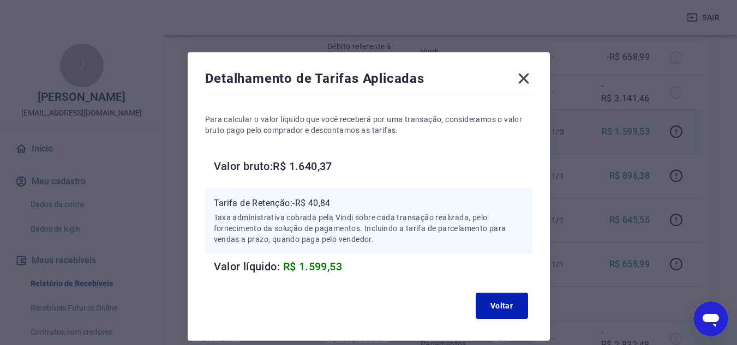
click at [522, 80] on icon at bounding box center [523, 79] width 10 height 10
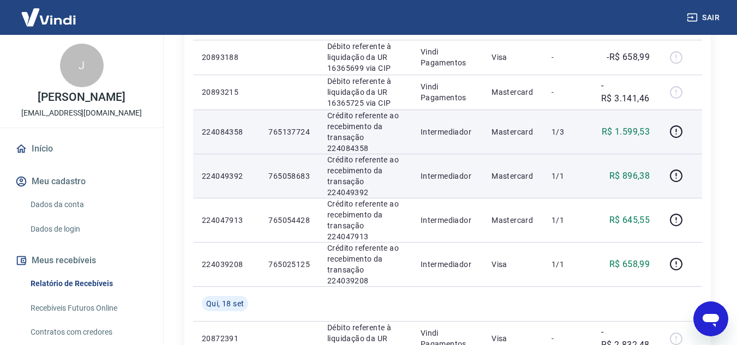
scroll to position [164, 0]
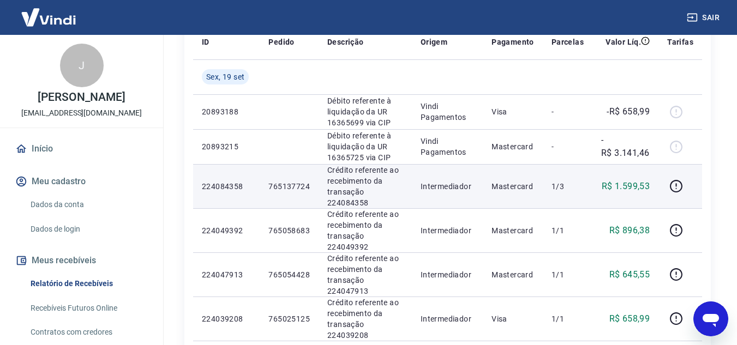
click at [571, 183] on p "1/3" at bounding box center [567, 186] width 32 height 11
click at [680, 182] on icon "button" at bounding box center [676, 186] width 14 height 14
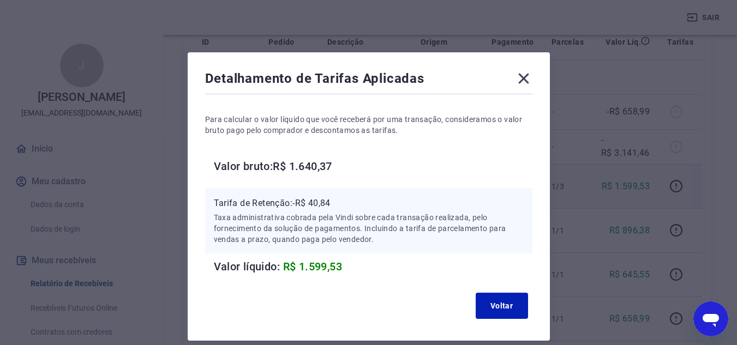
click at [519, 80] on icon at bounding box center [523, 78] width 17 height 17
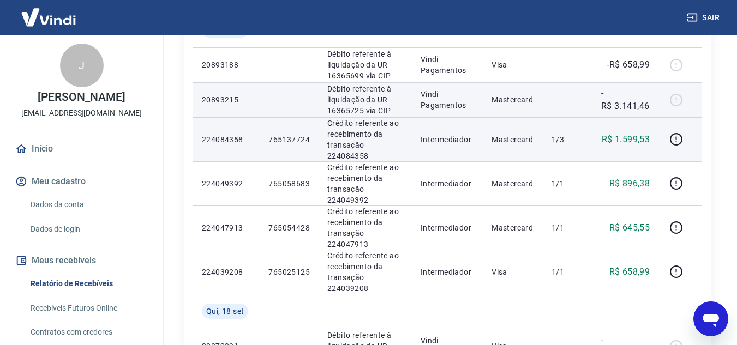
scroll to position [218, 0]
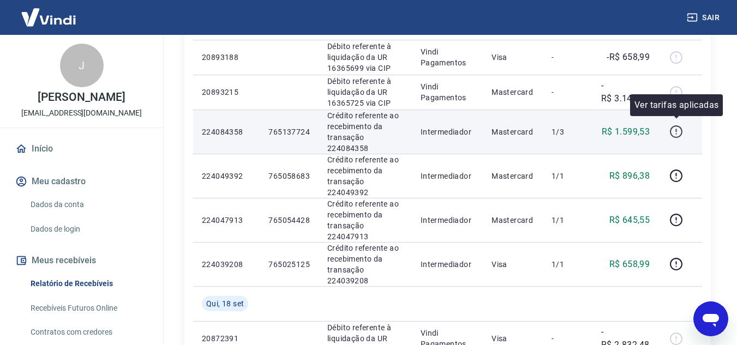
click at [674, 129] on icon "button" at bounding box center [676, 132] width 14 height 14
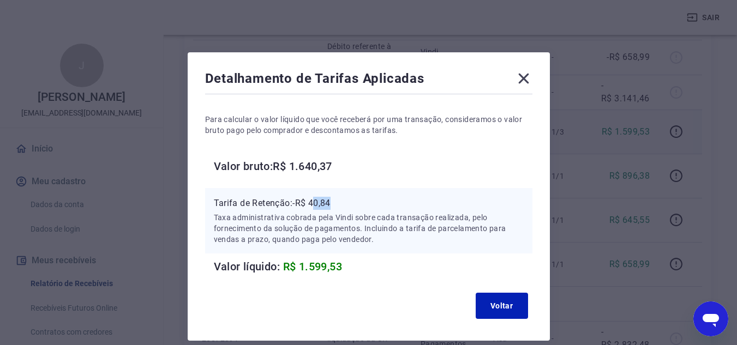
drag, startPoint x: 315, startPoint y: 200, endPoint x: 344, endPoint y: 201, distance: 28.9
click at [344, 201] on p "Tarifa de Retenção: -R$ 40,84" at bounding box center [369, 203] width 310 height 13
click at [324, 205] on p "Tarifa de Retenção: -R$ 40,84" at bounding box center [369, 203] width 310 height 13
drag, startPoint x: 309, startPoint y: 203, endPoint x: 343, endPoint y: 201, distance: 33.4
click at [343, 201] on p "Tarifa de Retenção: -R$ 40,84" at bounding box center [369, 203] width 310 height 13
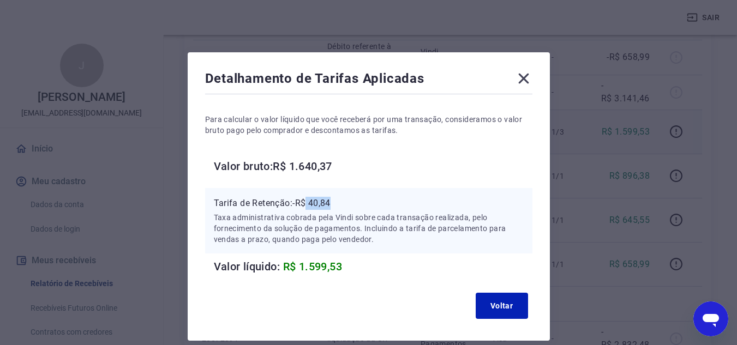
click at [319, 202] on p "Tarifa de Retenção: -R$ 40,84" at bounding box center [369, 203] width 310 height 13
drag, startPoint x: 313, startPoint y: 202, endPoint x: 332, endPoint y: 202, distance: 19.1
click at [332, 202] on p "Tarifa de Retenção: -R$ 40,84" at bounding box center [369, 203] width 310 height 13
click at [524, 77] on icon at bounding box center [523, 79] width 10 height 10
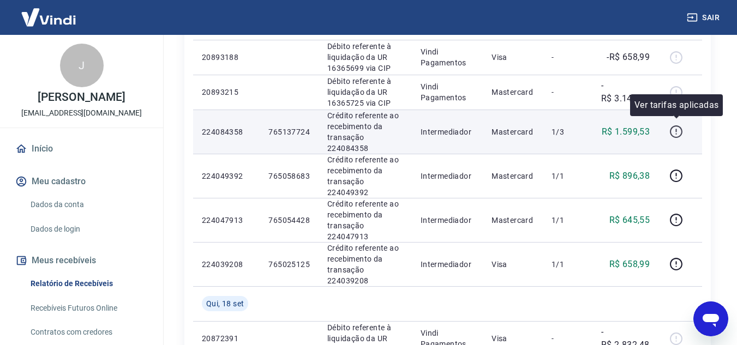
click at [682, 125] on icon "button" at bounding box center [676, 131] width 13 height 13
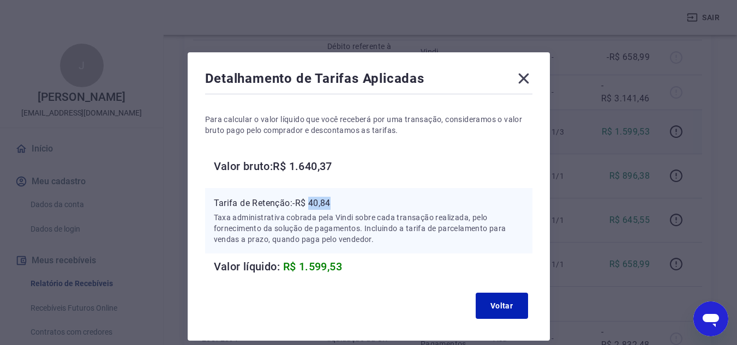
drag, startPoint x: 310, startPoint y: 198, endPoint x: 338, endPoint y: 200, distance: 27.9
click at [338, 200] on p "Tarifa de Retenção: -R$ 40,84" at bounding box center [369, 203] width 310 height 13
drag, startPoint x: 523, startPoint y: 74, endPoint x: 526, endPoint y: 81, distance: 7.3
click at [523, 75] on icon at bounding box center [523, 78] width 17 height 17
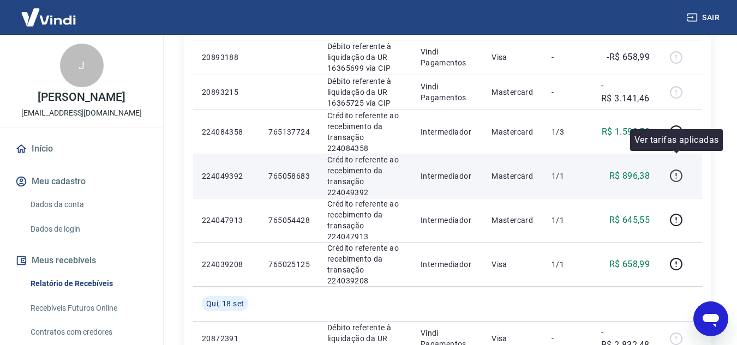
click at [683, 169] on icon "button" at bounding box center [676, 176] width 14 height 14
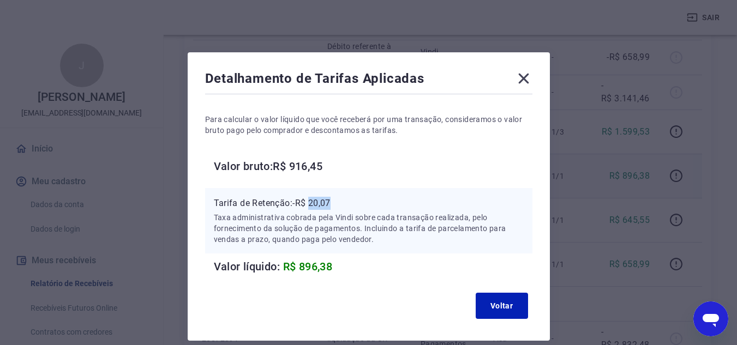
drag, startPoint x: 311, startPoint y: 201, endPoint x: 345, endPoint y: 201, distance: 34.4
click at [345, 201] on p "Tarifa de Retenção: -R$ 20,07" at bounding box center [369, 203] width 310 height 13
drag, startPoint x: 519, startPoint y: 75, endPoint x: 639, endPoint y: 200, distance: 174.0
click at [519, 76] on icon at bounding box center [523, 78] width 17 height 17
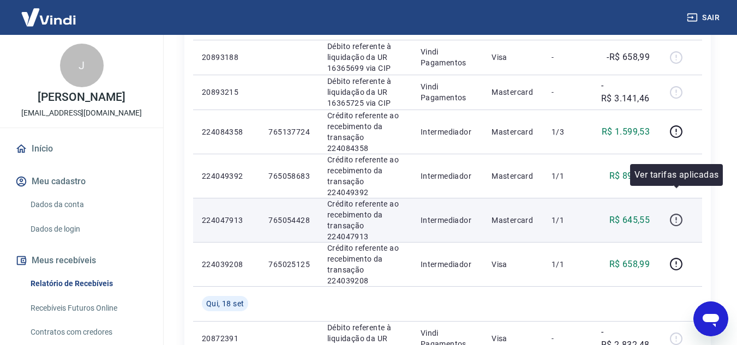
click at [676, 217] on icon "button" at bounding box center [675, 218] width 1 height 3
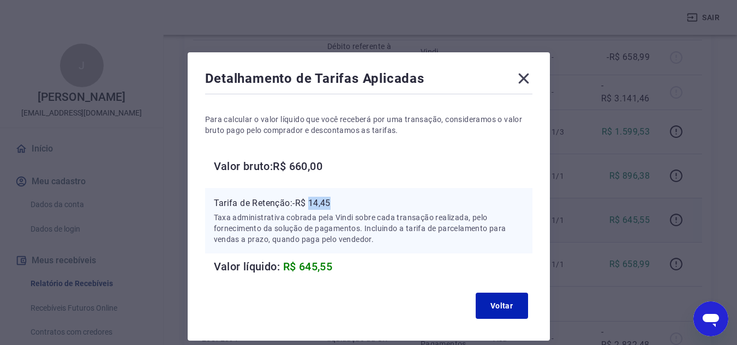
click at [345, 203] on p "Tarifa de Retenção: -R$ 14,45" at bounding box center [369, 203] width 310 height 13
drag, startPoint x: 521, startPoint y: 77, endPoint x: 597, endPoint y: 172, distance: 121.1
click at [521, 77] on icon at bounding box center [523, 79] width 10 height 10
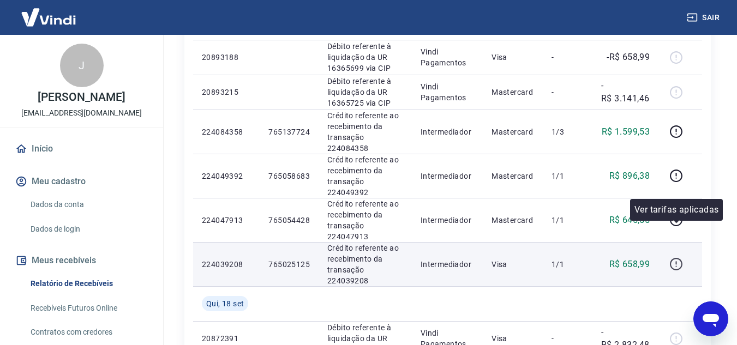
click at [680, 257] on icon "button" at bounding box center [676, 264] width 14 height 14
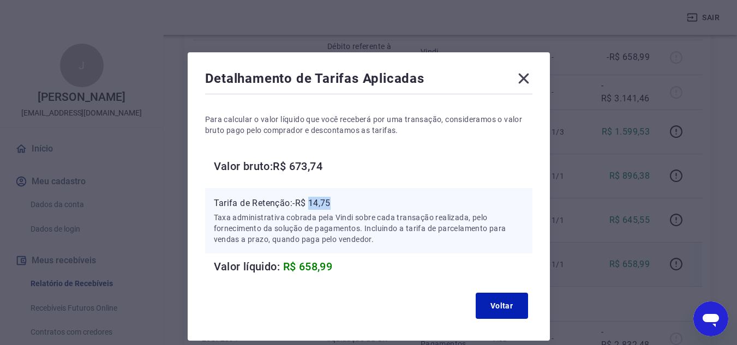
drag, startPoint x: 312, startPoint y: 203, endPoint x: 337, endPoint y: 203, distance: 25.1
click at [337, 203] on p "Tarifa de Retenção: -R$ 14,75" at bounding box center [369, 203] width 310 height 13
click at [525, 74] on icon at bounding box center [523, 78] width 17 height 17
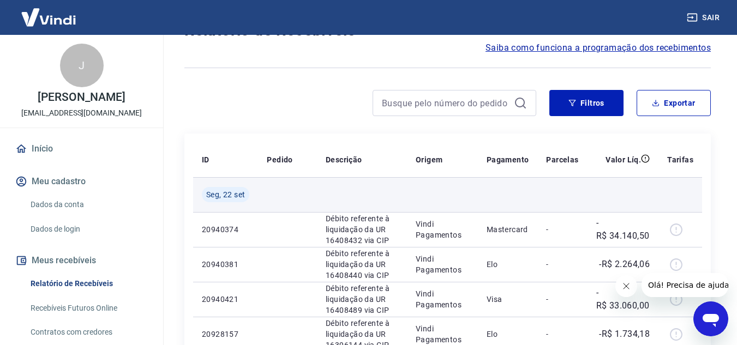
scroll to position [109, 0]
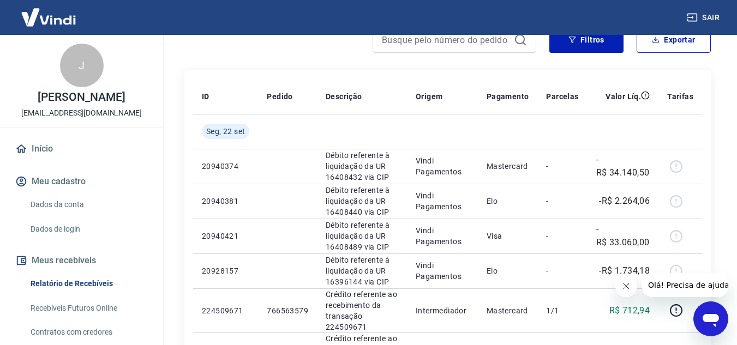
drag, startPoint x: 633, startPoint y: 284, endPoint x: 1215, endPoint y: 553, distance: 641.1
click at [633, 284] on button "Fechar mensagem da empresa" at bounding box center [626, 286] width 22 height 22
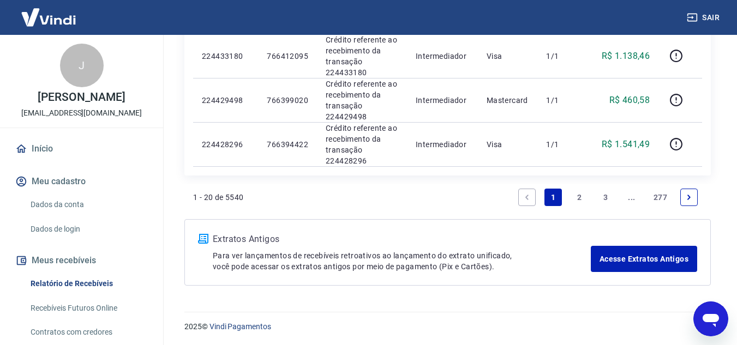
scroll to position [939, 0]
drag, startPoint x: 580, startPoint y: 195, endPoint x: 701, endPoint y: 209, distance: 121.3
click at [580, 195] on link "2" at bounding box center [579, 196] width 17 height 17
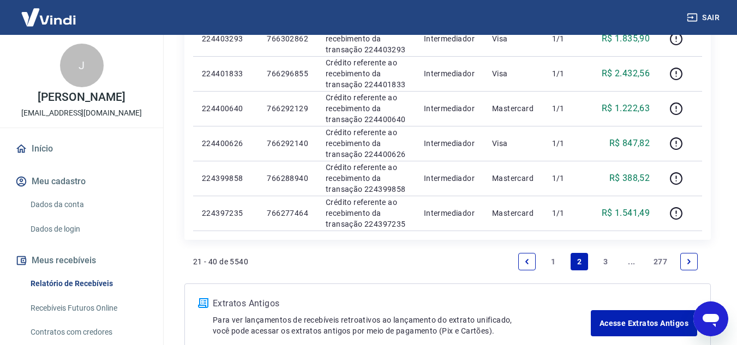
scroll to position [790, 0]
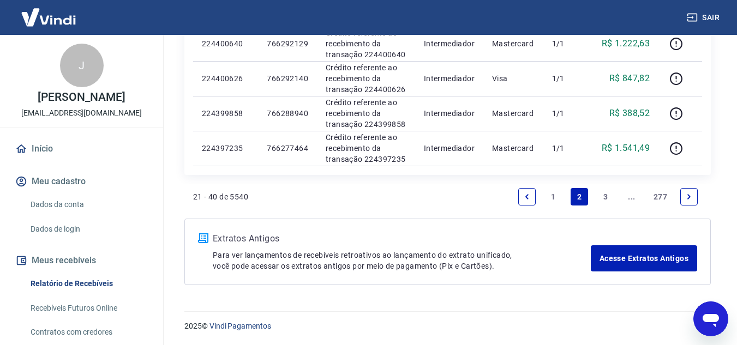
click at [610, 195] on link "3" at bounding box center [605, 196] width 17 height 17
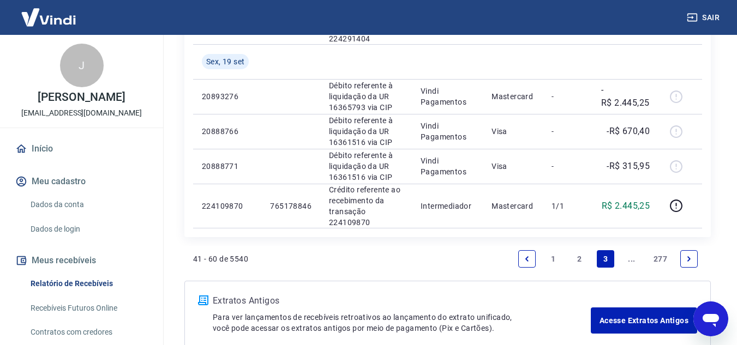
scroll to position [982, 0]
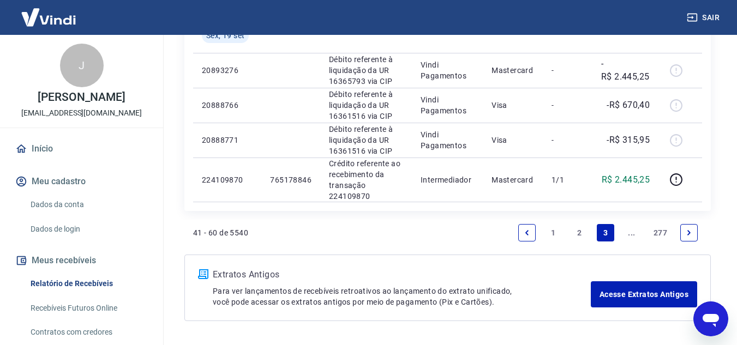
click at [557, 231] on link "1" at bounding box center [552, 232] width 17 height 17
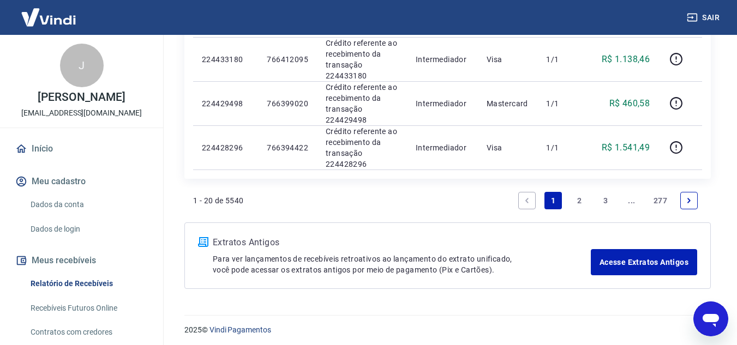
scroll to position [939, 0]
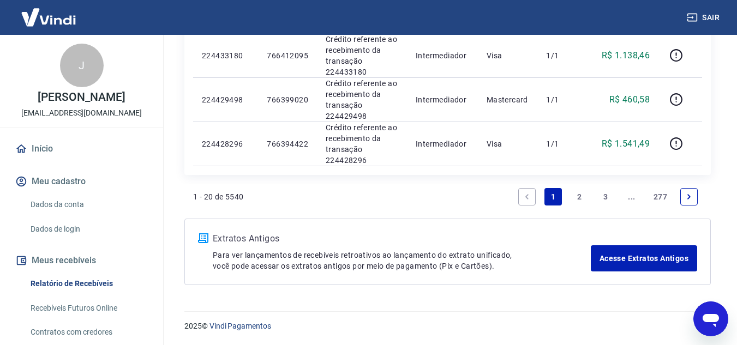
click at [574, 198] on link "2" at bounding box center [579, 196] width 17 height 17
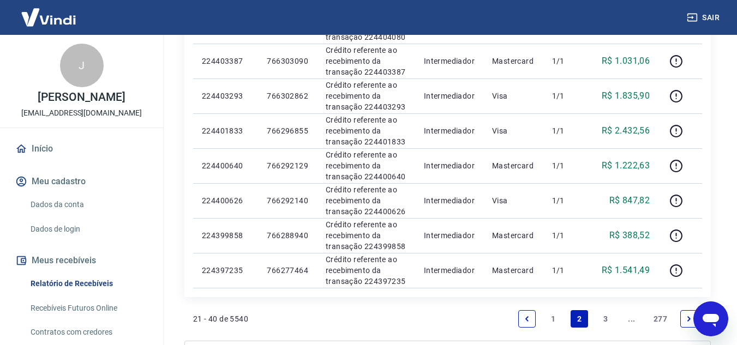
scroll to position [790, 0]
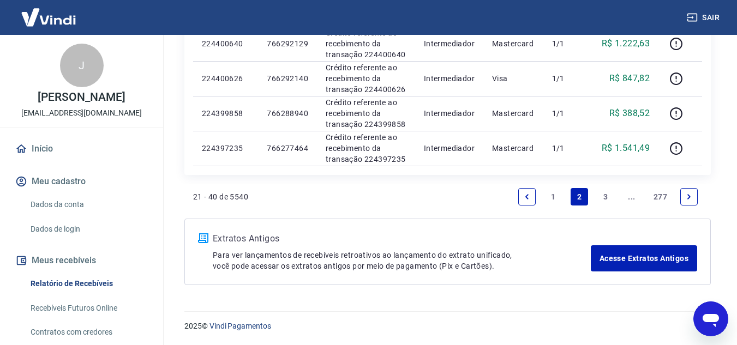
click at [601, 195] on link "3" at bounding box center [605, 196] width 17 height 17
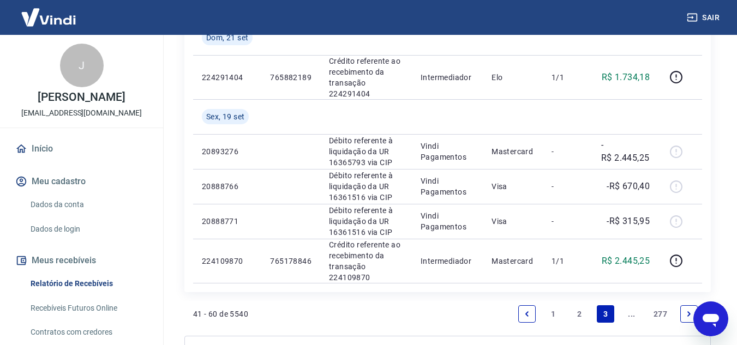
scroll to position [927, 0]
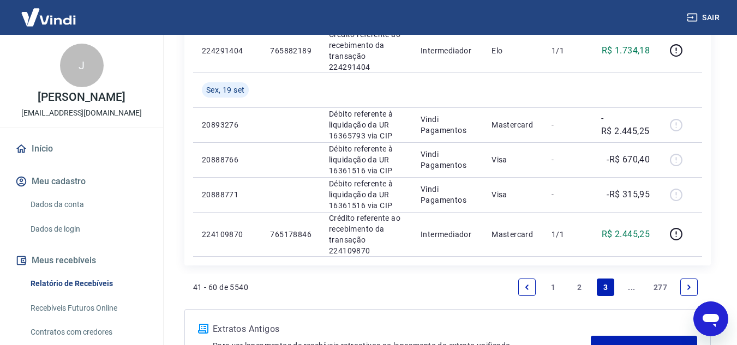
click at [638, 287] on link "..." at bounding box center [631, 287] width 17 height 17
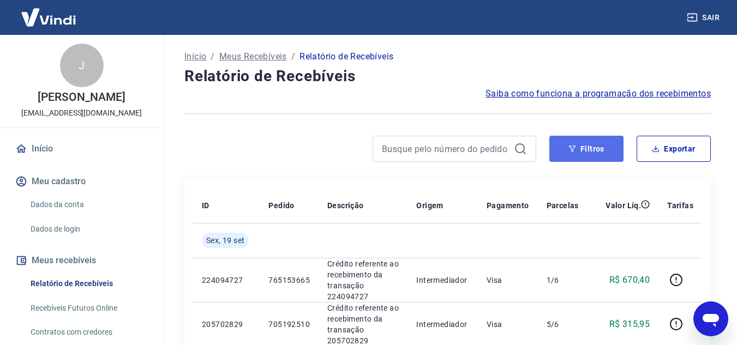
click at [591, 148] on button "Filtros" at bounding box center [586, 149] width 74 height 26
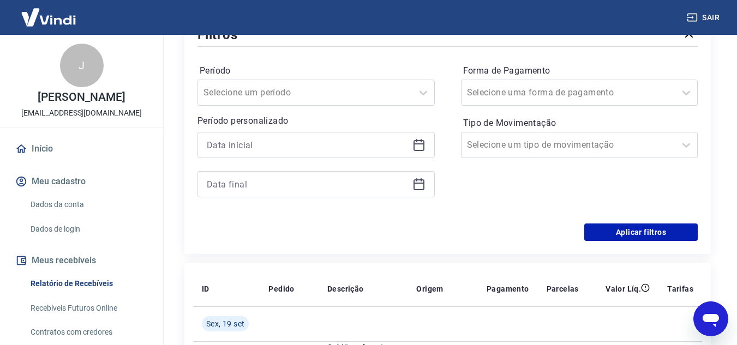
scroll to position [164, 0]
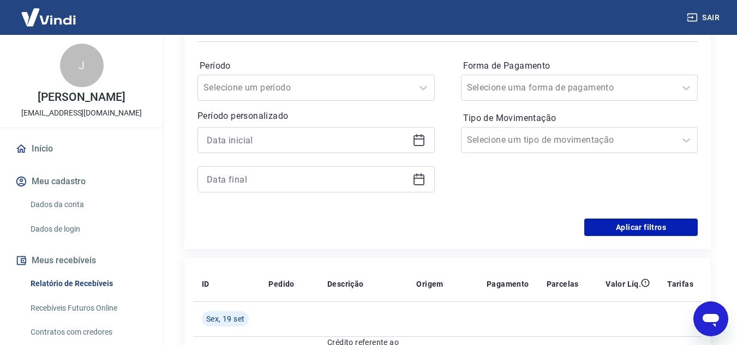
click at [424, 141] on icon at bounding box center [418, 140] width 11 height 11
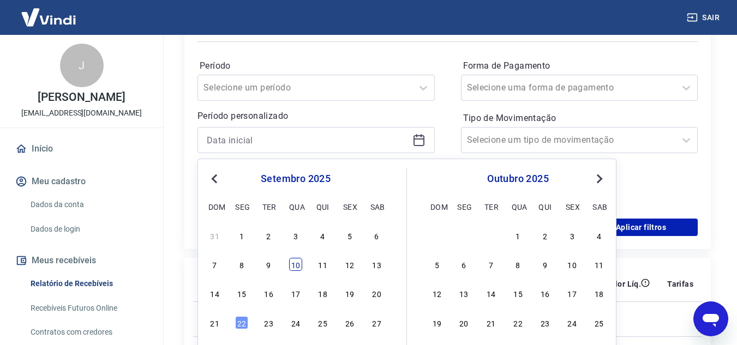
click at [295, 264] on div "10" at bounding box center [295, 264] width 13 height 13
type input "[DATE]"
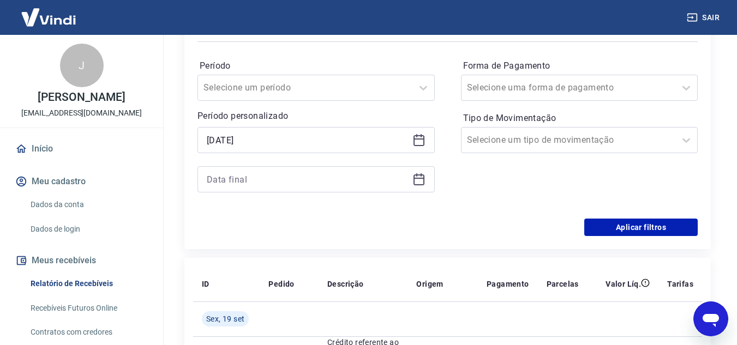
click at [413, 174] on icon at bounding box center [418, 179] width 13 height 13
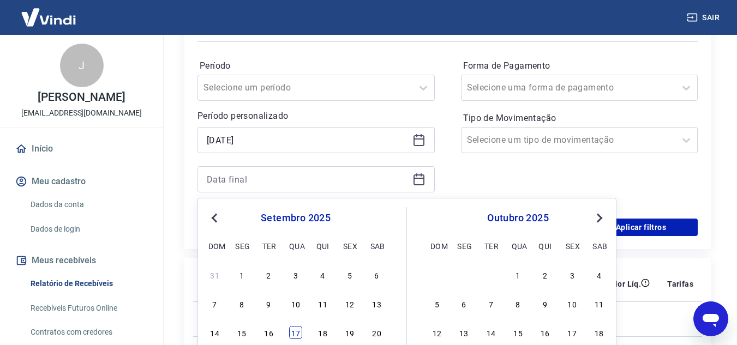
click at [298, 326] on div "17" at bounding box center [295, 332] width 13 height 13
click at [298, 326] on td at bounding box center [289, 319] width 59 height 35
type input "[DATE]"
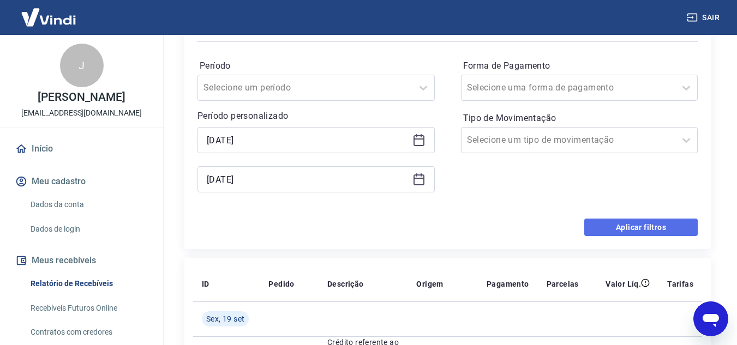
click at [659, 221] on button "Aplicar filtros" at bounding box center [640, 227] width 113 height 17
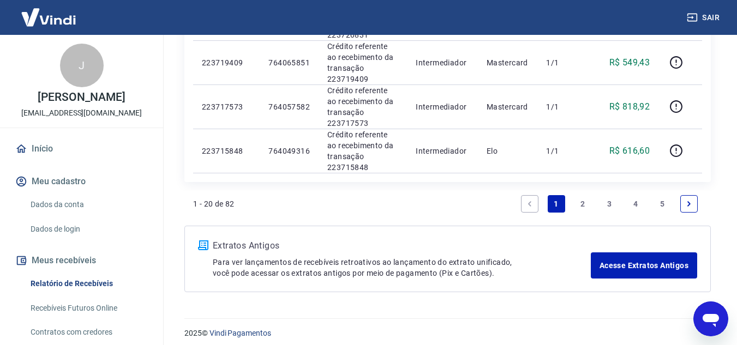
scroll to position [948, 0]
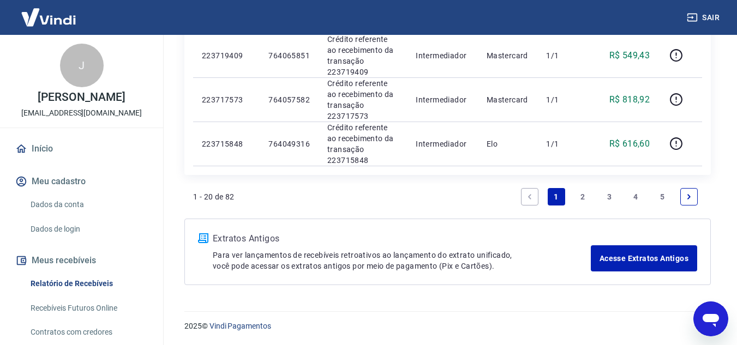
click at [584, 196] on link "2" at bounding box center [582, 196] width 17 height 17
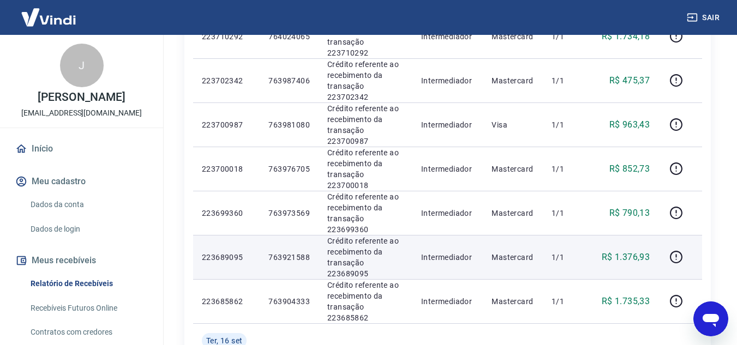
scroll to position [218, 0]
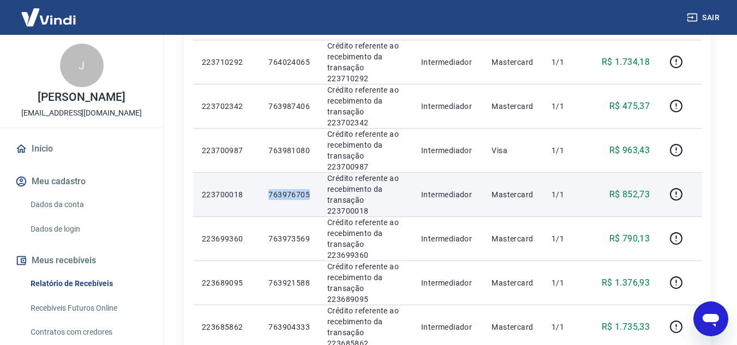
drag, startPoint x: 267, startPoint y: 161, endPoint x: 309, endPoint y: 164, distance: 42.6
click at [310, 172] on td "763976705" at bounding box center [289, 194] width 59 height 44
copy p "763976705"
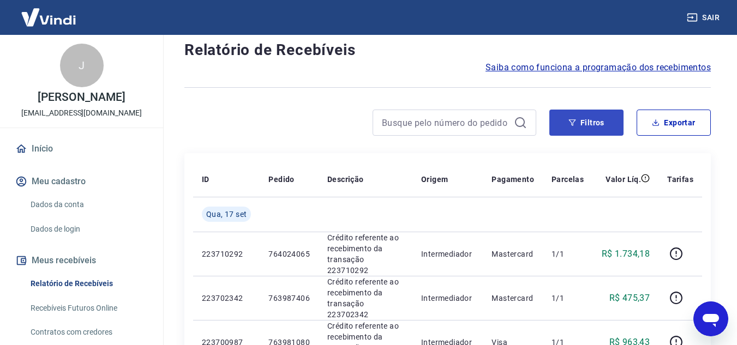
scroll to position [0, 0]
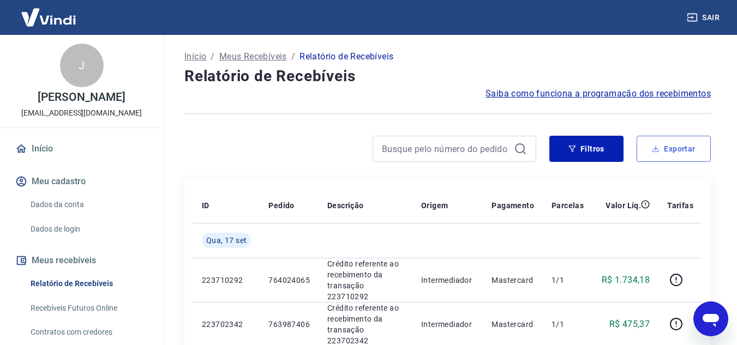
click at [663, 147] on button "Exportar" at bounding box center [674, 149] width 74 height 26
type input "[DATE]"
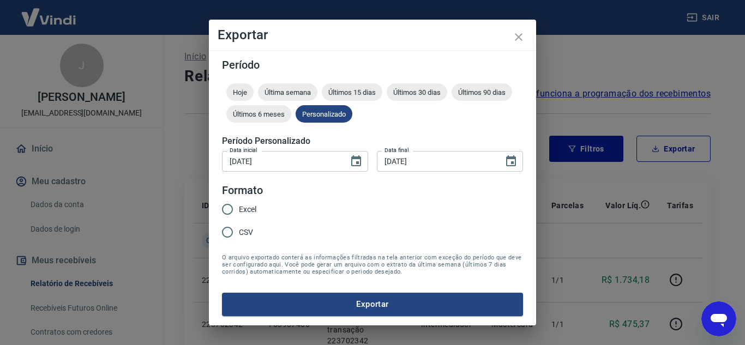
click at [238, 212] on input "Excel" at bounding box center [227, 209] width 23 height 23
radio input "true"
click at [422, 304] on button "Exportar" at bounding box center [372, 304] width 301 height 23
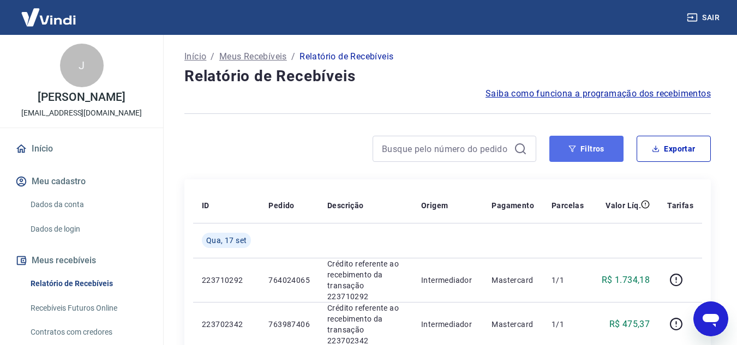
click at [592, 148] on button "Filtros" at bounding box center [586, 149] width 74 height 26
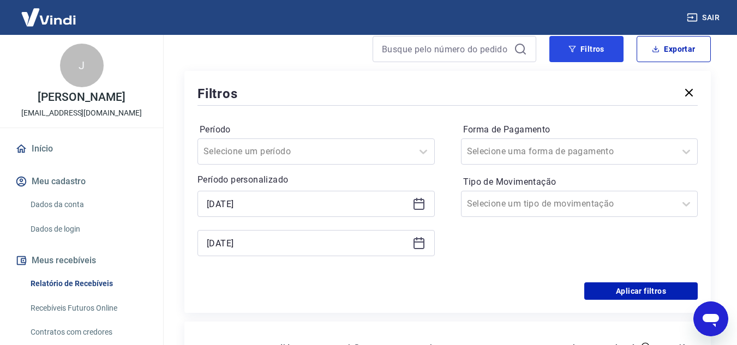
scroll to position [109, 0]
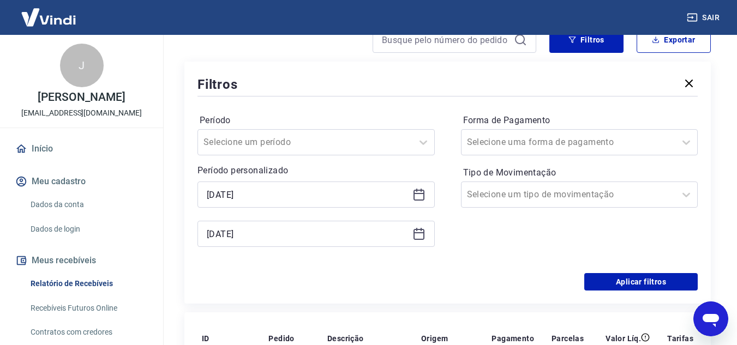
click at [422, 233] on icon at bounding box center [418, 232] width 11 height 1
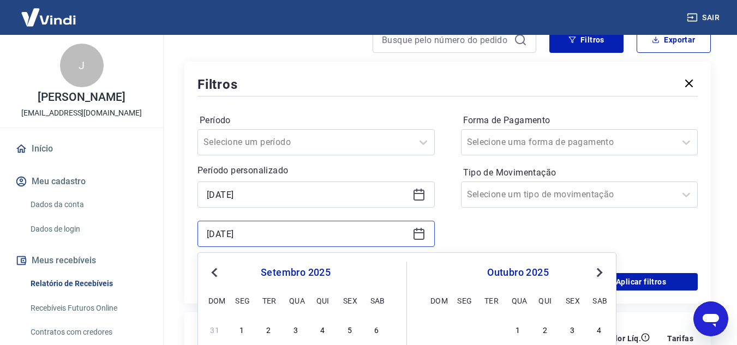
scroll to position [218, 0]
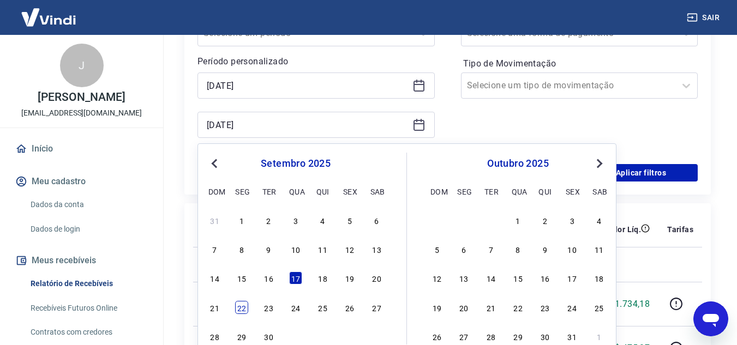
click at [241, 308] on div "22" at bounding box center [241, 307] width 13 height 13
click at [241, 308] on td "223710292" at bounding box center [226, 304] width 67 height 44
type input "[DATE]"
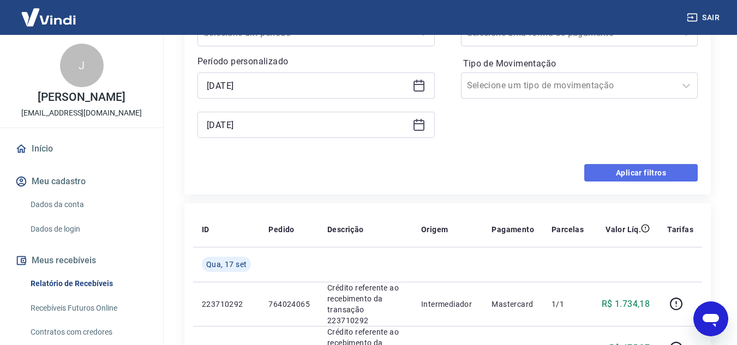
click at [627, 166] on button "Aplicar filtros" at bounding box center [640, 172] width 113 height 17
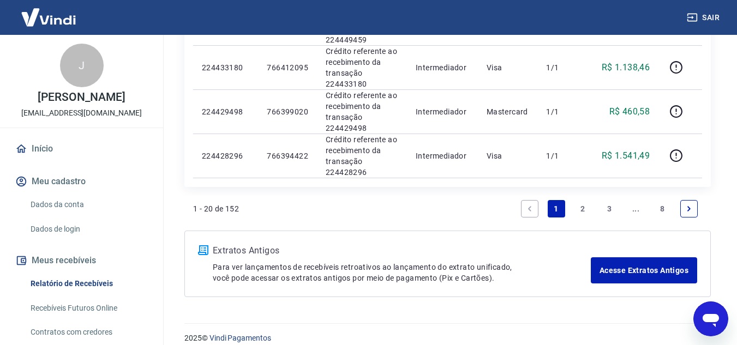
scroll to position [927, 0]
click at [581, 209] on link "2" at bounding box center [582, 208] width 17 height 17
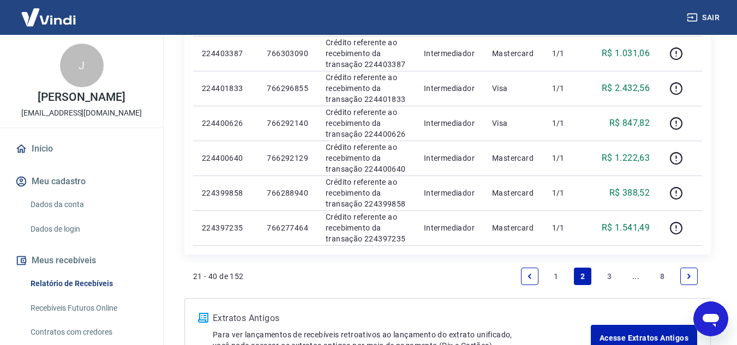
scroll to position [790, 0]
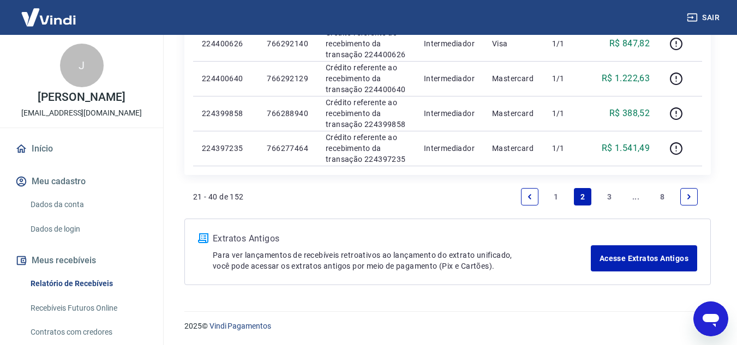
click at [608, 199] on link "3" at bounding box center [609, 196] width 17 height 17
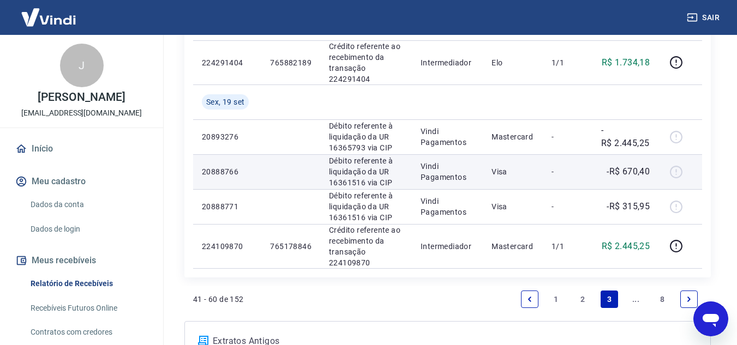
scroll to position [982, 0]
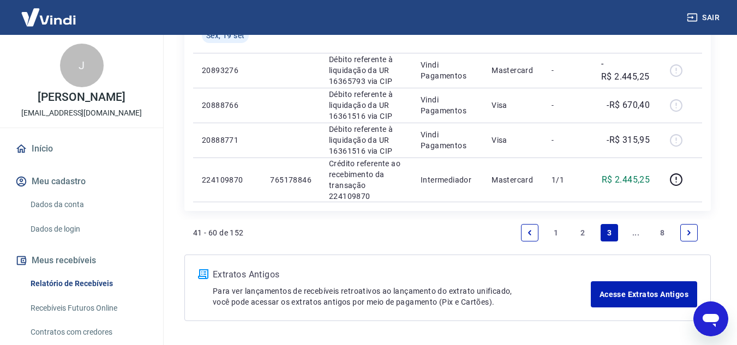
click at [639, 232] on link "..." at bounding box center [635, 232] width 17 height 17
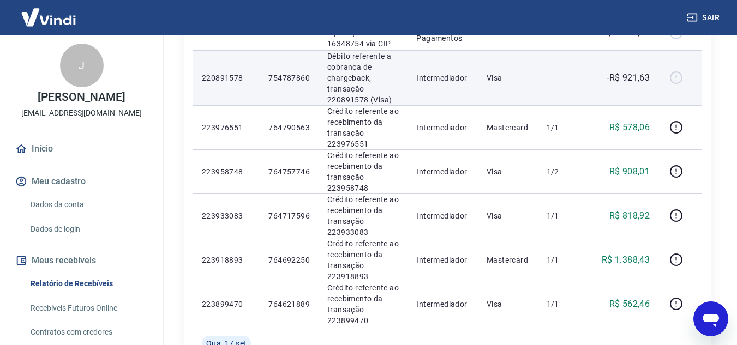
scroll to position [382, 0]
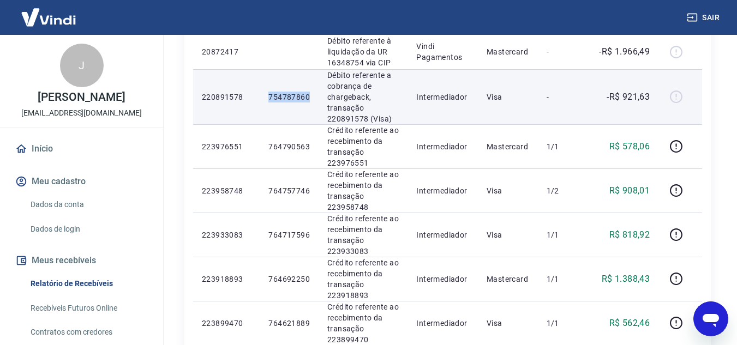
drag, startPoint x: 269, startPoint y: 95, endPoint x: 312, endPoint y: 95, distance: 42.5
click at [312, 95] on td "754787860" at bounding box center [289, 96] width 59 height 55
copy p "754787860"
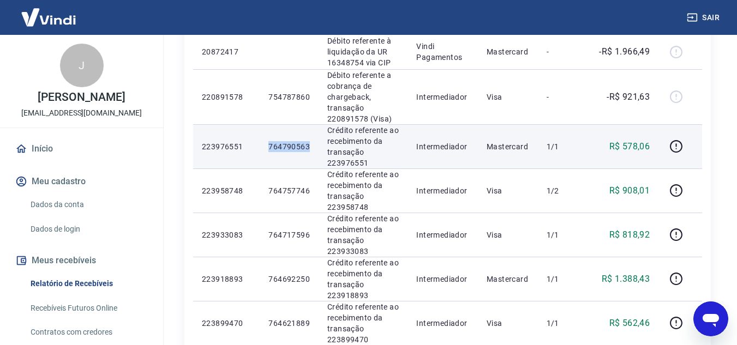
drag, startPoint x: 270, startPoint y: 143, endPoint x: 309, endPoint y: 147, distance: 39.5
click at [309, 147] on td "764790563" at bounding box center [289, 146] width 59 height 44
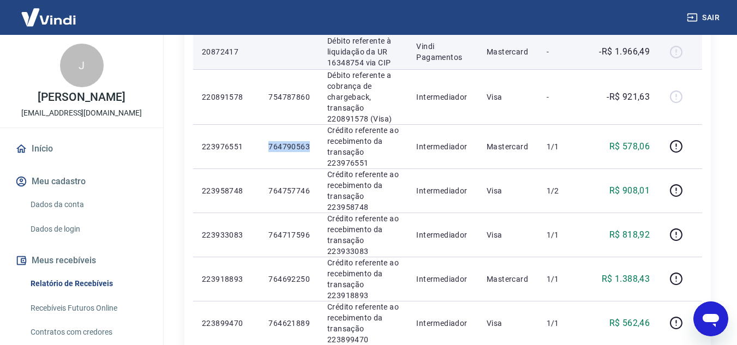
copy p "764790563"
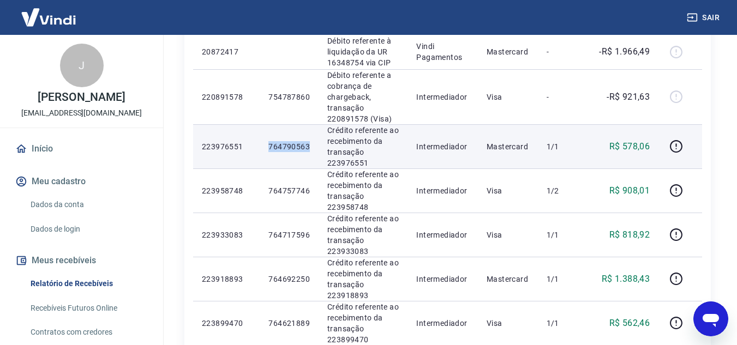
click at [281, 148] on p "764790563" at bounding box center [288, 146] width 41 height 11
drag, startPoint x: 268, startPoint y: 148, endPoint x: 310, endPoint y: 147, distance: 42.6
click at [310, 147] on td "764790563" at bounding box center [289, 146] width 59 height 44
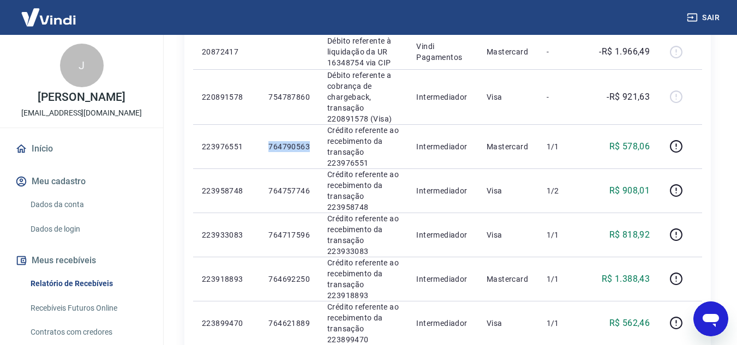
copy p "764790563"
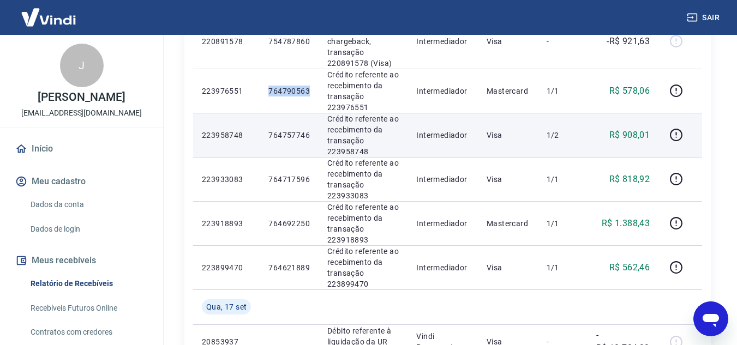
scroll to position [436, 0]
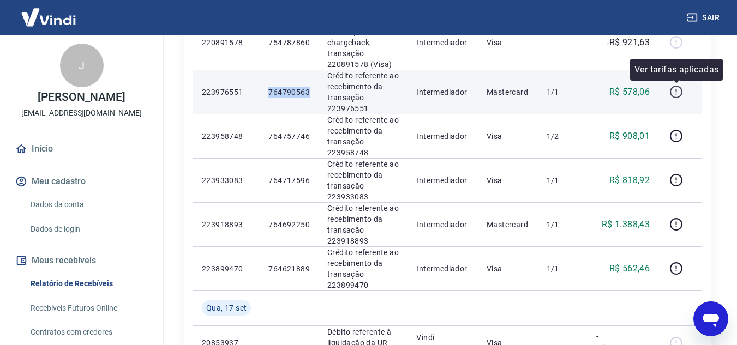
click at [677, 95] on icon "button" at bounding box center [676, 92] width 14 height 14
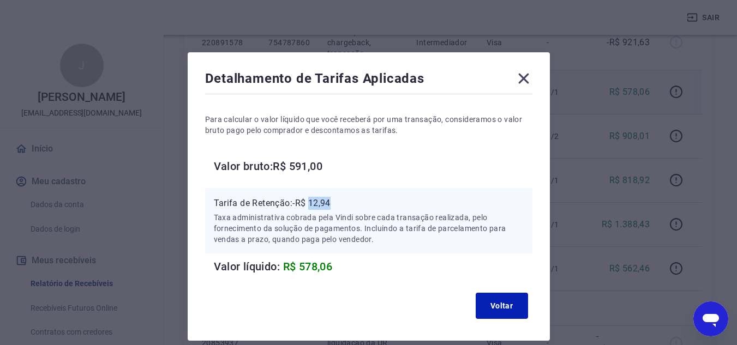
drag, startPoint x: 311, startPoint y: 205, endPoint x: 342, endPoint y: 200, distance: 30.9
click at [342, 200] on p "Tarifa de Retenção: -R$ 12,94" at bounding box center [369, 203] width 310 height 13
copy p "12,94"
click at [530, 75] on icon at bounding box center [523, 78] width 17 height 17
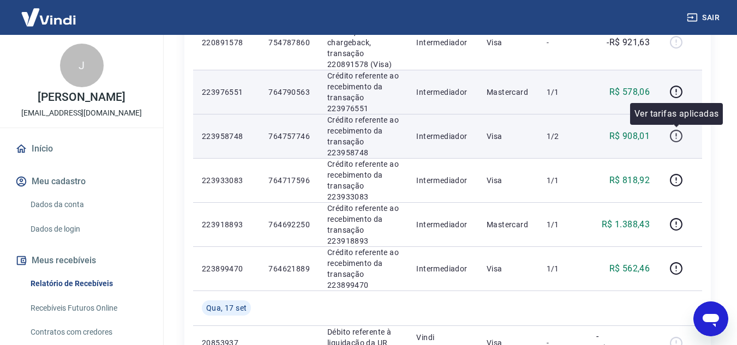
click at [673, 137] on icon "button" at bounding box center [676, 136] width 14 height 14
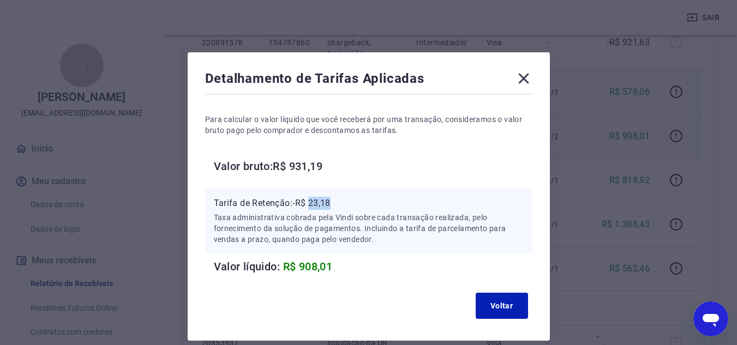
drag, startPoint x: 318, startPoint y: 202, endPoint x: 347, endPoint y: 200, distance: 29.5
click at [347, 200] on p "Tarifa de Retenção: -R$ 23,18" at bounding box center [369, 203] width 310 height 13
copy p "23,18"
click at [523, 87] on icon at bounding box center [523, 78] width 17 height 17
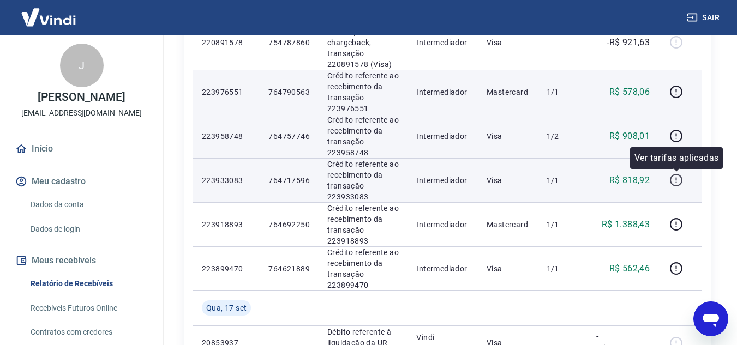
click at [680, 188] on button "button" at bounding box center [675, 180] width 17 height 17
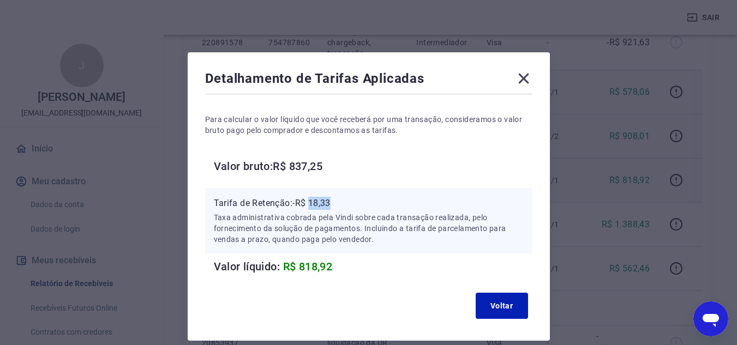
drag, startPoint x: 313, startPoint y: 202, endPoint x: 337, endPoint y: 203, distance: 24.6
click at [337, 203] on p "Tarifa de Retenção: -R$ 18,33" at bounding box center [369, 203] width 310 height 13
copy p "18,33"
click at [521, 82] on icon at bounding box center [523, 79] width 10 height 10
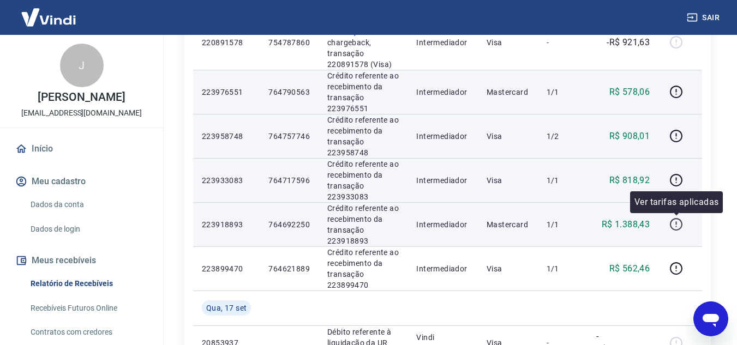
click at [679, 224] on icon "button" at bounding box center [676, 225] width 14 height 14
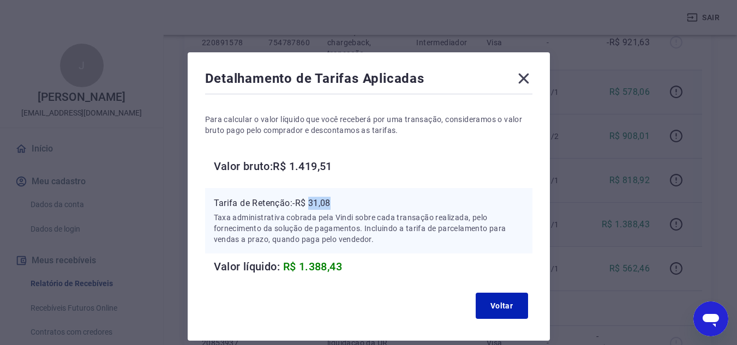
drag, startPoint x: 329, startPoint y: 203, endPoint x: 337, endPoint y: 203, distance: 7.1
click at [337, 203] on p "Tarifa de Retenção: -R$ 31,08" at bounding box center [369, 203] width 310 height 13
copy p "31,08"
click at [526, 77] on icon at bounding box center [523, 78] width 17 height 17
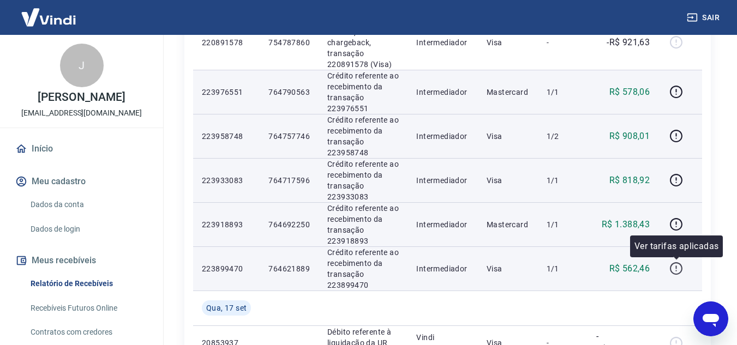
click at [673, 272] on icon "button" at bounding box center [676, 268] width 13 height 13
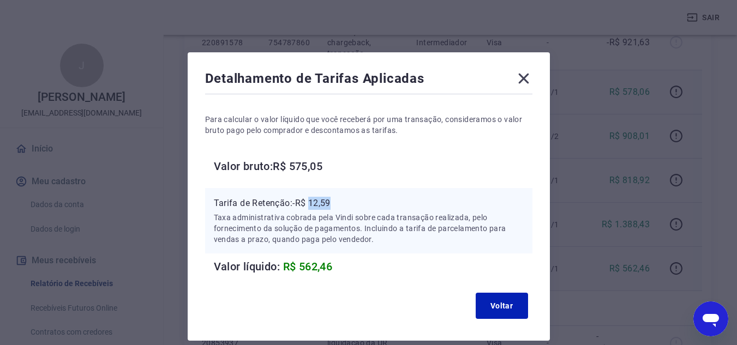
drag, startPoint x: 311, startPoint y: 201, endPoint x: 332, endPoint y: 201, distance: 20.7
click at [332, 201] on p "Tarifa de Retenção: -R$ 12,59" at bounding box center [369, 203] width 310 height 13
copy p "12,59"
click at [530, 78] on icon at bounding box center [523, 78] width 17 height 17
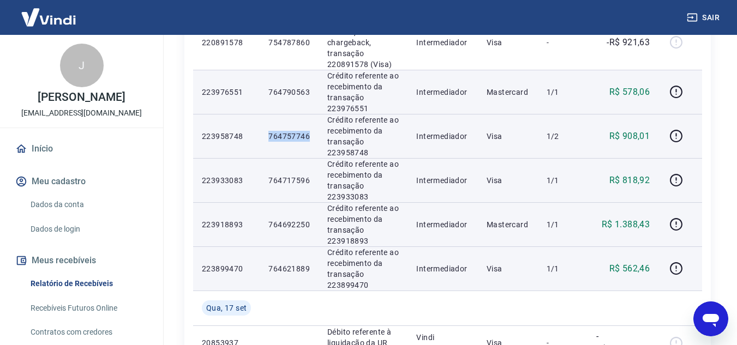
drag, startPoint x: 271, startPoint y: 139, endPoint x: 311, endPoint y: 137, distance: 40.4
click at [311, 137] on td "764757746" at bounding box center [289, 136] width 59 height 44
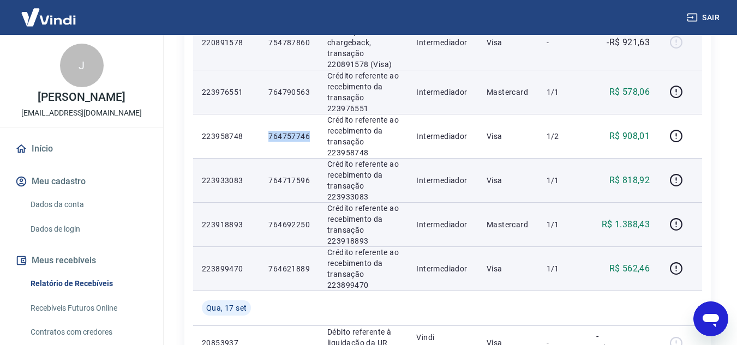
copy p "764757746"
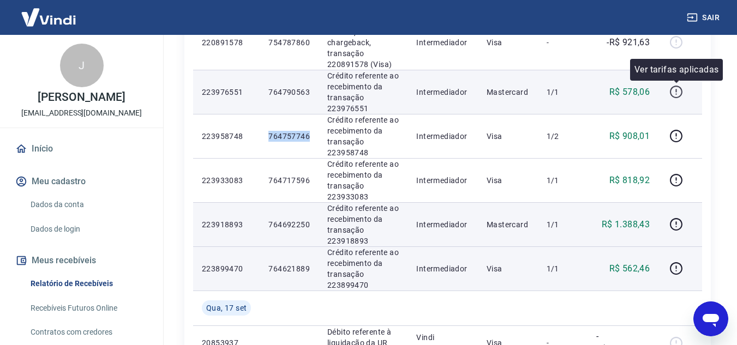
click at [673, 94] on icon "button" at bounding box center [676, 92] width 14 height 14
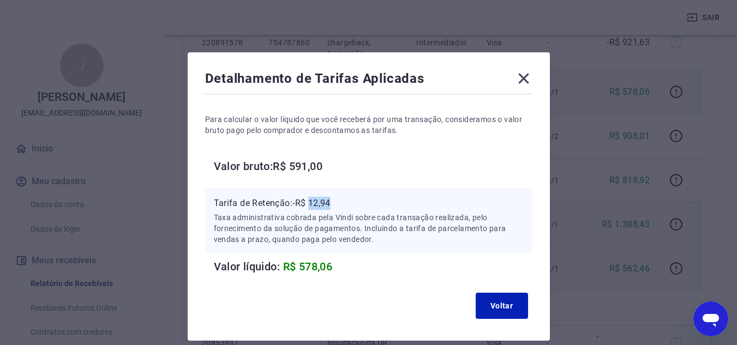
drag, startPoint x: 313, startPoint y: 205, endPoint x: 334, endPoint y: 201, distance: 21.1
click at [334, 201] on p "Tarifa de Retenção: -R$ 12,94" at bounding box center [369, 203] width 310 height 13
drag, startPoint x: 521, startPoint y: 75, endPoint x: 637, endPoint y: 137, distance: 130.8
click at [523, 75] on icon at bounding box center [523, 78] width 17 height 17
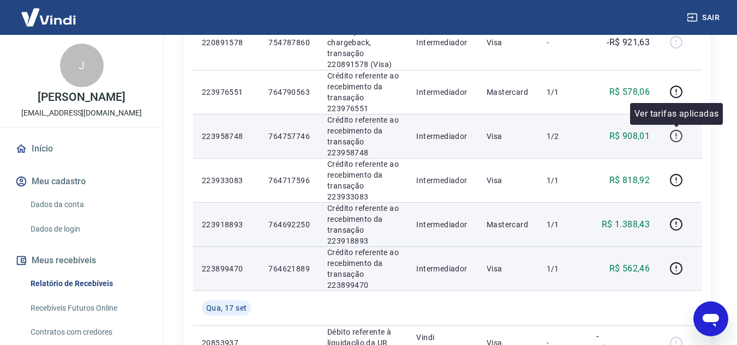
click at [677, 136] on icon "button" at bounding box center [676, 136] width 14 height 14
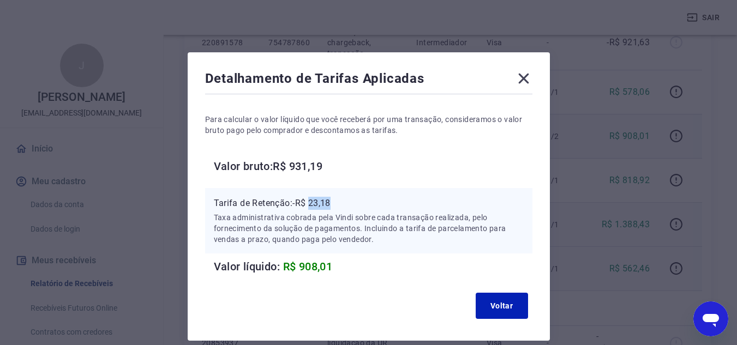
drag, startPoint x: 312, startPoint y: 201, endPoint x: 335, endPoint y: 202, distance: 23.5
click at [335, 202] on p "Tarifa de Retenção: -R$ 23,18" at bounding box center [369, 203] width 310 height 13
drag, startPoint x: 523, startPoint y: 75, endPoint x: 654, endPoint y: 168, distance: 160.7
click at [523, 75] on icon at bounding box center [523, 78] width 17 height 17
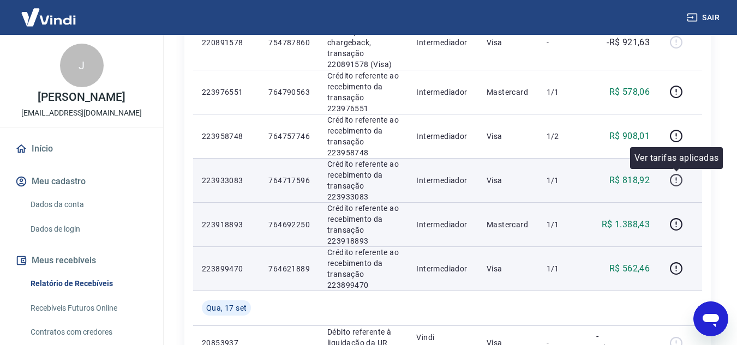
click at [670, 177] on icon "button" at bounding box center [676, 180] width 14 height 14
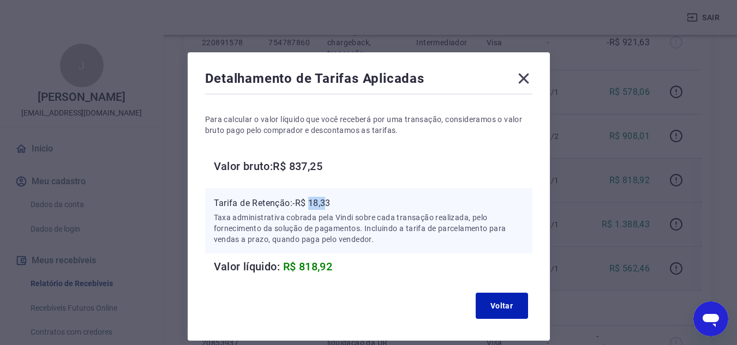
drag, startPoint x: 310, startPoint y: 200, endPoint x: 329, endPoint y: 199, distance: 19.7
click at [329, 199] on p "Tarifa de Retenção: -R$ 18,33" at bounding box center [369, 203] width 310 height 13
drag, startPoint x: 325, startPoint y: 203, endPoint x: 314, endPoint y: 205, distance: 11.0
click at [323, 204] on p "Tarifa de Retenção: -R$ 18,33" at bounding box center [369, 203] width 310 height 13
click at [312, 205] on p "Tarifa de Retenção: -R$ 18,33" at bounding box center [369, 203] width 310 height 13
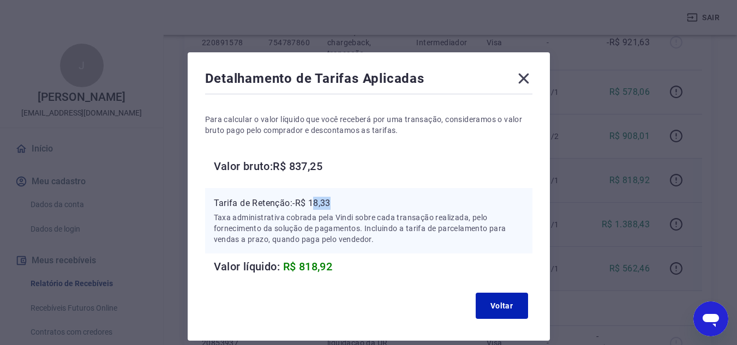
drag, startPoint x: 316, startPoint y: 203, endPoint x: 335, endPoint y: 201, distance: 19.8
click at [335, 201] on p "Tarifa de Retenção: -R$ 18,33" at bounding box center [369, 203] width 310 height 13
click at [316, 202] on p "Tarifa de Retenção: -R$ 18,33" at bounding box center [369, 203] width 310 height 13
drag, startPoint x: 312, startPoint y: 203, endPoint x: 335, endPoint y: 203, distance: 22.9
click at [335, 203] on p "Tarifa de Retenção: -R$ 18,33" at bounding box center [369, 203] width 310 height 13
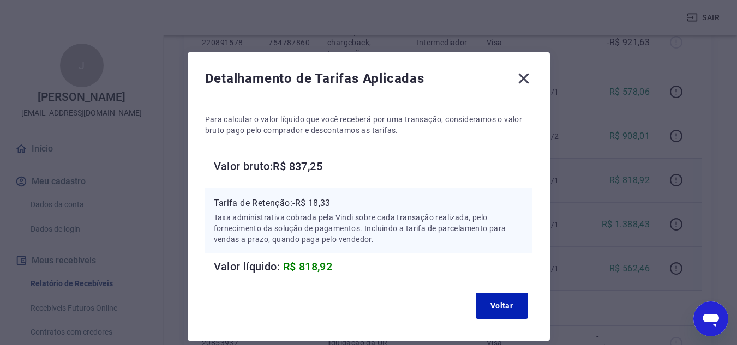
click at [525, 80] on icon at bounding box center [523, 79] width 10 height 10
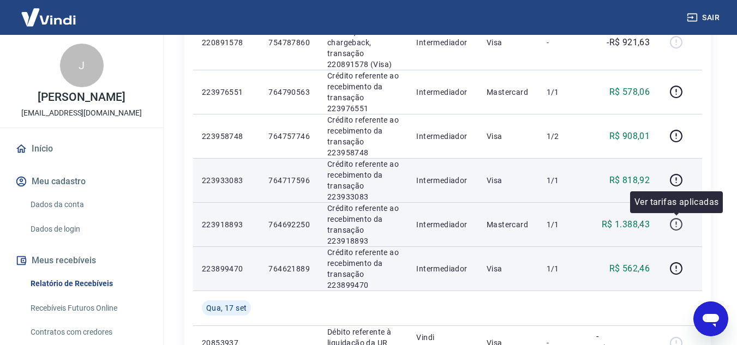
click at [671, 224] on icon "button" at bounding box center [676, 224] width 13 height 13
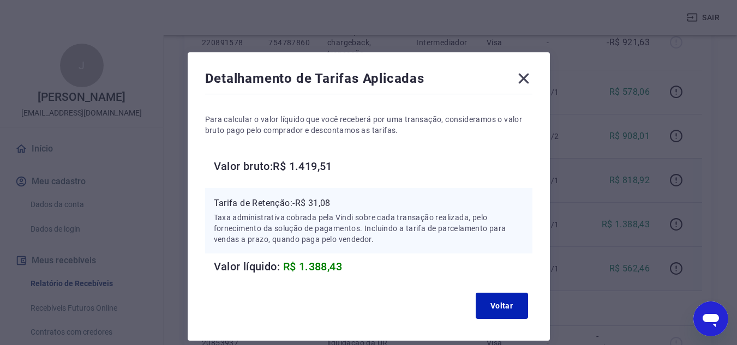
click at [316, 204] on p "Tarifa de Retenção: -R$ 31,08" at bounding box center [369, 203] width 310 height 13
drag, startPoint x: 311, startPoint y: 204, endPoint x: 342, endPoint y: 203, distance: 30.5
click at [342, 203] on p "Tarifa de Retenção: -R$ 31,08" at bounding box center [369, 203] width 310 height 13
click at [519, 85] on icon at bounding box center [523, 78] width 17 height 17
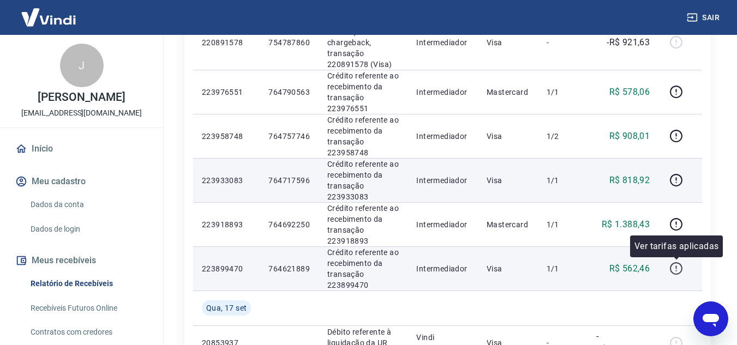
click at [680, 267] on icon "button" at bounding box center [676, 269] width 14 height 14
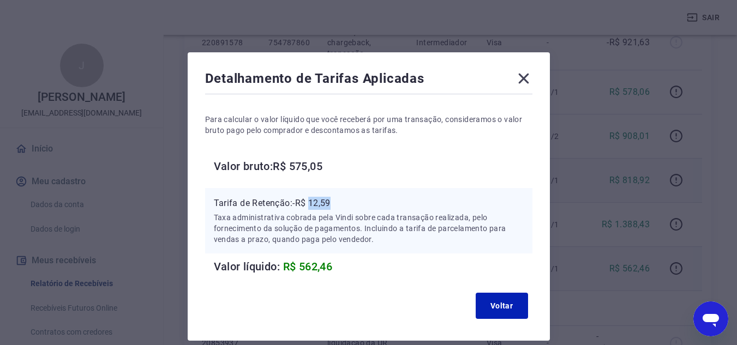
drag, startPoint x: 316, startPoint y: 201, endPoint x: 350, endPoint y: 207, distance: 33.7
click at [350, 207] on p "Tarifa de Retenção: -R$ 12,59" at bounding box center [369, 203] width 310 height 13
click at [529, 78] on icon at bounding box center [523, 78] width 17 height 17
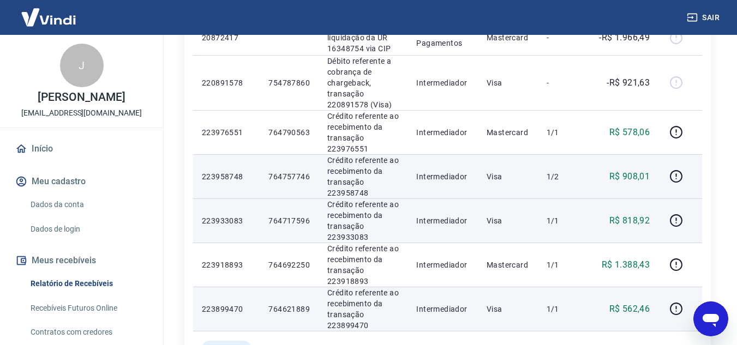
scroll to position [327, 0]
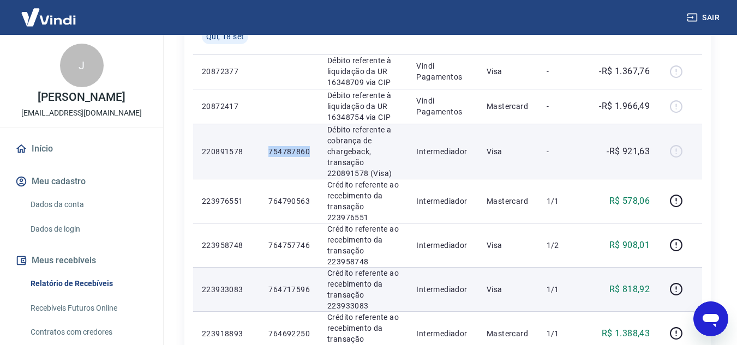
drag, startPoint x: 271, startPoint y: 151, endPoint x: 312, endPoint y: 152, distance: 41.5
click at [312, 152] on td "754787860" at bounding box center [289, 151] width 59 height 55
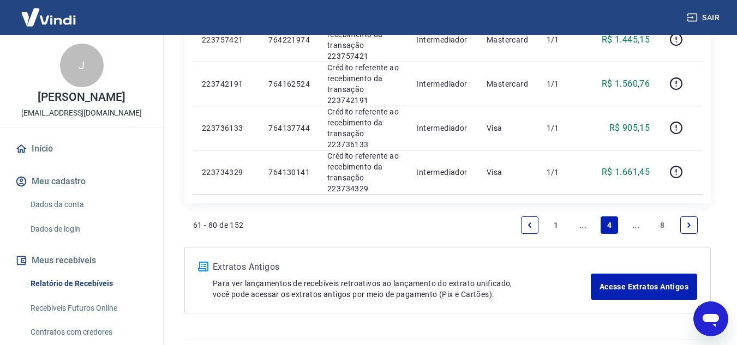
scroll to position [1010, 0]
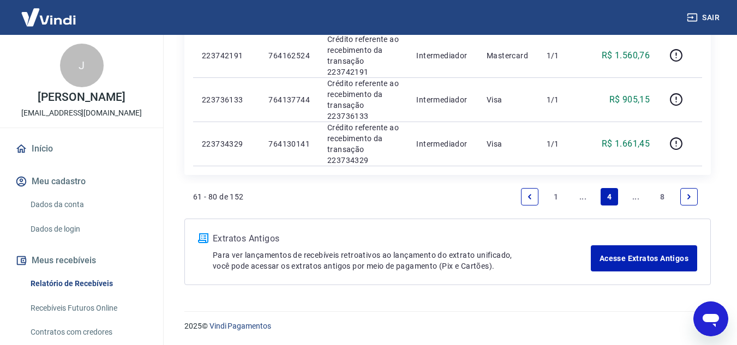
click at [584, 196] on link "..." at bounding box center [582, 196] width 17 height 17
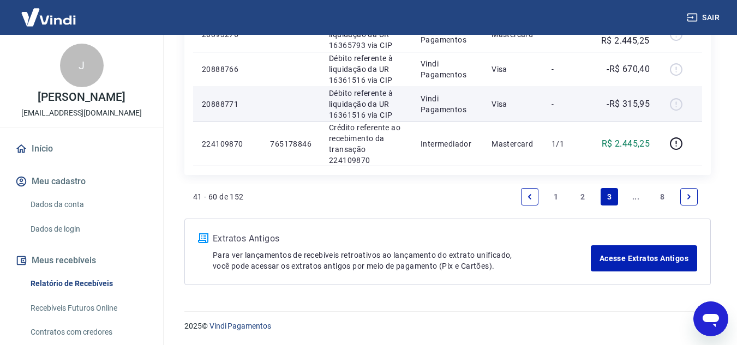
scroll to position [963, 0]
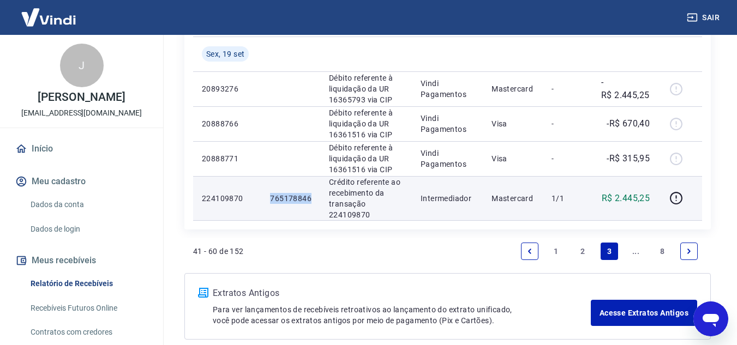
drag, startPoint x: 269, startPoint y: 199, endPoint x: 313, endPoint y: 200, distance: 43.6
click at [313, 200] on td "765178846" at bounding box center [290, 198] width 59 height 44
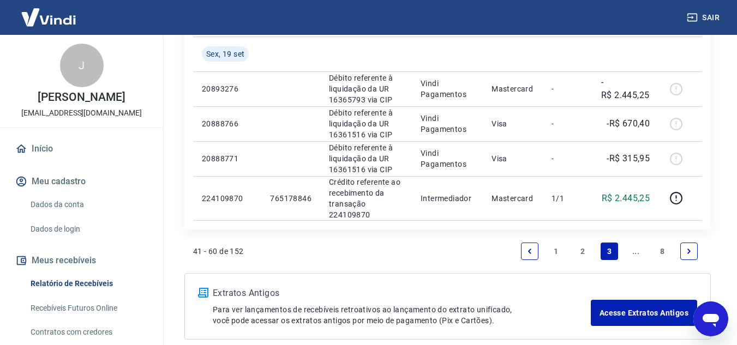
click at [634, 250] on link "..." at bounding box center [635, 251] width 17 height 17
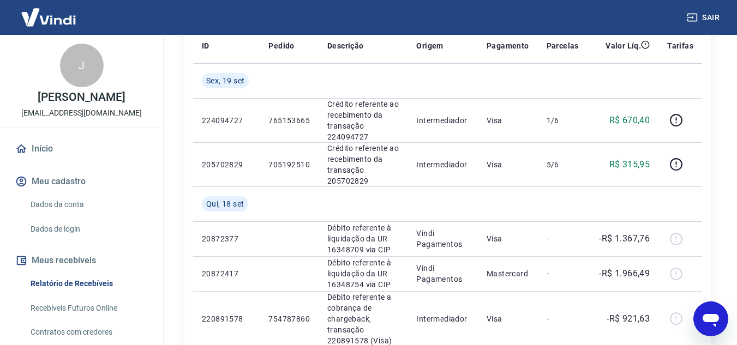
scroll to position [164, 0]
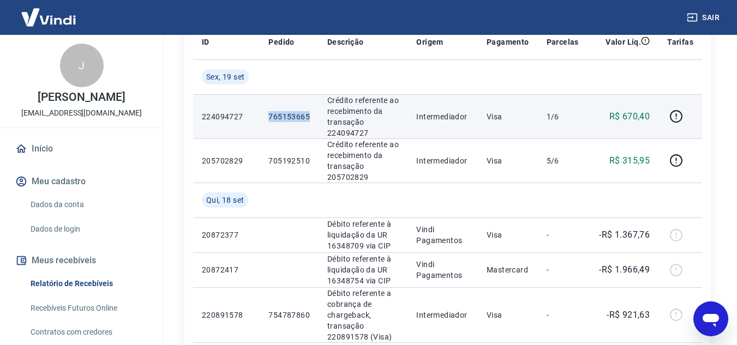
drag, startPoint x: 269, startPoint y: 118, endPoint x: 308, endPoint y: 120, distance: 38.8
click at [308, 120] on p "765153665" at bounding box center [288, 116] width 41 height 11
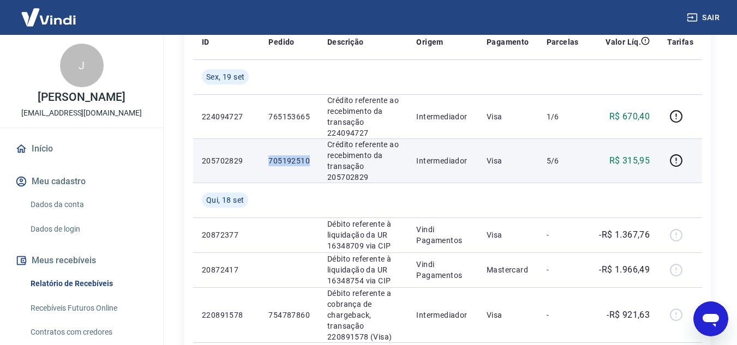
drag, startPoint x: 270, startPoint y: 161, endPoint x: 311, endPoint y: 161, distance: 40.9
click at [311, 161] on td "705192510" at bounding box center [289, 161] width 59 height 44
click at [680, 159] on icon "button" at bounding box center [676, 161] width 14 height 14
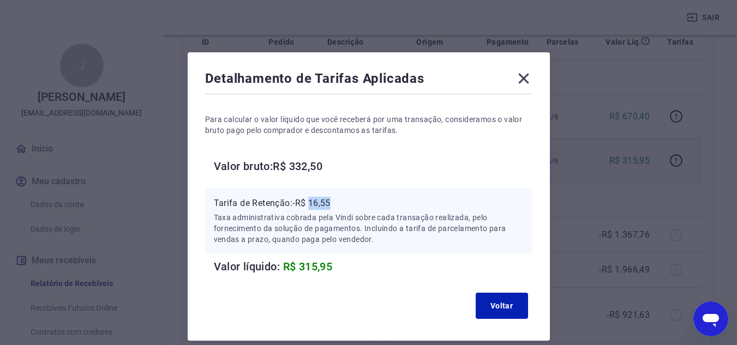
drag, startPoint x: 311, startPoint y: 199, endPoint x: 338, endPoint y: 200, distance: 27.3
click at [338, 200] on p "Tarifa de Retenção: -R$ 16,55" at bounding box center [369, 203] width 310 height 13
click at [527, 76] on icon at bounding box center [523, 78] width 17 height 17
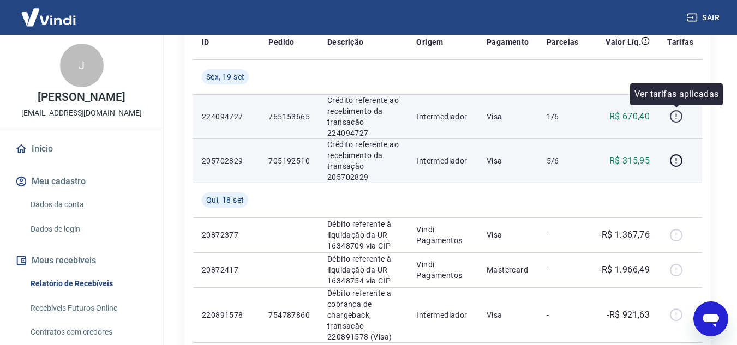
click at [676, 115] on icon "button" at bounding box center [675, 114] width 1 height 3
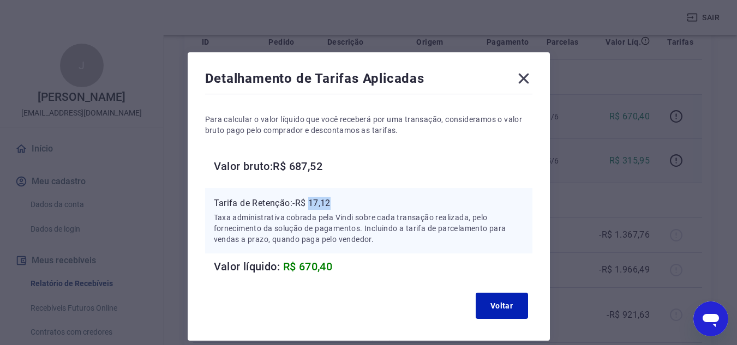
drag, startPoint x: 311, startPoint y: 202, endPoint x: 346, endPoint y: 202, distance: 35.5
click at [346, 202] on p "Tarifa de Retenção: -R$ 17,12" at bounding box center [369, 203] width 310 height 13
click at [512, 76] on div "Detalhamento de Tarifas Aplicadas" at bounding box center [368, 81] width 327 height 22
click at [528, 75] on icon at bounding box center [523, 79] width 10 height 10
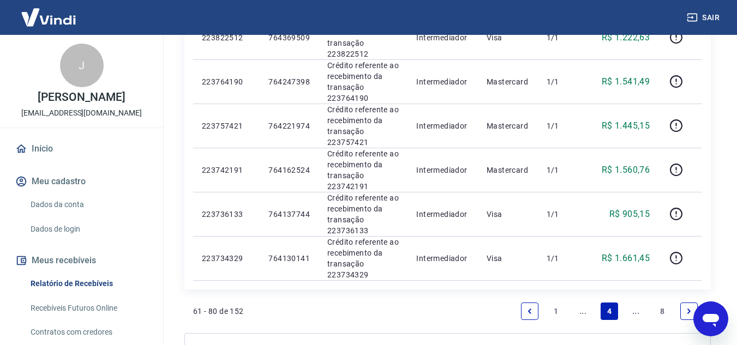
scroll to position [1010, 0]
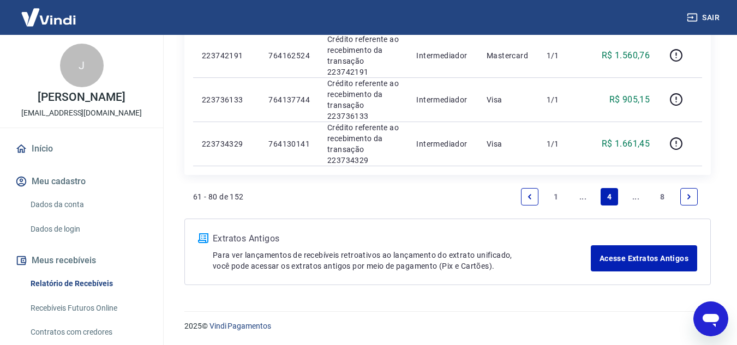
drag, startPoint x: 589, startPoint y: 195, endPoint x: 523, endPoint y: 226, distance: 72.7
click at [589, 195] on link "..." at bounding box center [582, 196] width 17 height 17
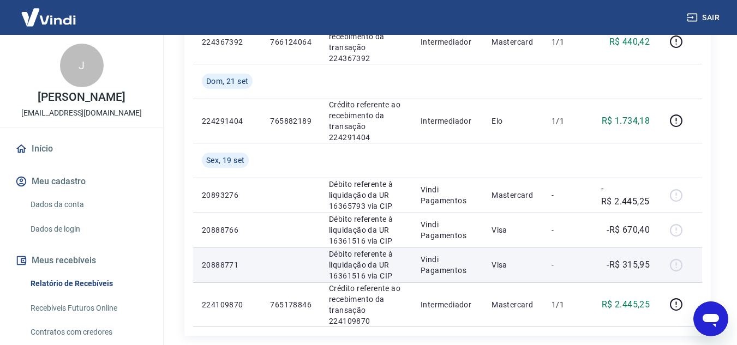
scroll to position [1018, 0]
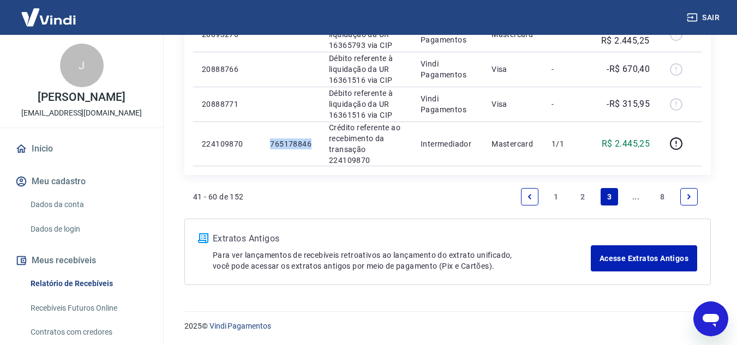
drag, startPoint x: 271, startPoint y: 146, endPoint x: 549, endPoint y: 178, distance: 279.5
click at [316, 140] on td "765178846" at bounding box center [290, 144] width 59 height 44
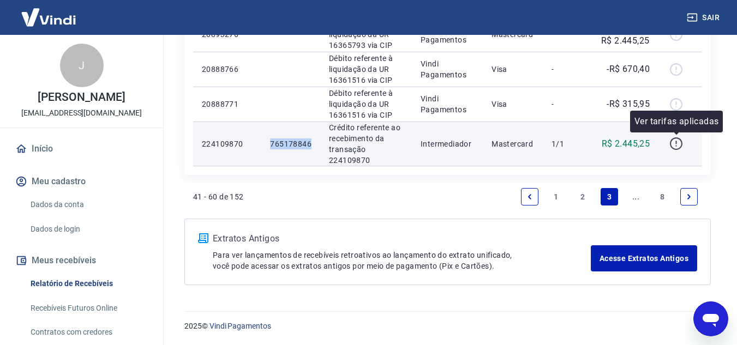
click at [678, 148] on icon "button" at bounding box center [676, 144] width 14 height 14
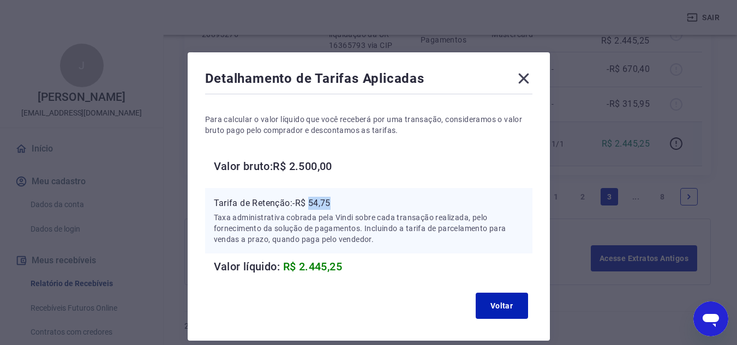
drag, startPoint x: 311, startPoint y: 201, endPoint x: 336, endPoint y: 201, distance: 24.5
click at [336, 201] on p "Tarifa de Retenção: -R$ 54,75" at bounding box center [369, 203] width 310 height 13
click at [529, 79] on icon at bounding box center [523, 78] width 17 height 17
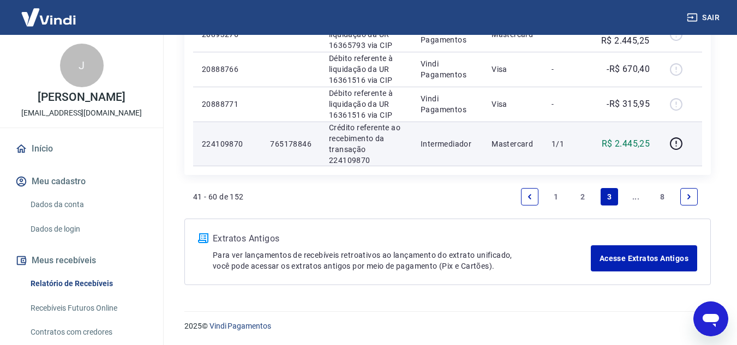
click at [635, 198] on link "..." at bounding box center [635, 196] width 17 height 17
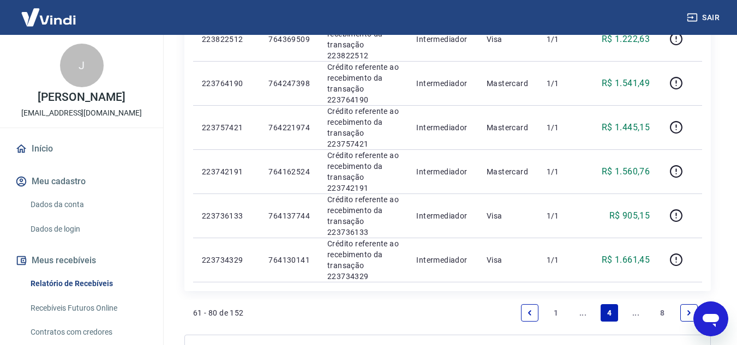
scroll to position [982, 0]
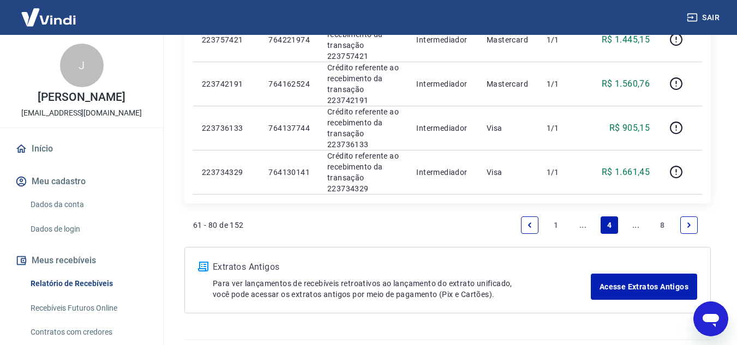
click at [583, 224] on link "..." at bounding box center [582, 225] width 17 height 17
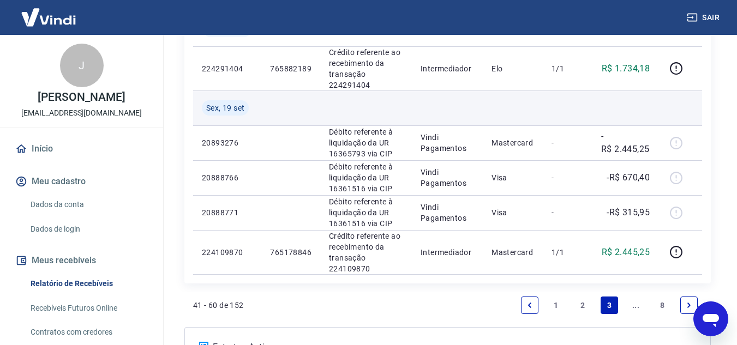
scroll to position [909, 0]
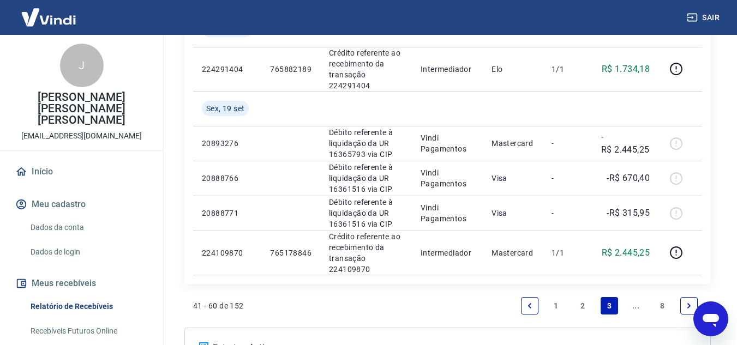
click at [631, 308] on link "..." at bounding box center [635, 305] width 17 height 17
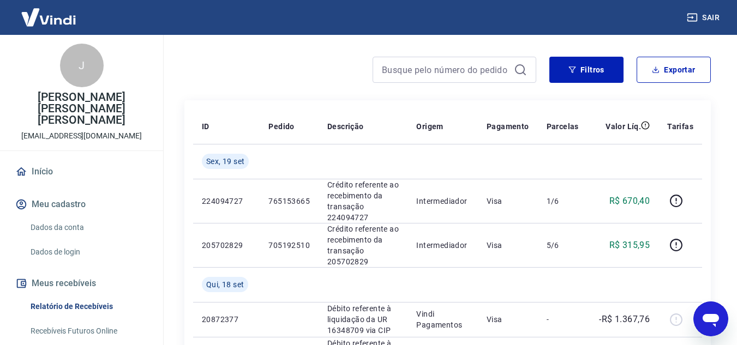
scroll to position [109, 0]
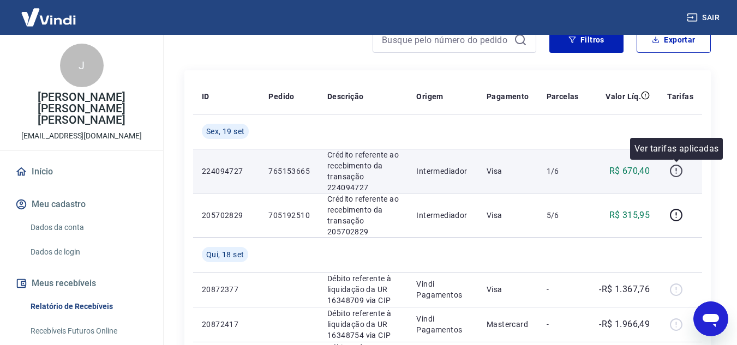
click at [682, 170] on icon "button" at bounding box center [676, 171] width 13 height 13
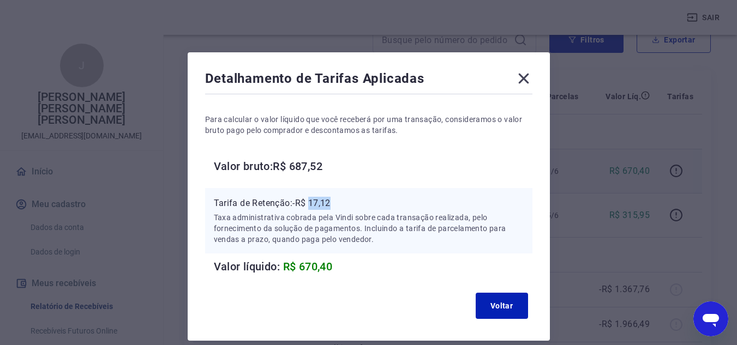
drag, startPoint x: 310, startPoint y: 203, endPoint x: 430, endPoint y: 257, distance: 131.6
click at [339, 203] on p "Tarifa de Retenção: -R$ 17,12" at bounding box center [369, 203] width 310 height 13
copy p "17,12"
click at [524, 76] on icon at bounding box center [523, 78] width 17 height 17
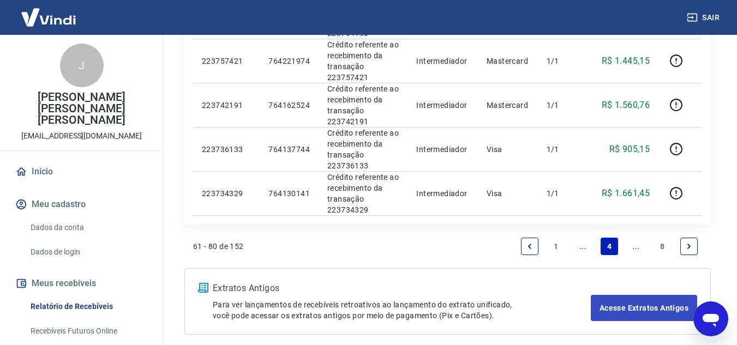
scroll to position [1010, 0]
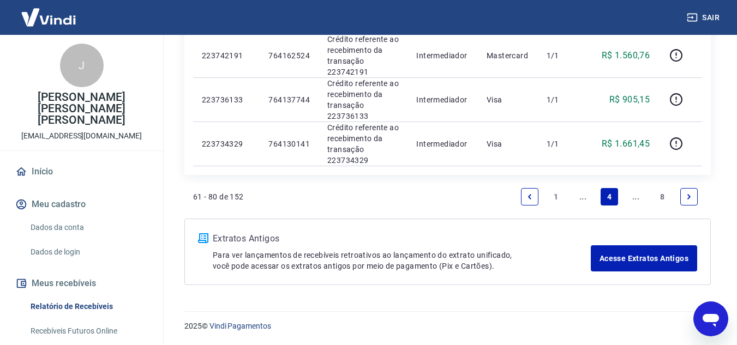
click at [584, 195] on link "..." at bounding box center [582, 196] width 17 height 17
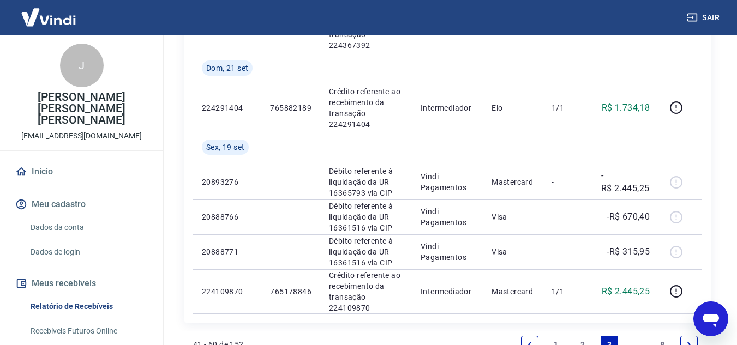
scroll to position [1018, 0]
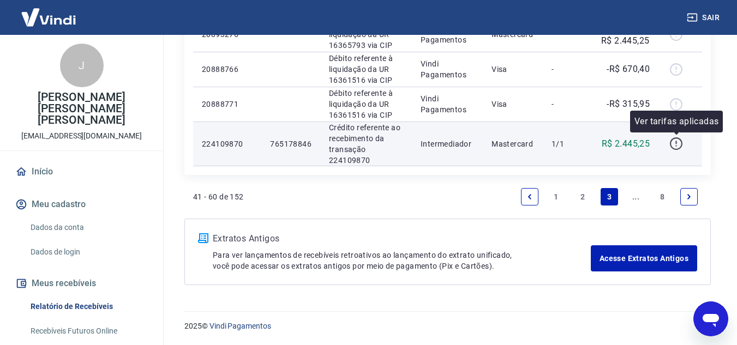
click at [671, 142] on icon "button" at bounding box center [676, 143] width 13 height 13
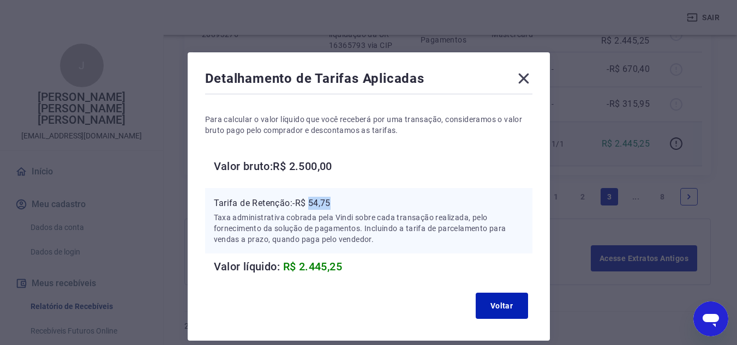
drag, startPoint x: 323, startPoint y: 202, endPoint x: 363, endPoint y: 206, distance: 39.5
click at [363, 206] on p "Tarifa de Retenção: -R$ 54,75" at bounding box center [369, 203] width 310 height 13
copy p "54,75"
drag, startPoint x: 520, startPoint y: 79, endPoint x: 555, endPoint y: 92, distance: 36.6
click at [520, 79] on icon at bounding box center [523, 78] width 17 height 17
